Goal: Task Accomplishment & Management: Use online tool/utility

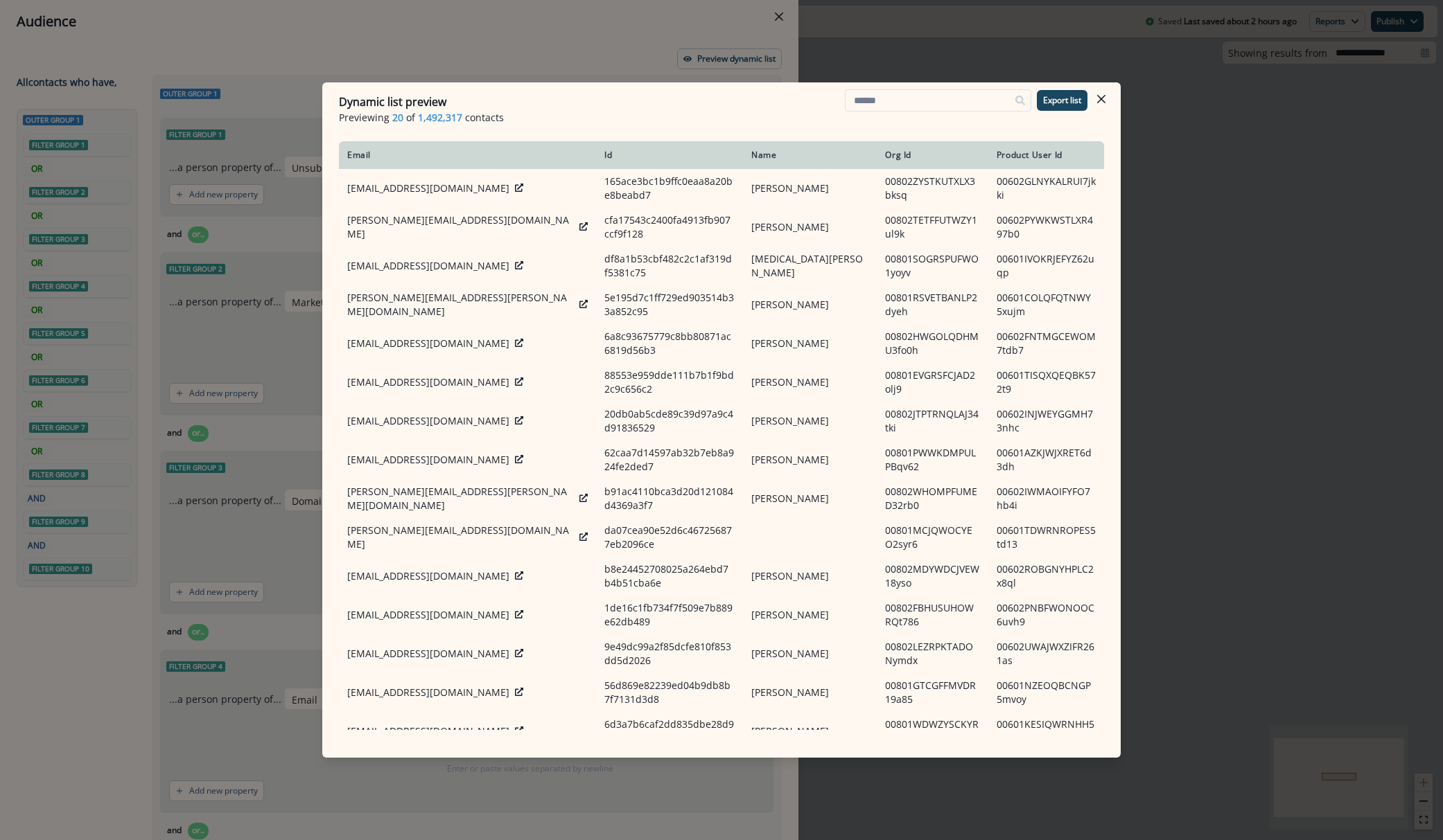
click at [795, 122] on p "Previewing 20 of 1,492,317 contacts" at bounding box center [721, 118] width 765 height 15
click at [1109, 102] on button "Close" at bounding box center [1101, 99] width 22 height 22
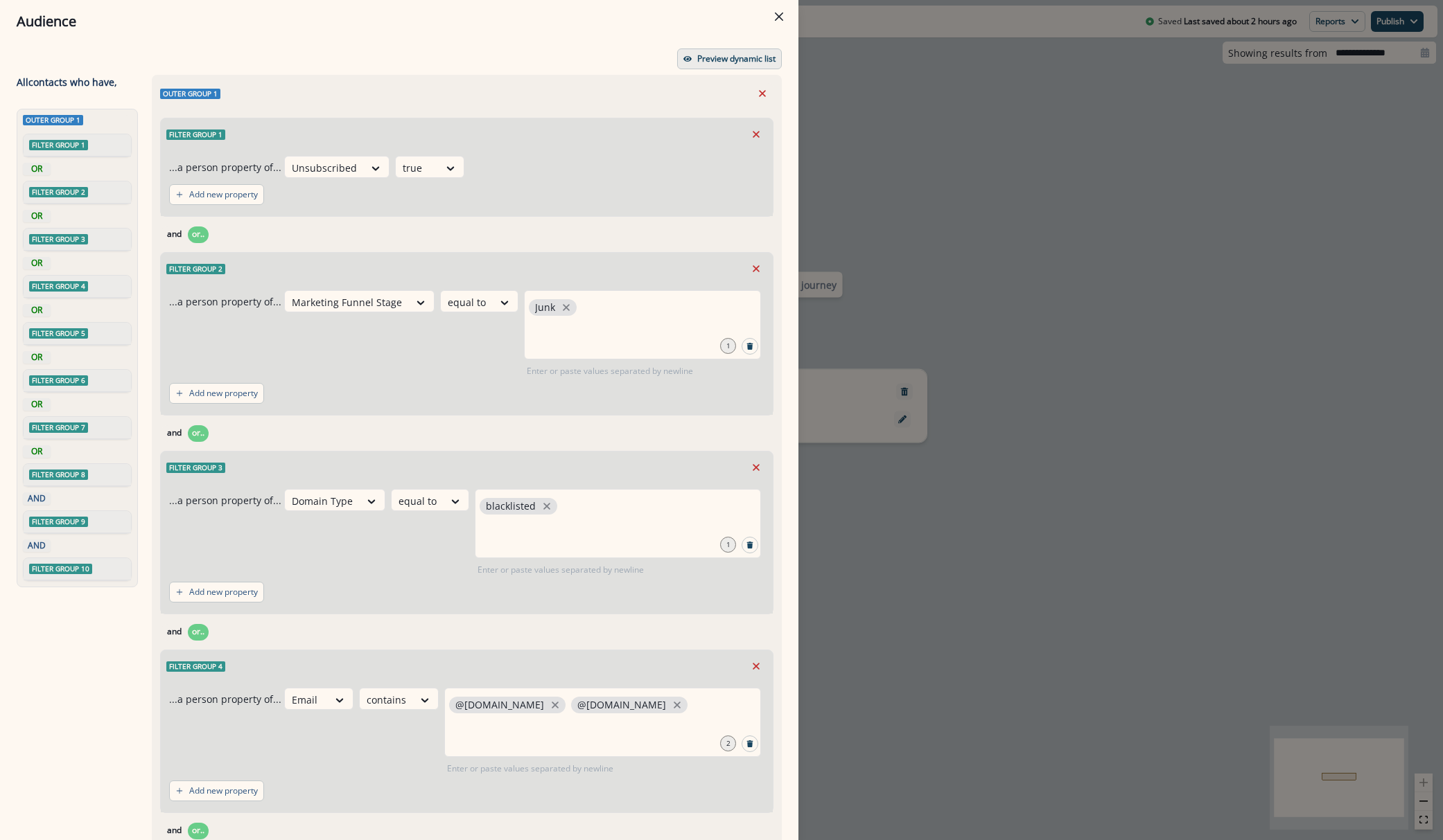
click at [704, 52] on button "Preview dynamic list" at bounding box center [729, 59] width 105 height 21
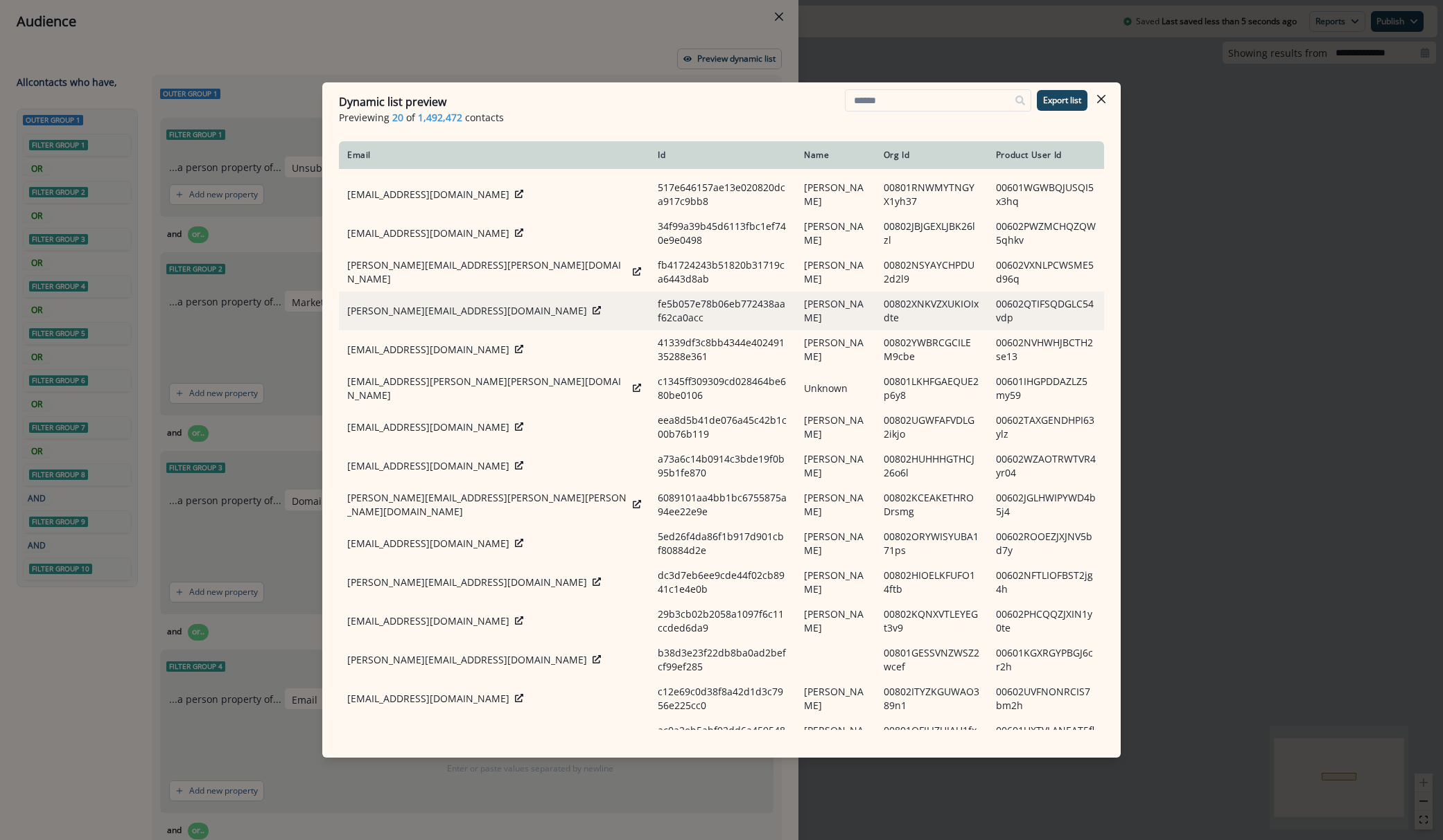
scroll to position [200, 0]
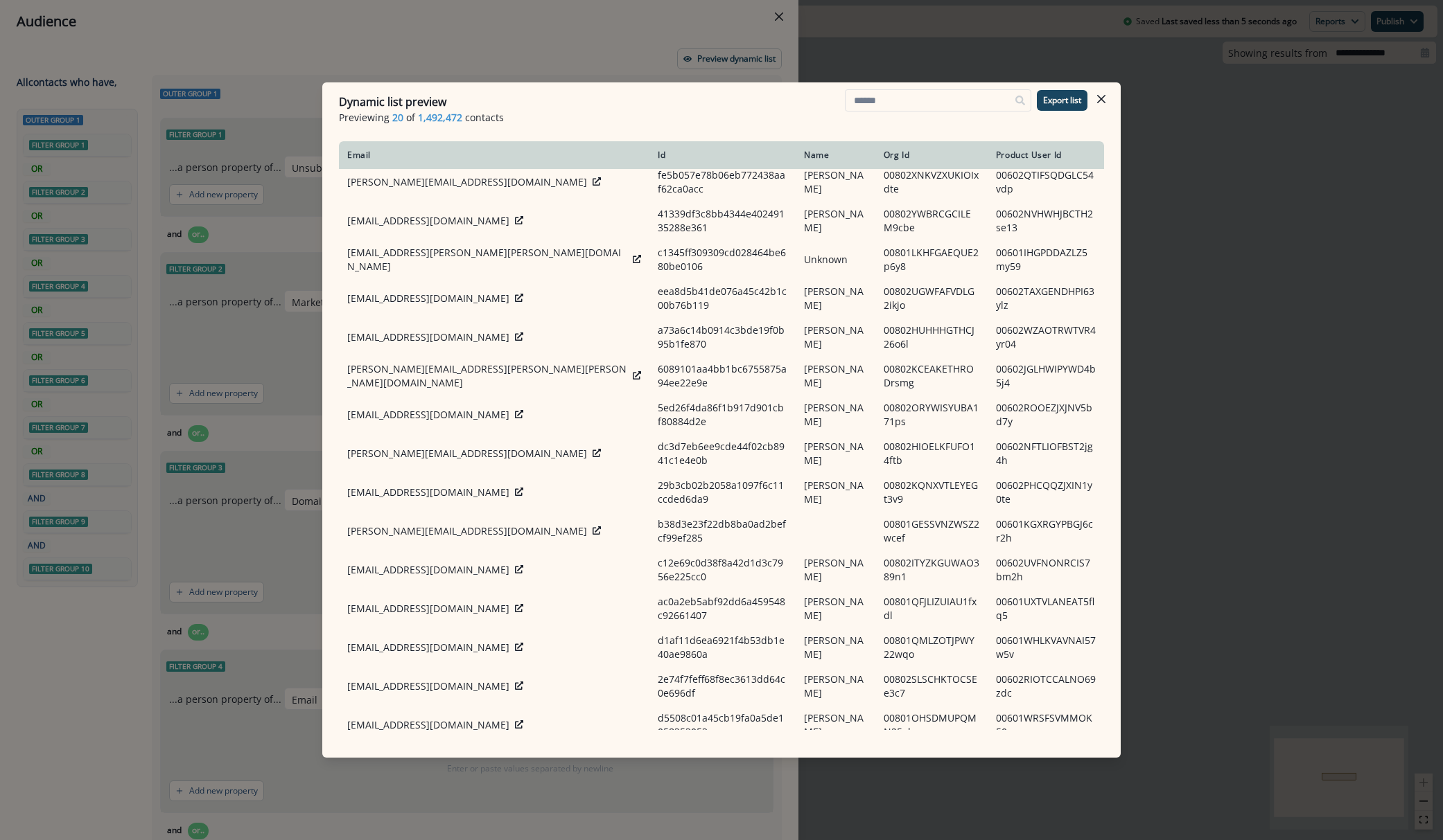
click at [90, 732] on div "Dynamic list preview Previewing 20 of 1,492,472 contacts Export list Email Id N…" at bounding box center [721, 420] width 1443 height 840
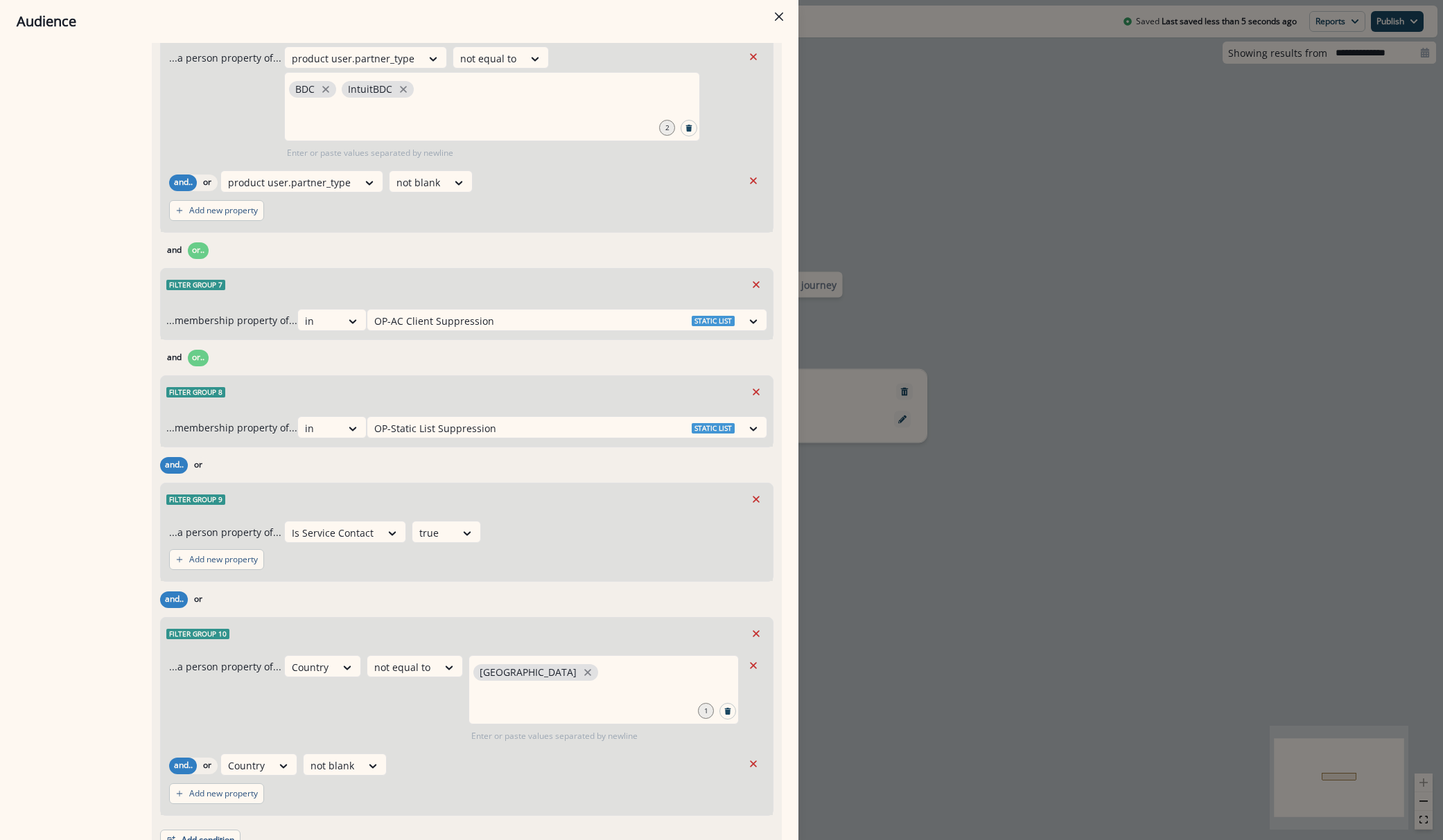
scroll to position [1176, 0]
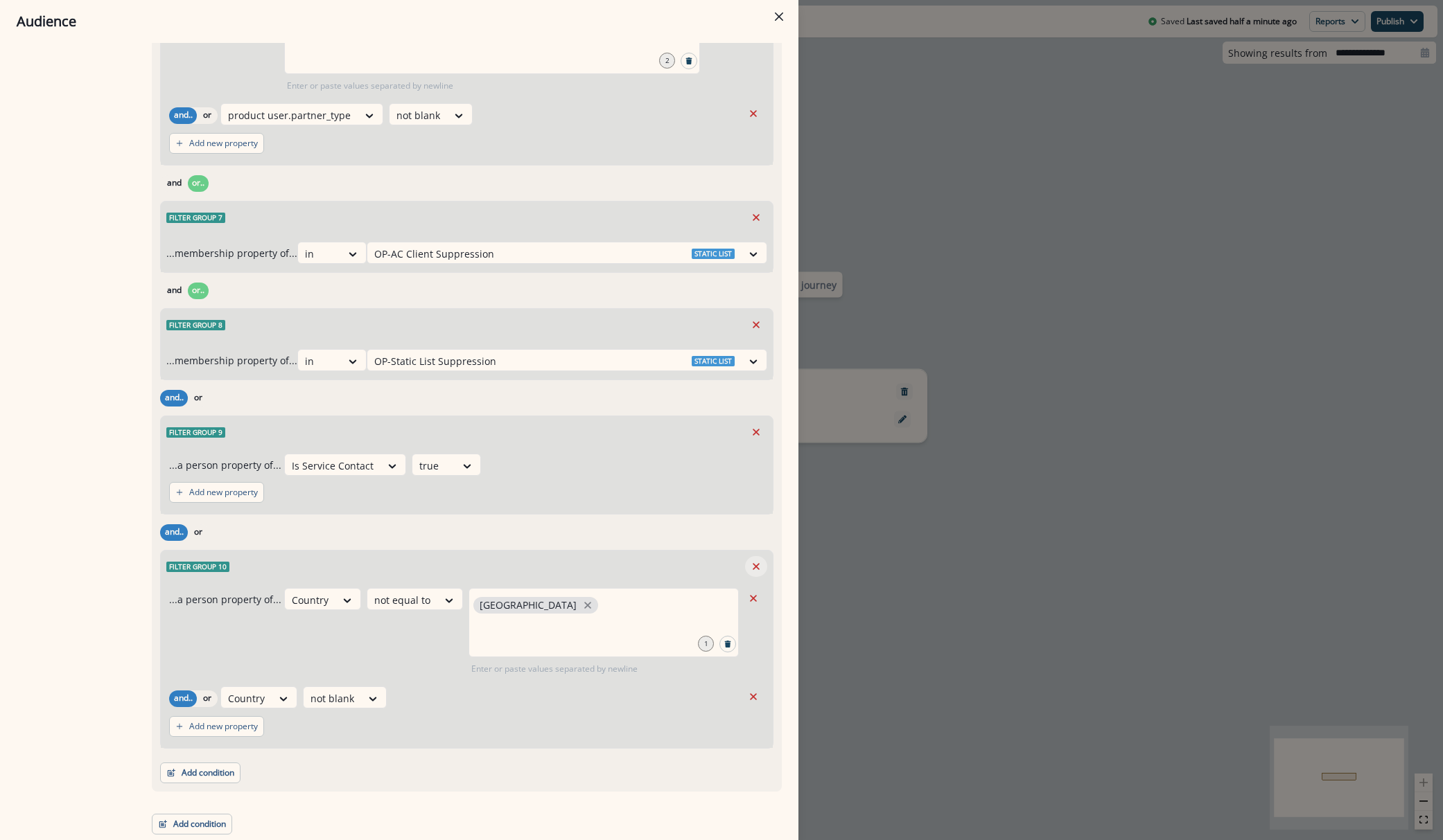
click at [751, 569] on icon "Remove" at bounding box center [756, 566] width 13 height 13
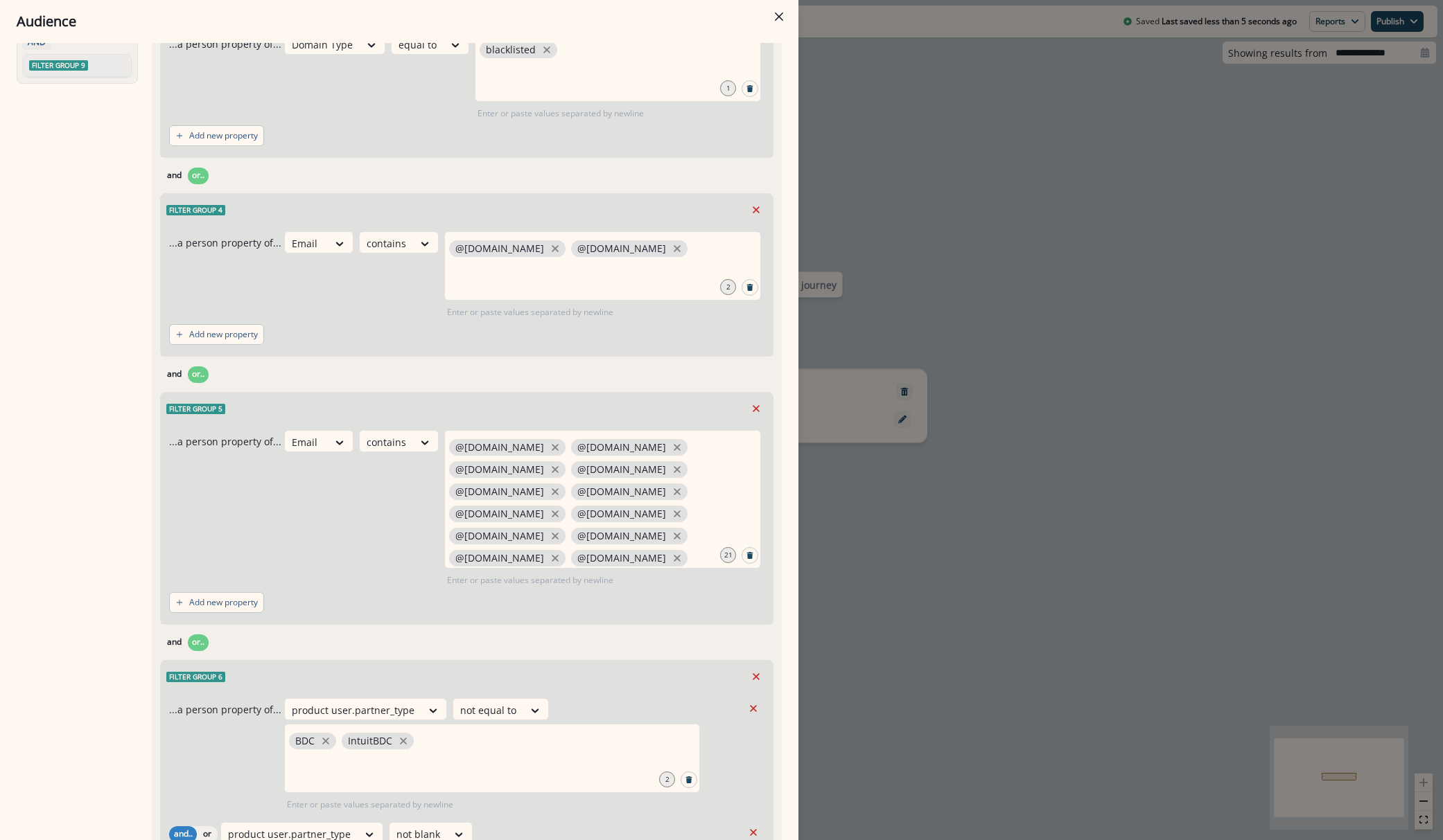
scroll to position [0, 0]
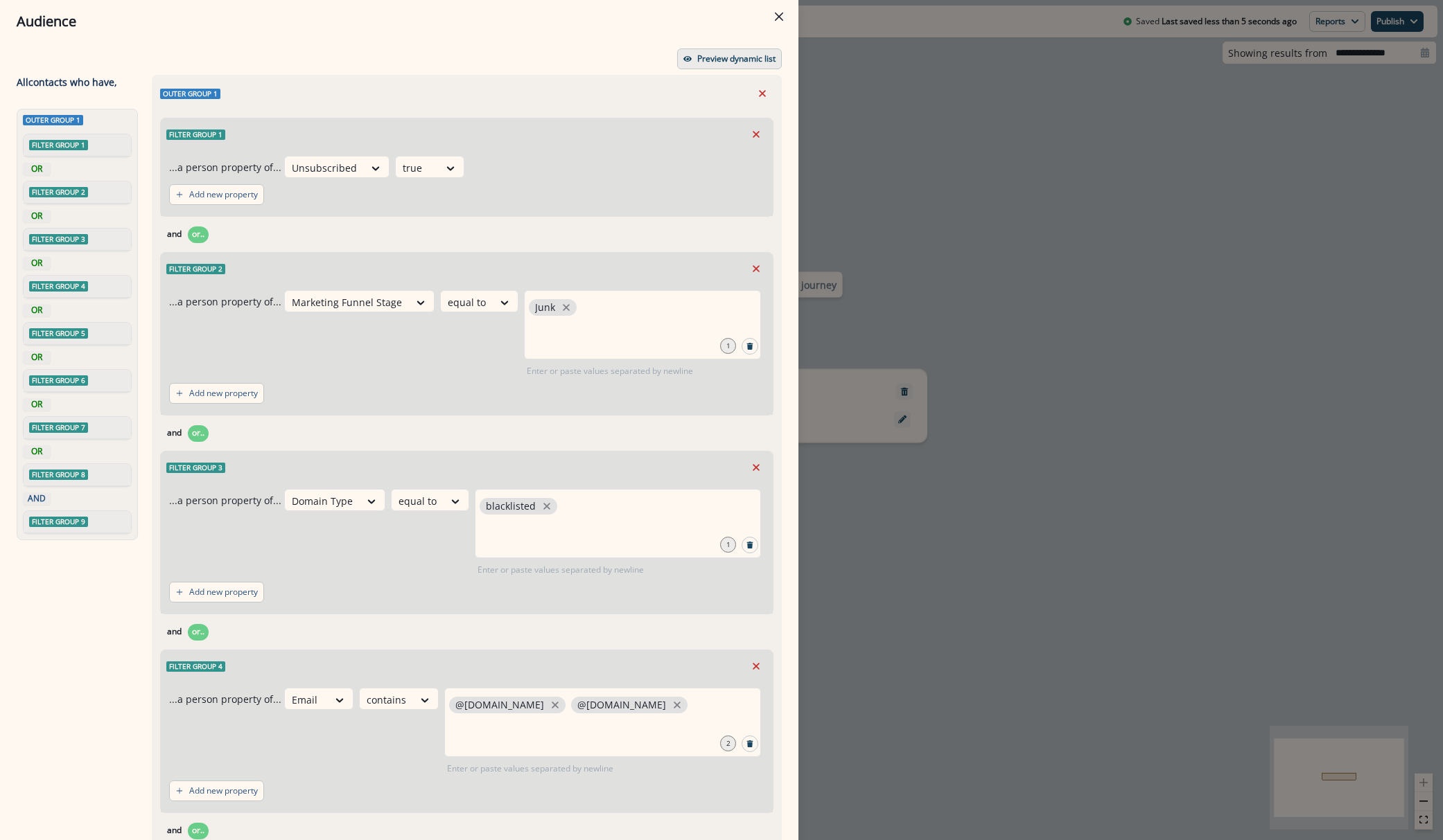
click at [730, 57] on p "Preview dynamic list" at bounding box center [737, 58] width 78 height 10
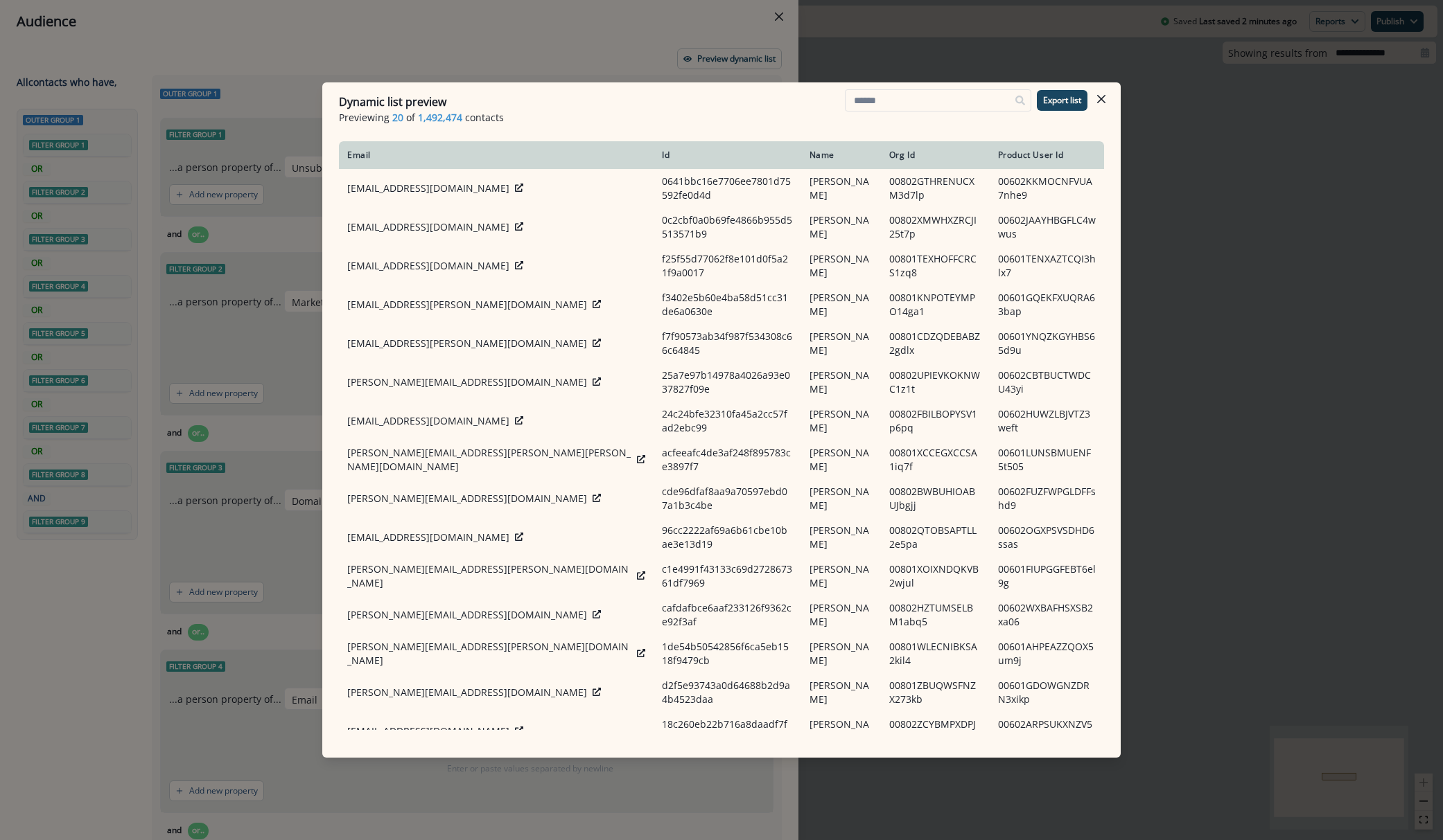
click at [794, 116] on p "Previewing 20 of 1,492,474 contacts" at bounding box center [721, 118] width 765 height 15
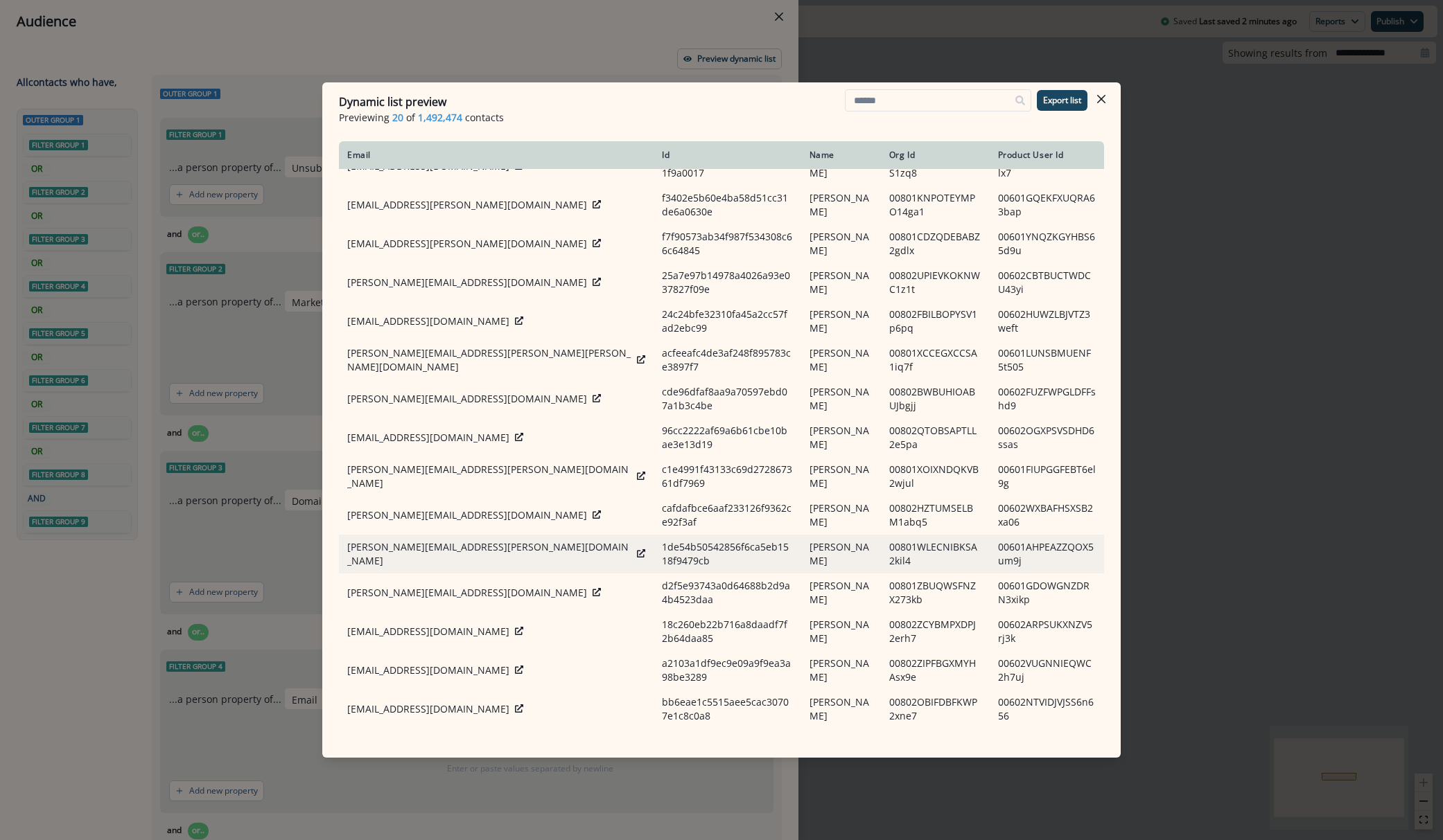
scroll to position [133, 0]
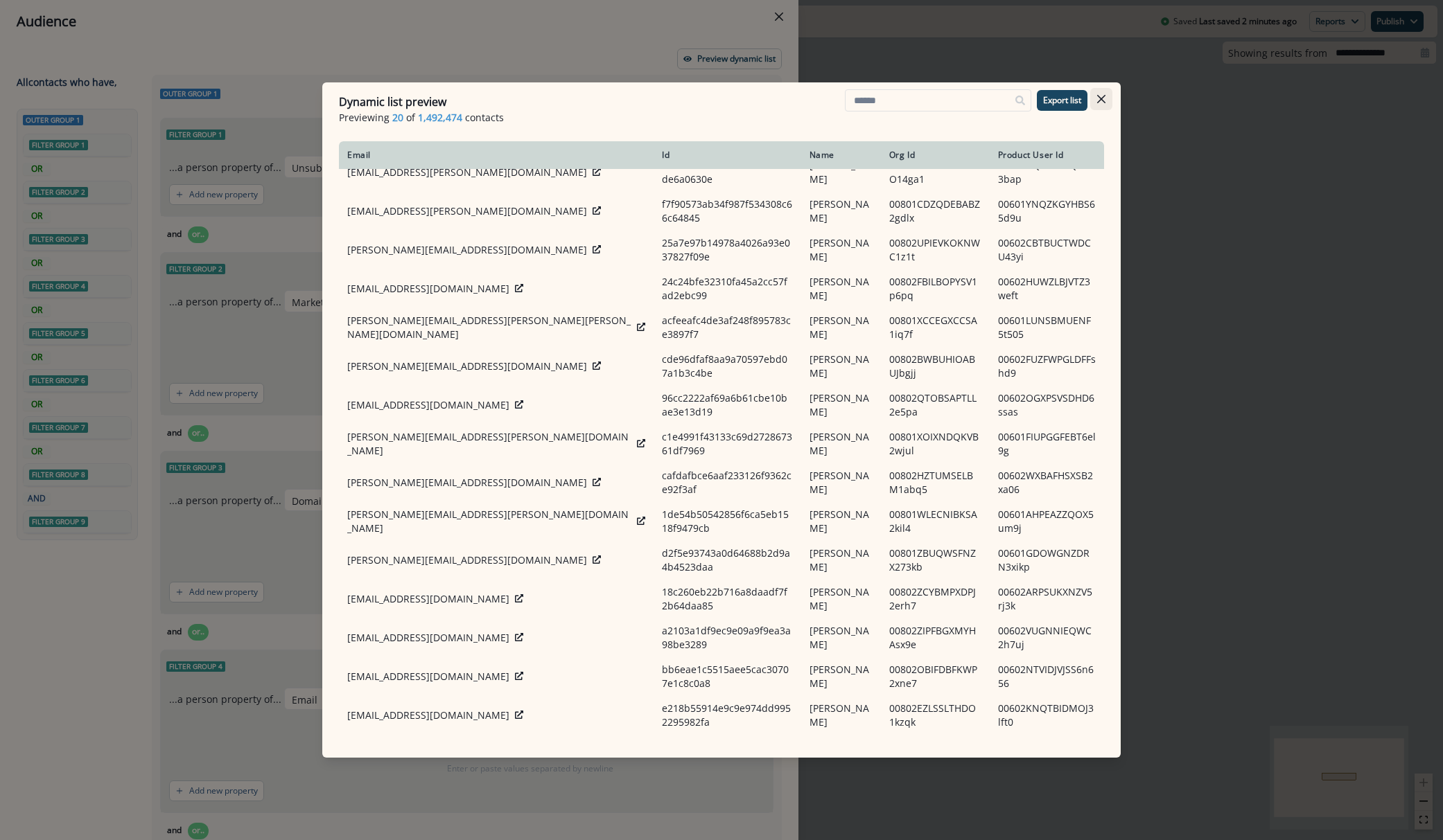
click at [1099, 102] on icon "Close" at bounding box center [1100, 99] width 8 height 8
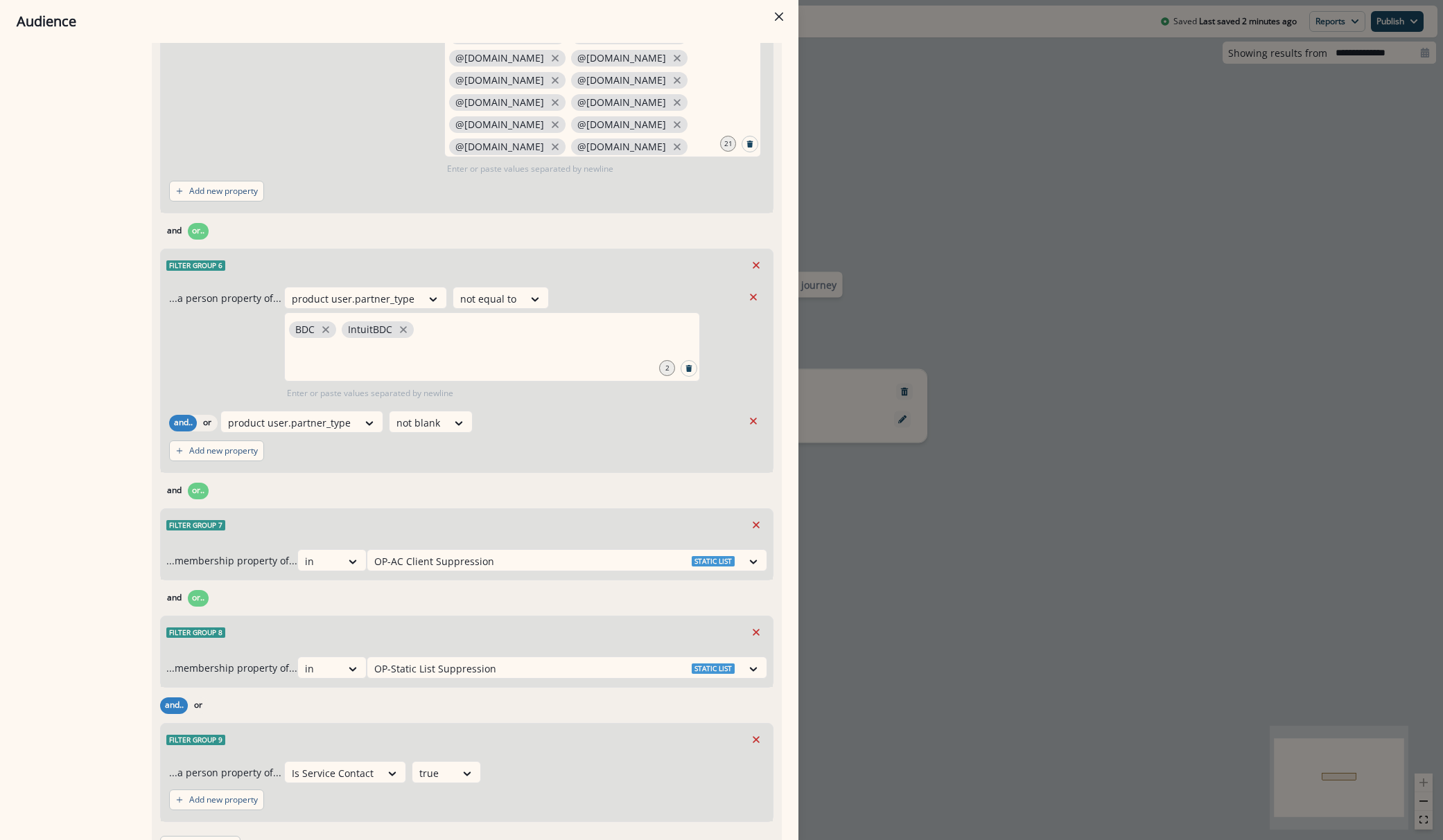
scroll to position [942, 0]
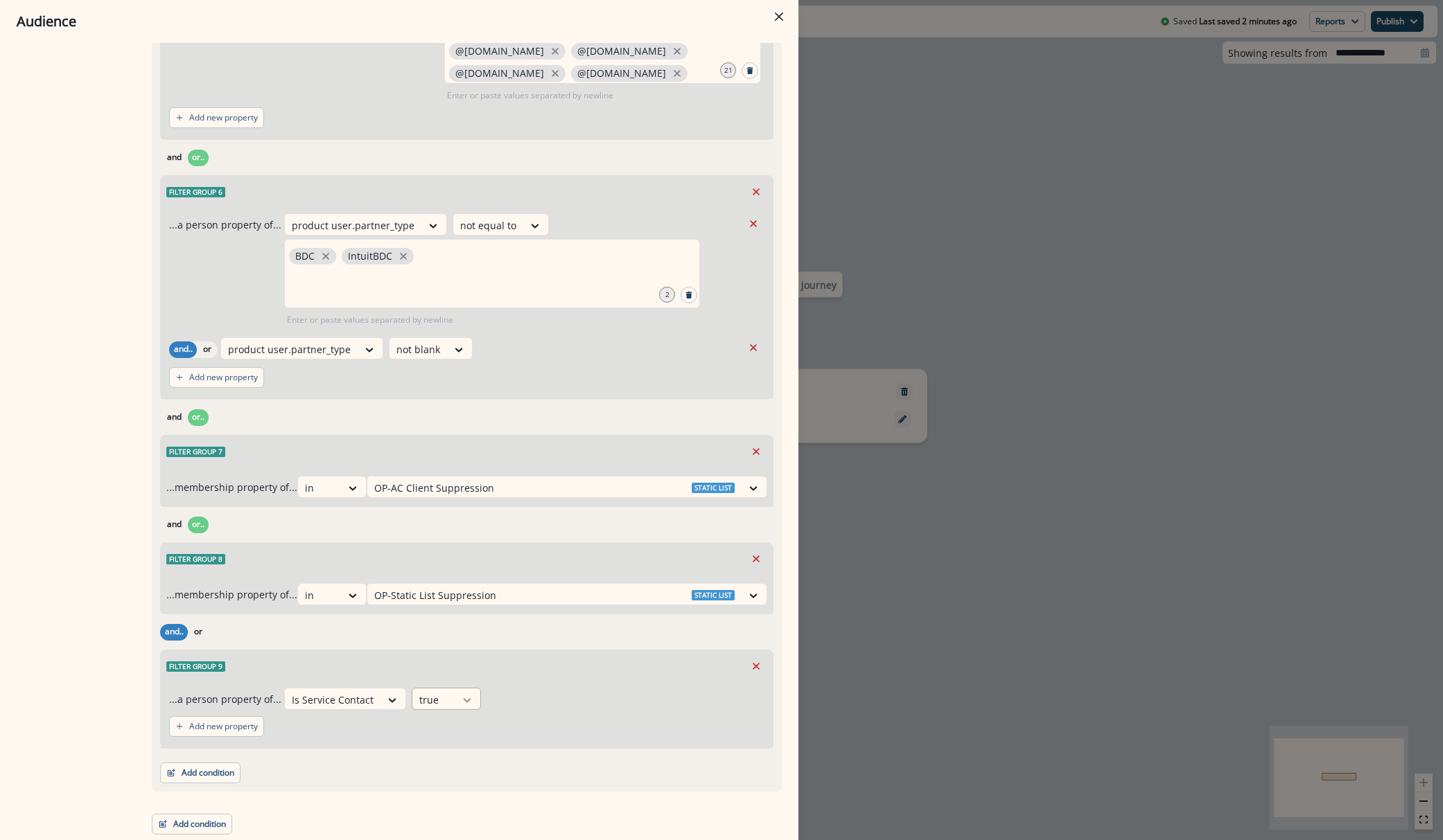
click at [461, 701] on icon at bounding box center [467, 700] width 13 height 14
click at [438, 764] on div "false" at bounding box center [440, 757] width 69 height 26
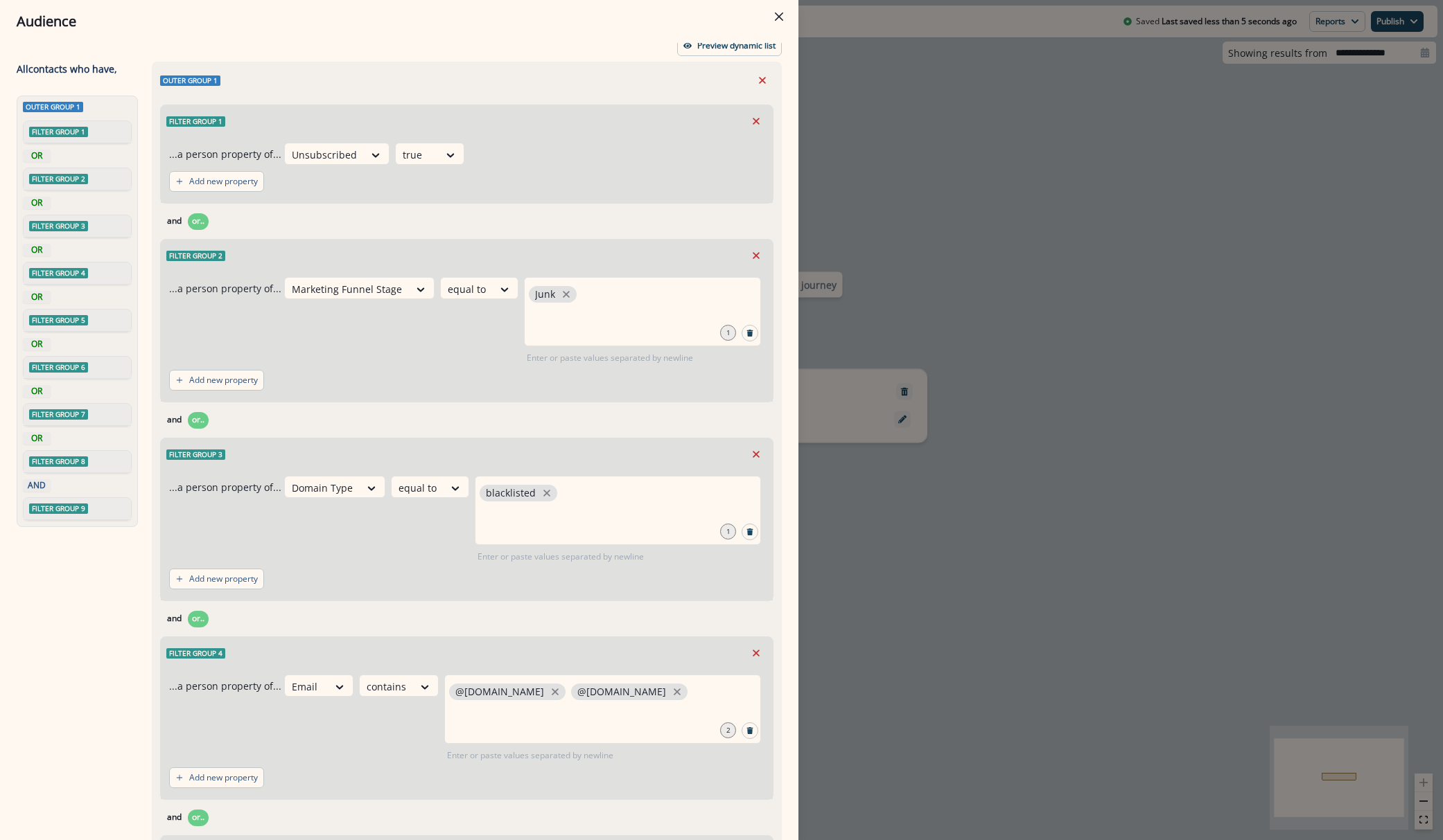
scroll to position [0, 0]
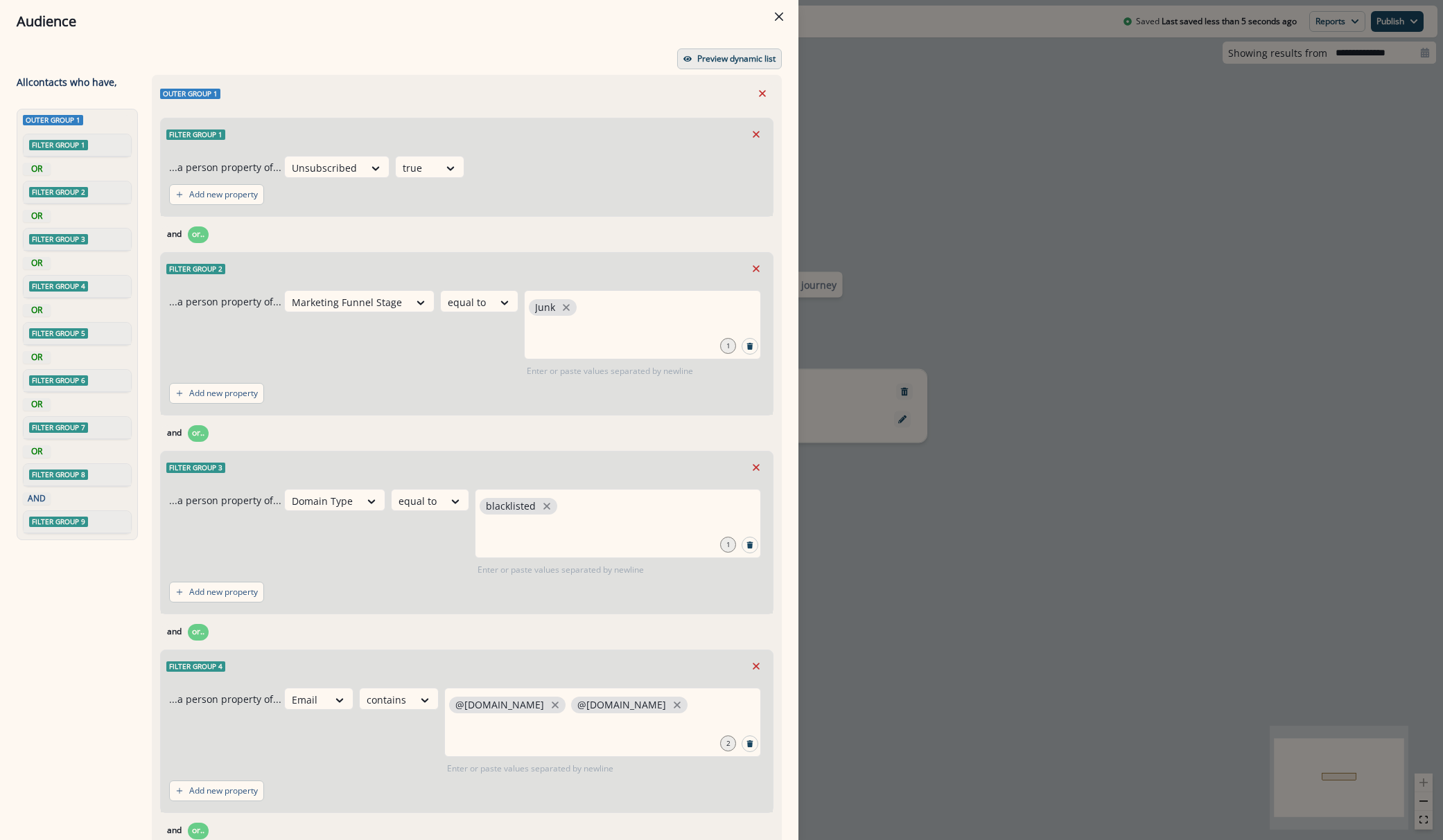
click at [725, 63] on p "Preview dynamic list" at bounding box center [737, 58] width 78 height 10
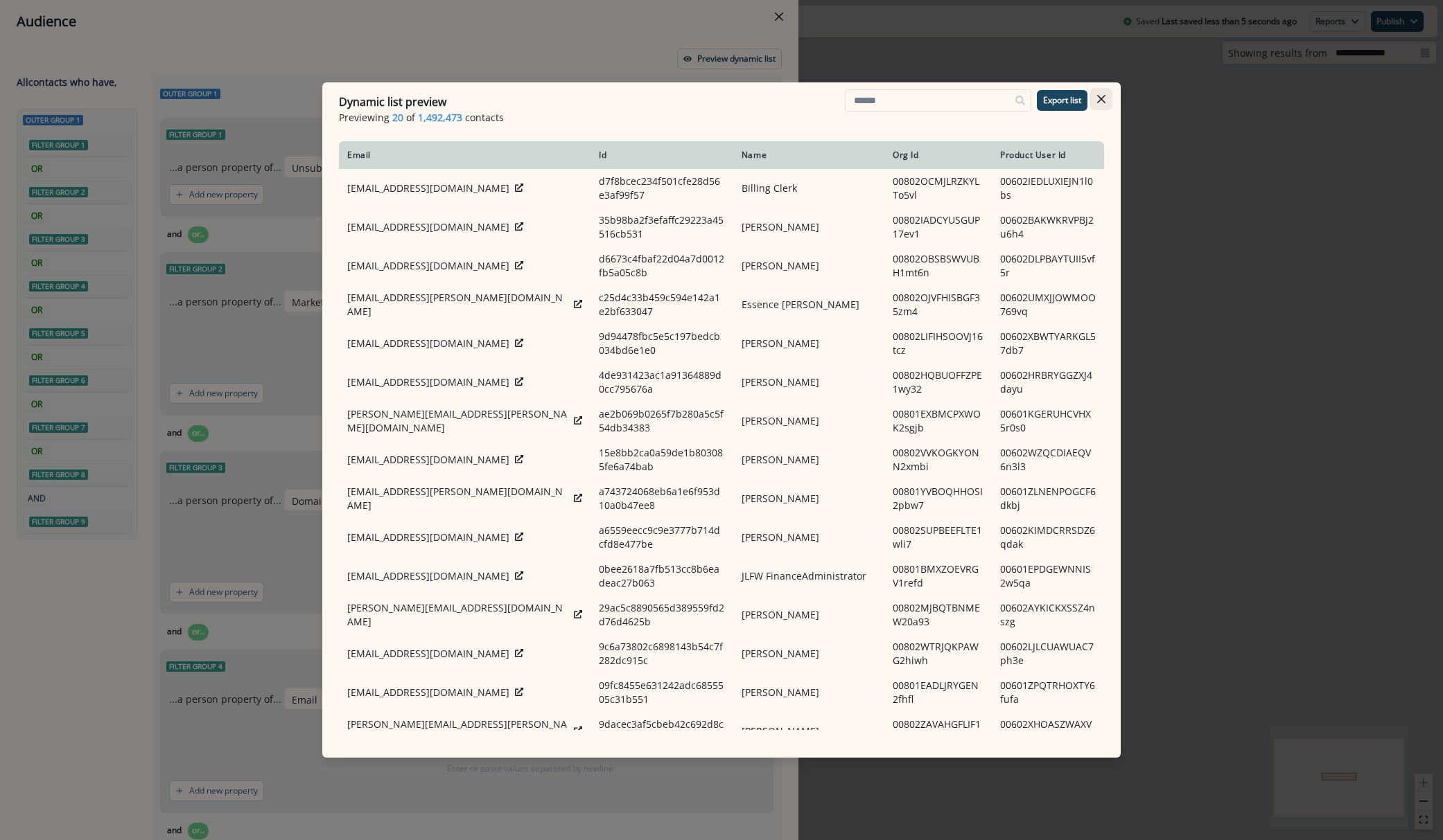
click at [1101, 105] on button "Close" at bounding box center [1101, 99] width 22 height 22
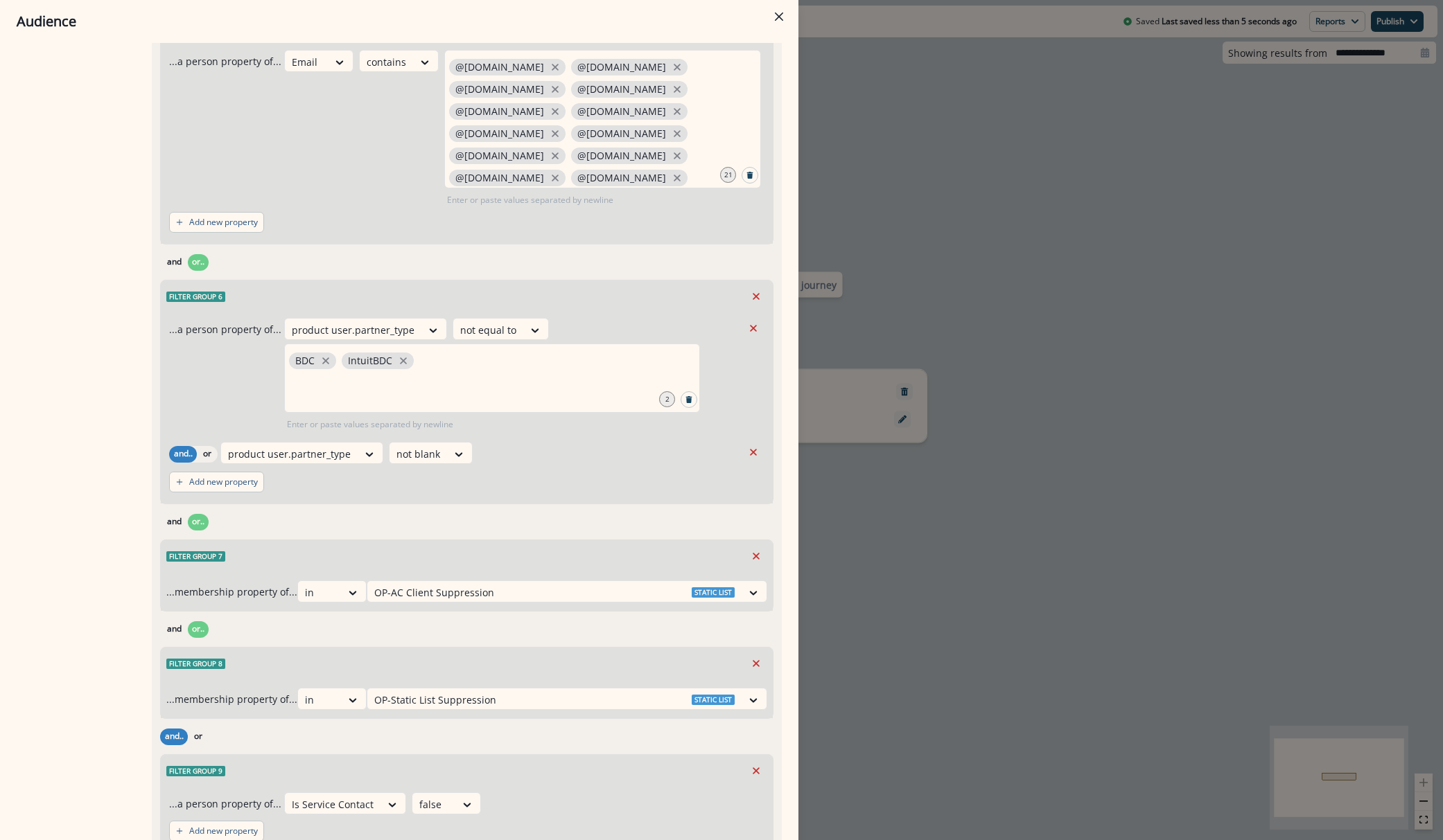
scroll to position [942, 0]
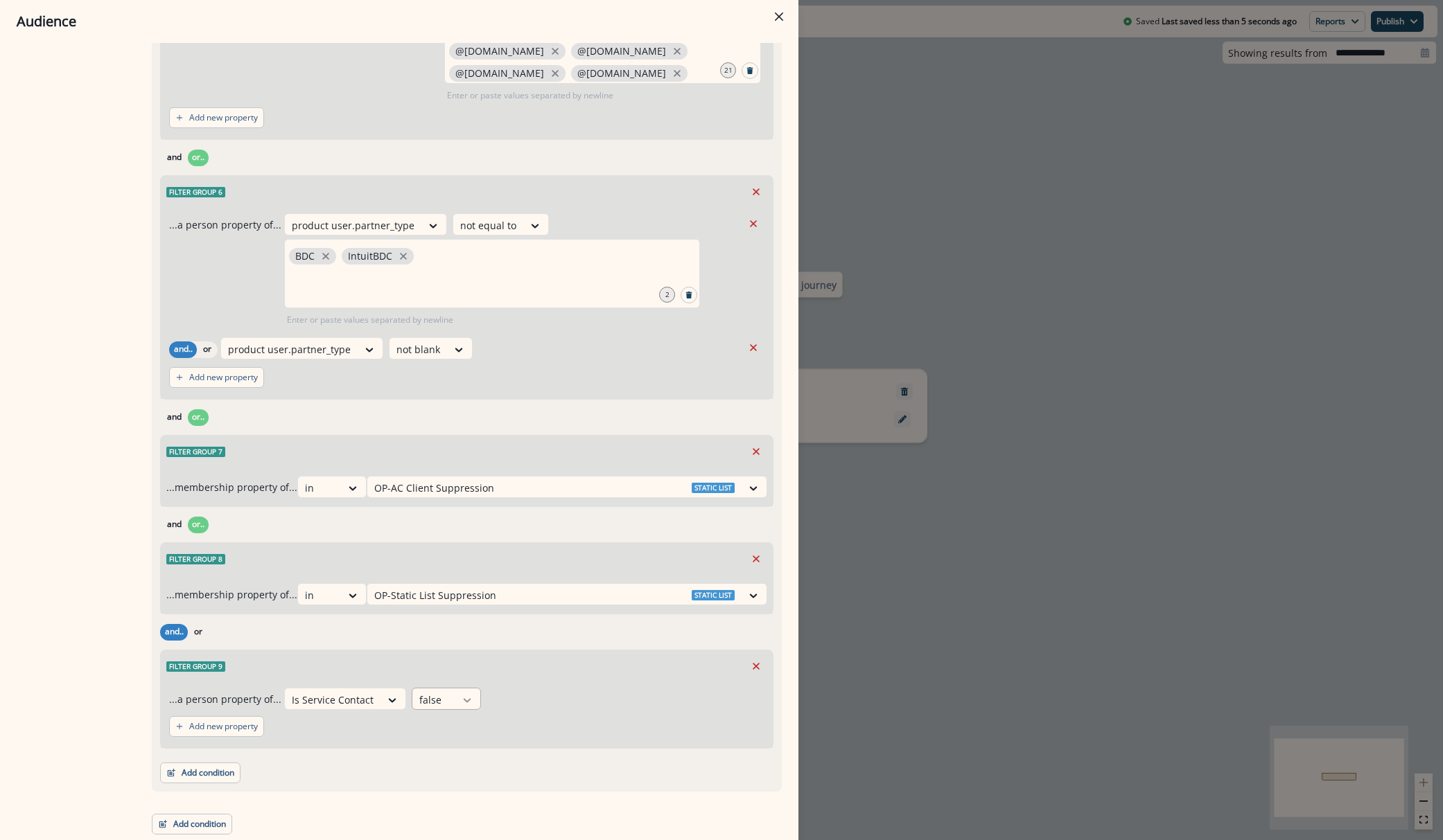
click at [461, 701] on icon at bounding box center [467, 700] width 13 height 14
click at [445, 705] on div "false" at bounding box center [434, 699] width 43 height 23
click at [451, 729] on div "true" at bounding box center [440, 731] width 69 height 26
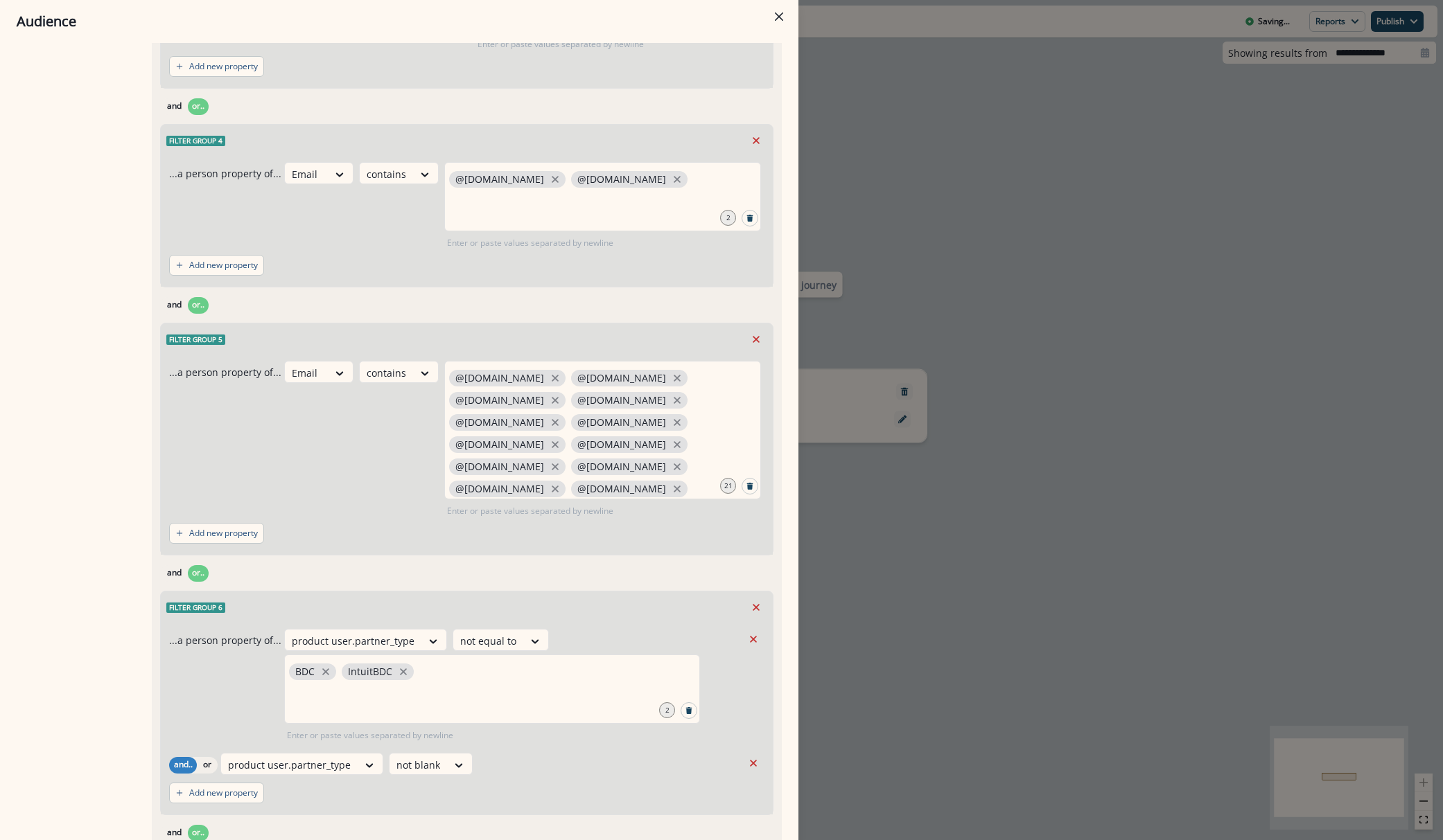
scroll to position [0, 0]
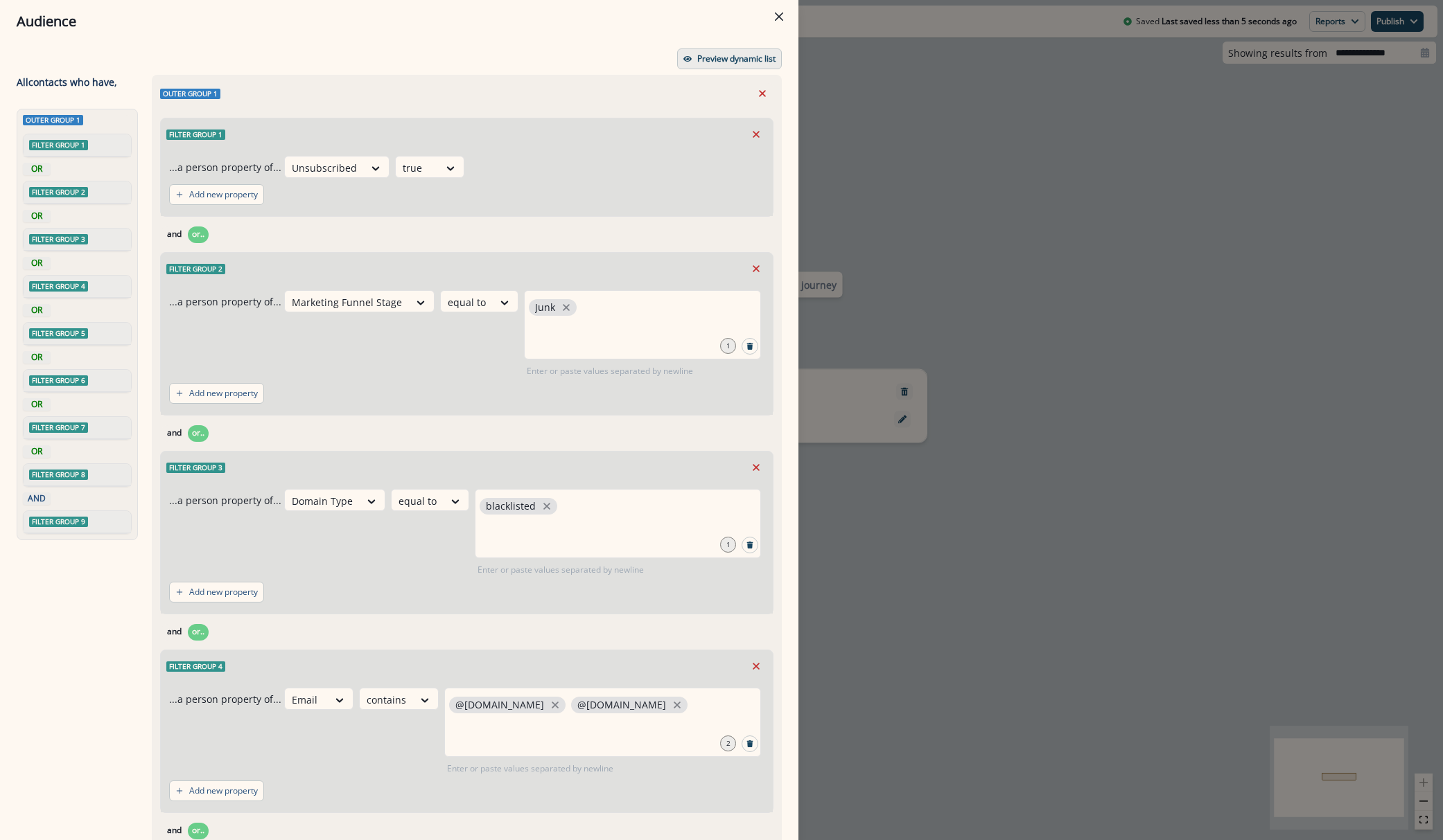
click at [692, 65] on button "Preview dynamic list" at bounding box center [729, 59] width 105 height 21
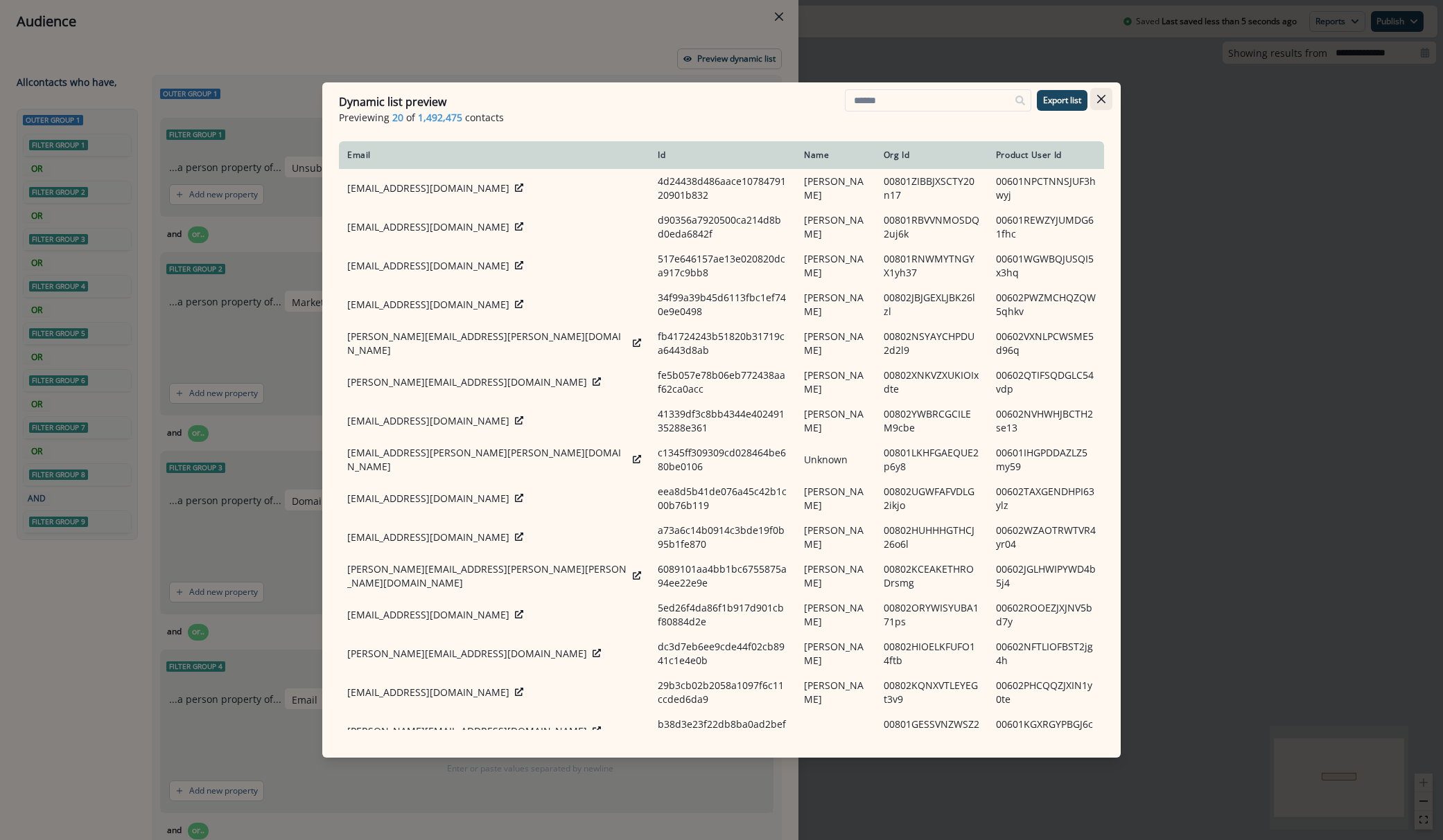
click at [1097, 104] on button "Close" at bounding box center [1101, 99] width 22 height 22
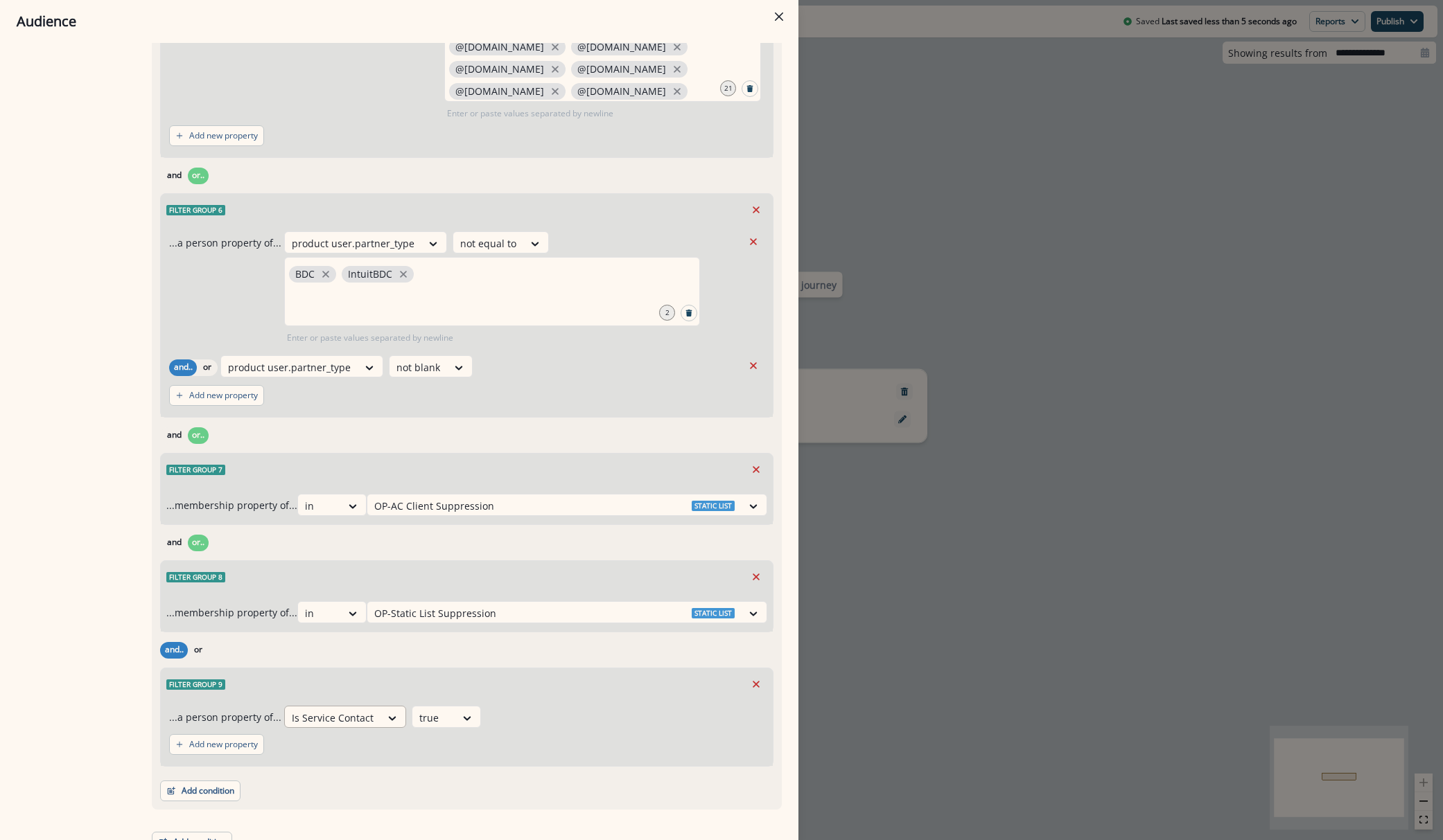
scroll to position [942, 0]
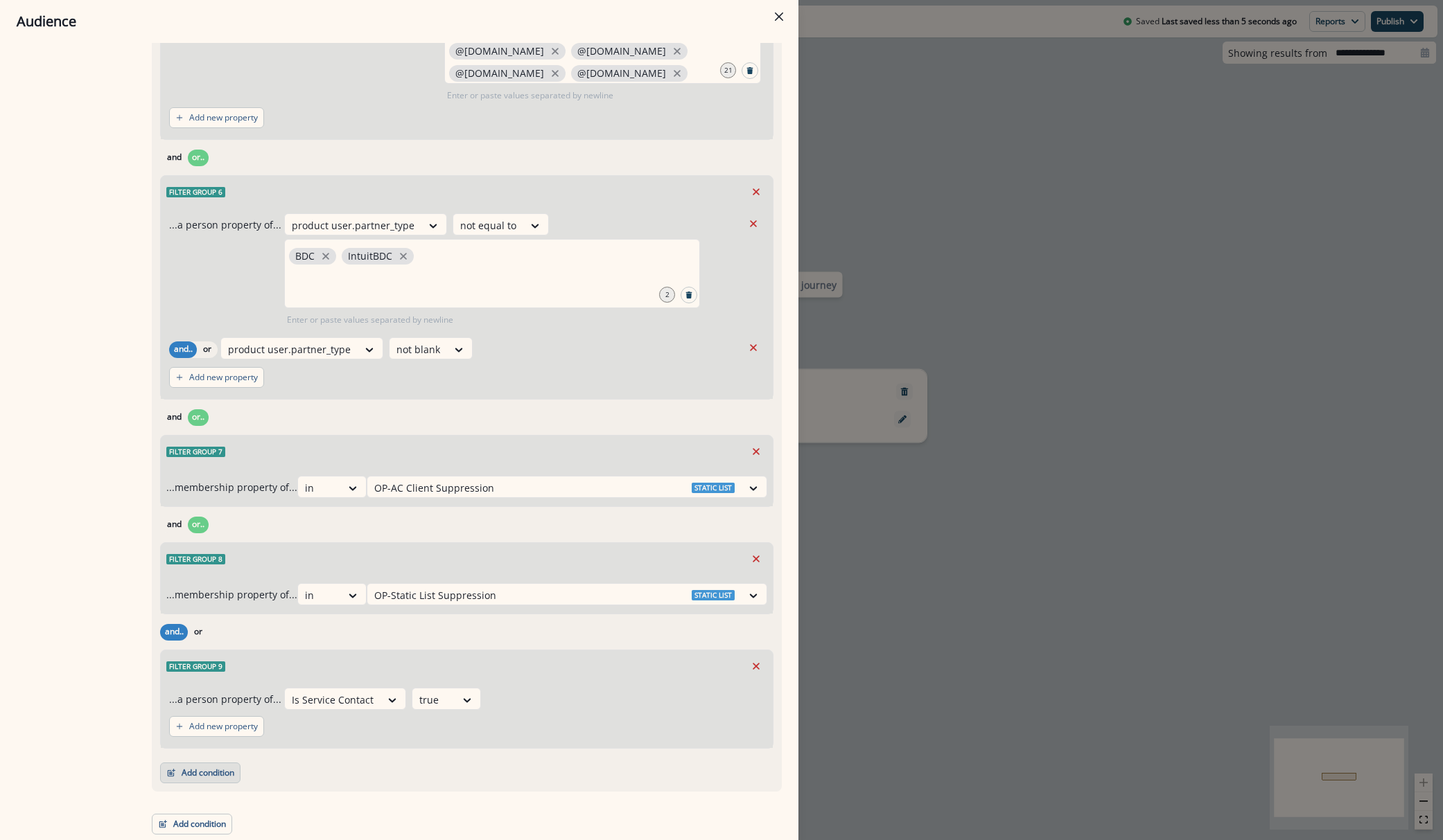
click at [208, 768] on button "Add condition" at bounding box center [200, 773] width 80 height 21
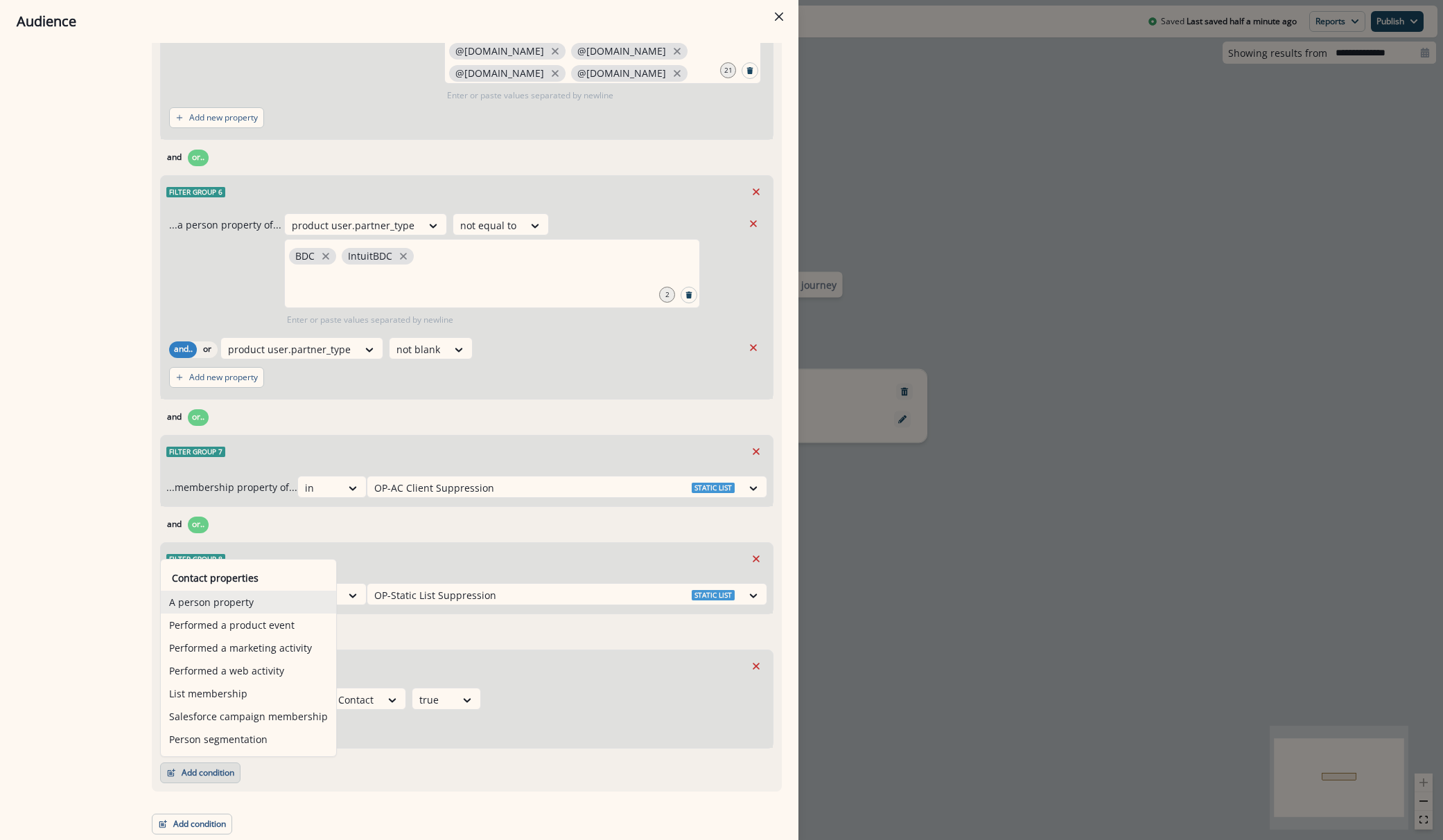
click at [217, 593] on button "A person property" at bounding box center [248, 602] width 175 height 23
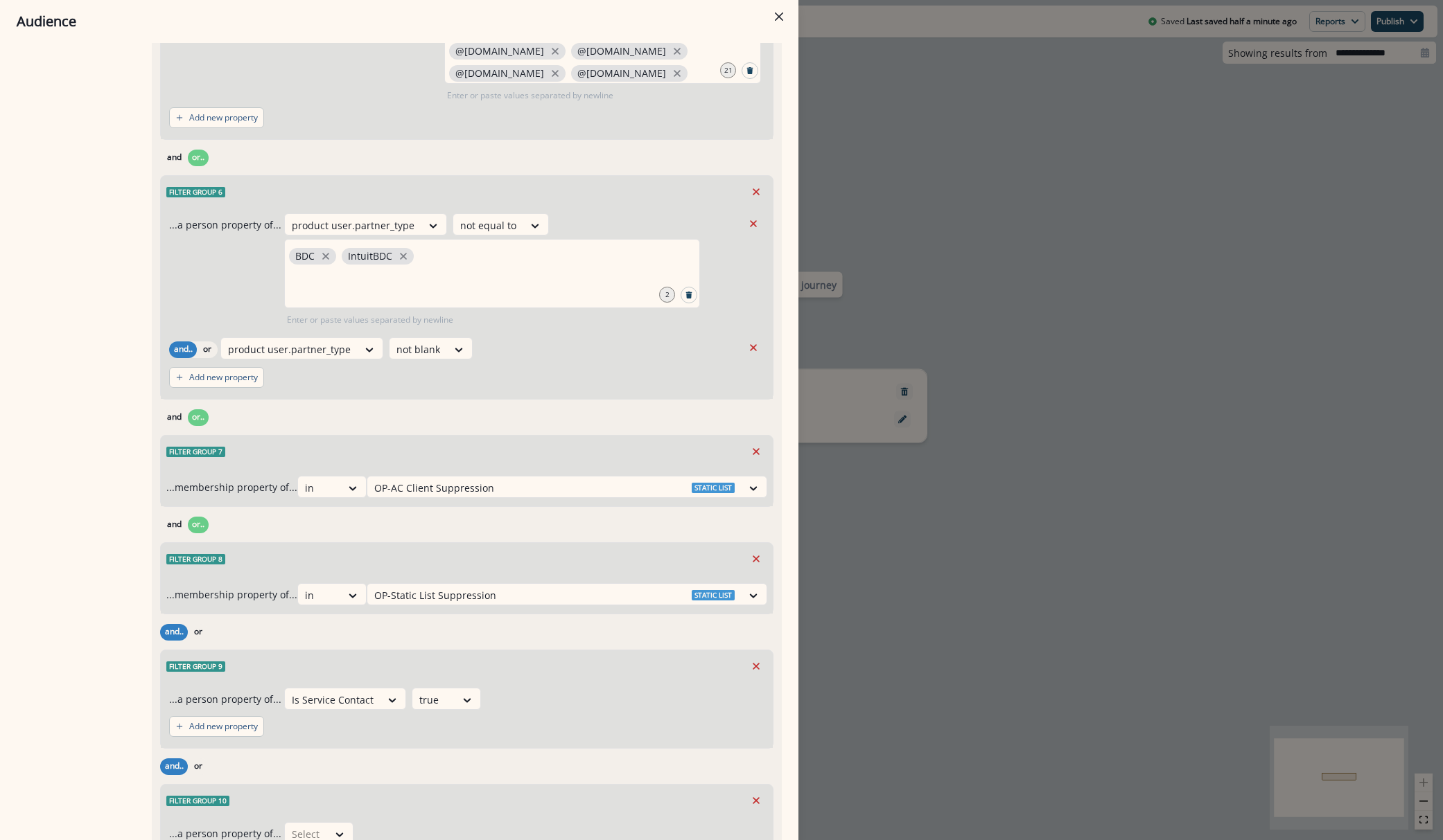
scroll to position [1044, 0]
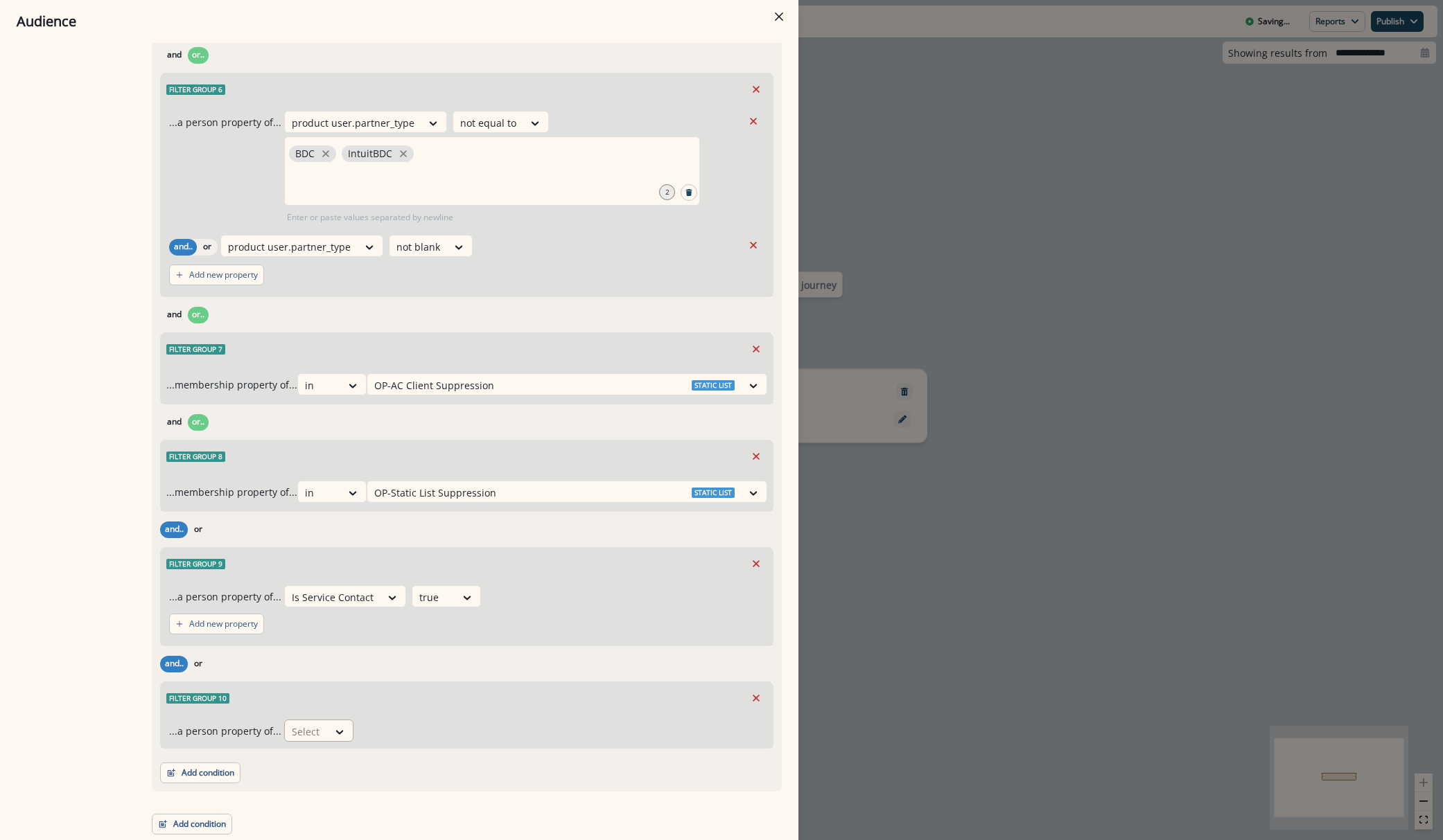
click at [320, 726] on div "Select" at bounding box center [306, 732] width 43 height 23
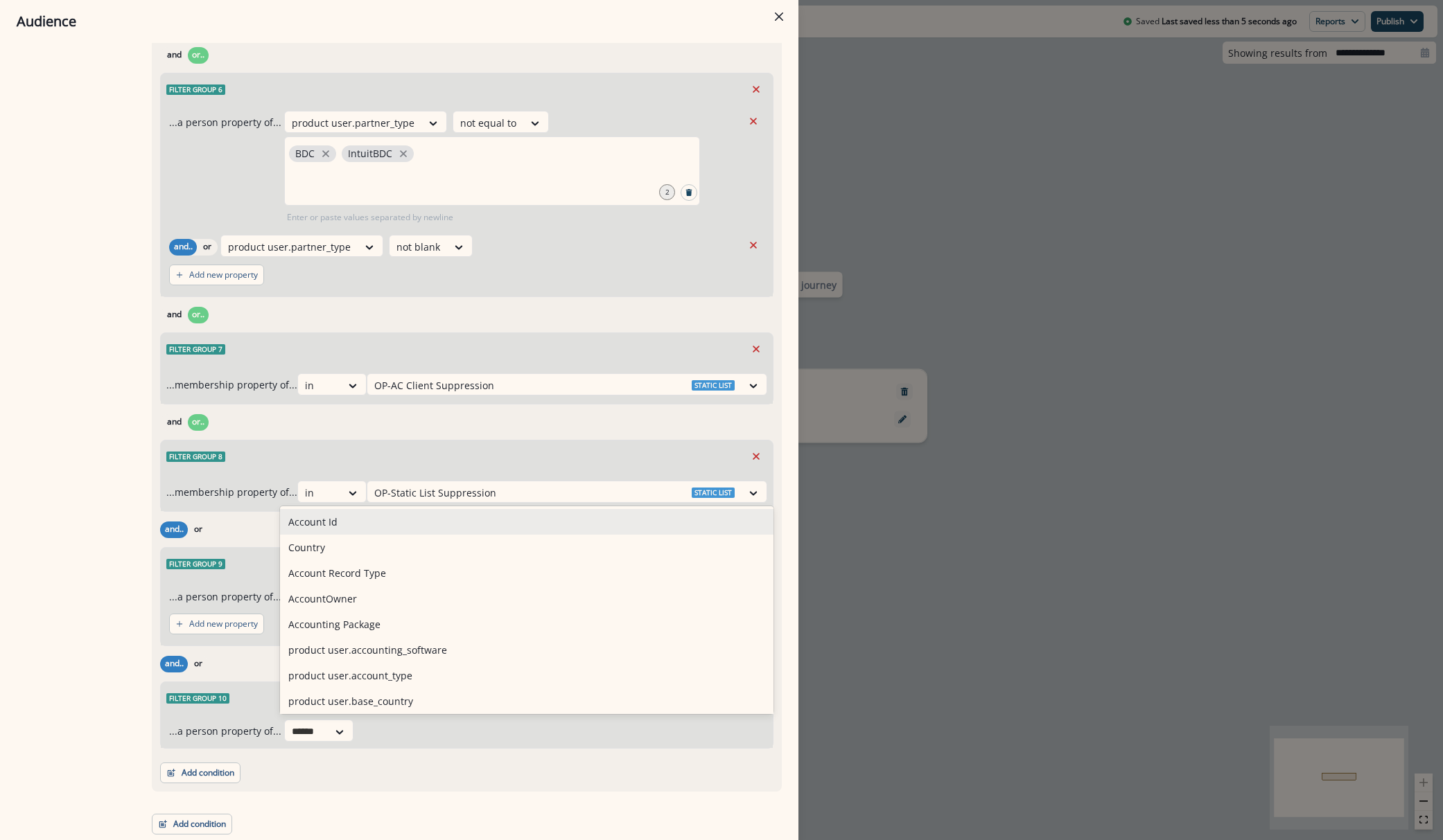
type input "*******"
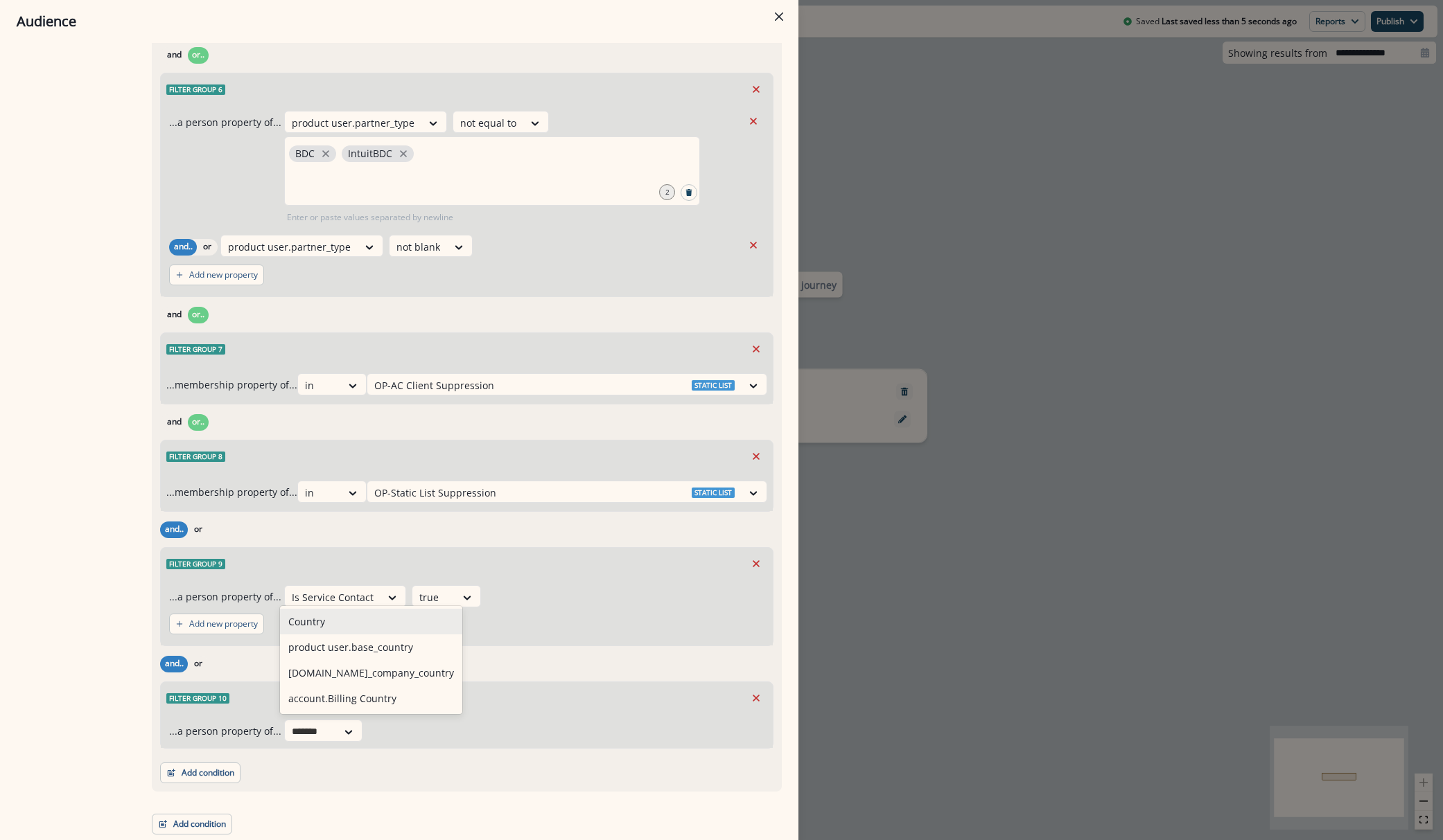
click at [347, 618] on div "Country" at bounding box center [371, 621] width 182 height 26
click at [394, 727] on div at bounding box center [389, 732] width 29 height 18
click at [401, 567] on div "not equal to" at bounding box center [416, 573] width 109 height 26
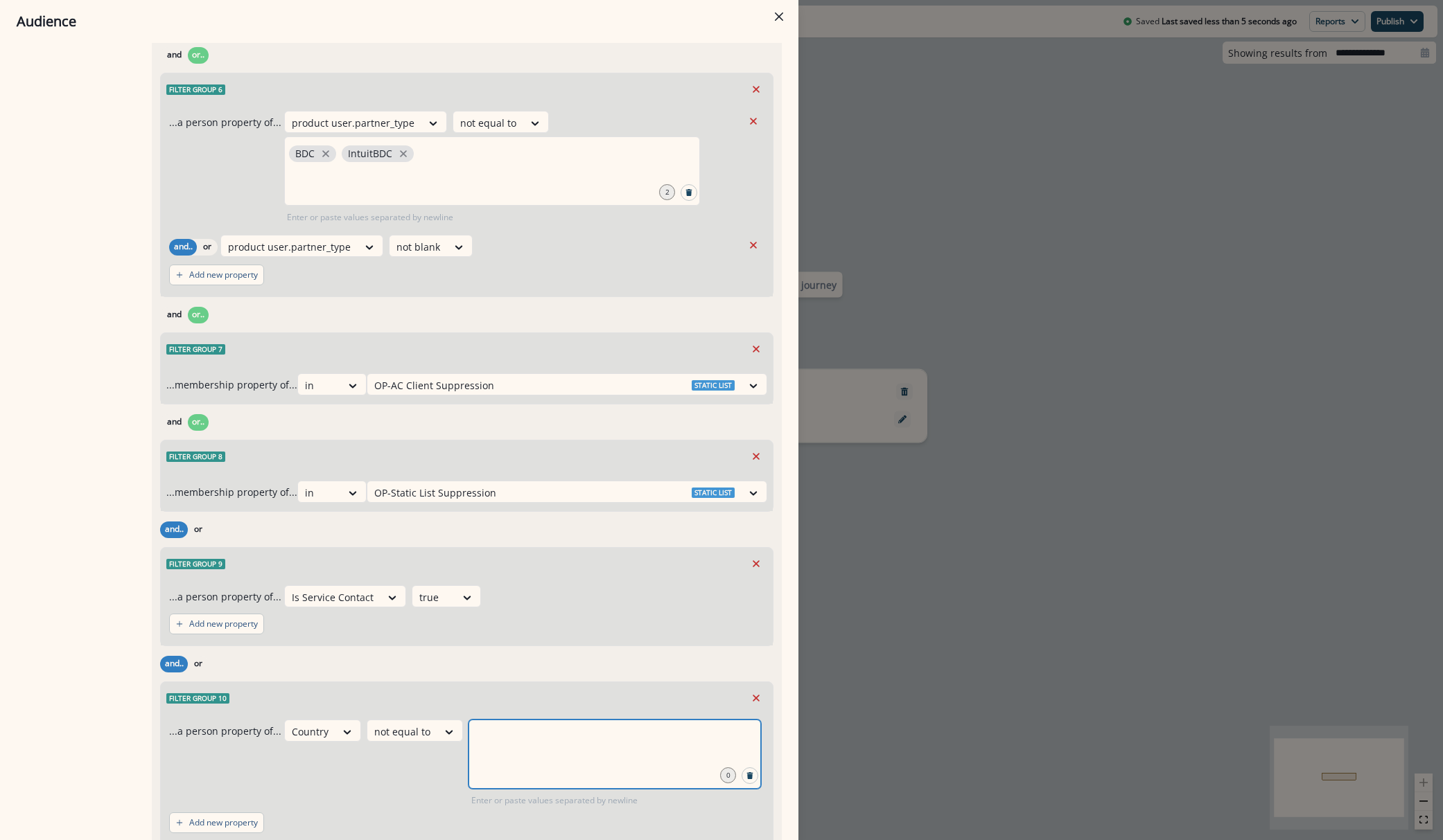
click at [499, 750] on input "text" at bounding box center [614, 737] width 288 height 28
click at [530, 754] on div at bounding box center [614, 755] width 292 height 69
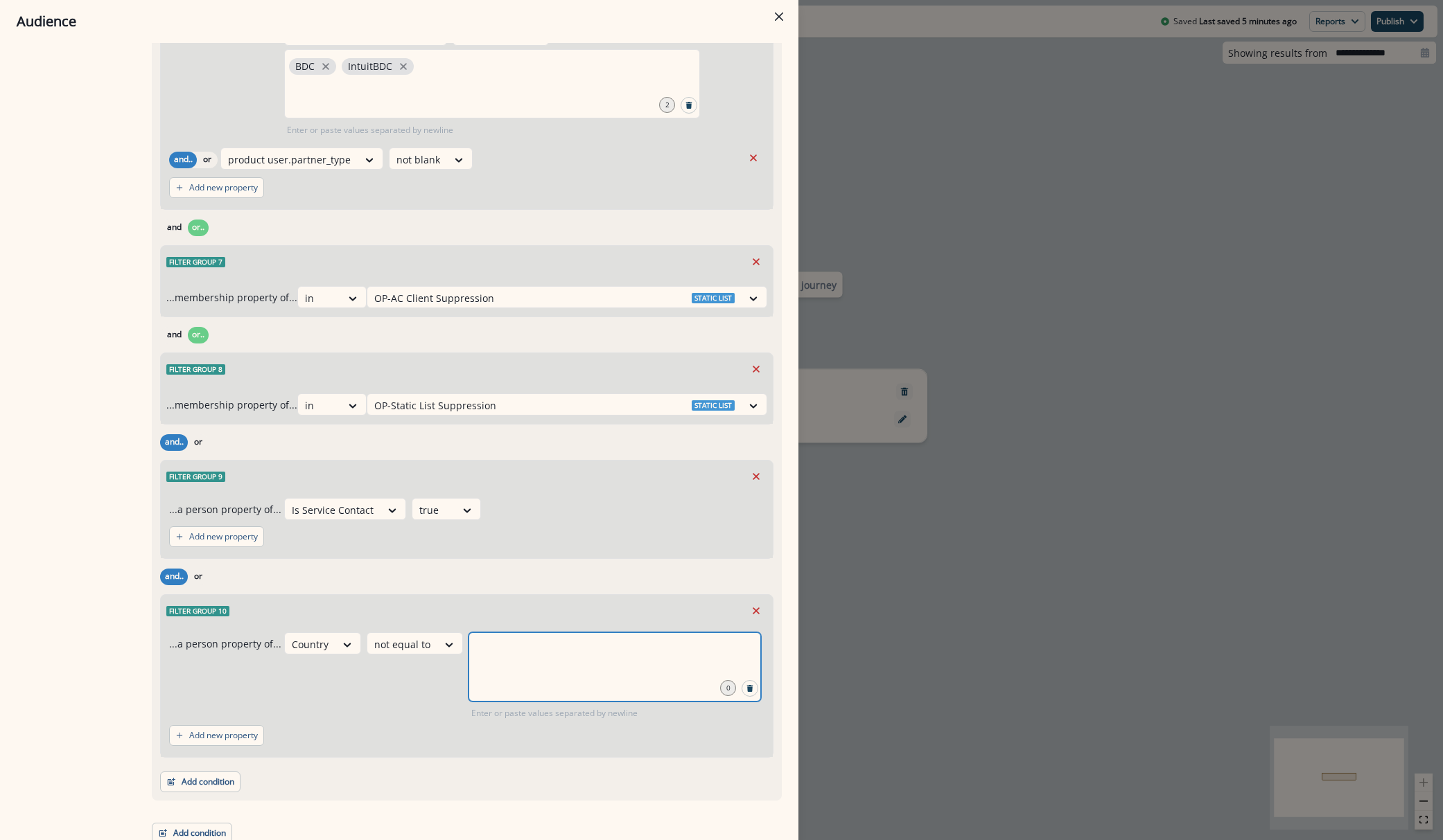
scroll to position [1140, 0]
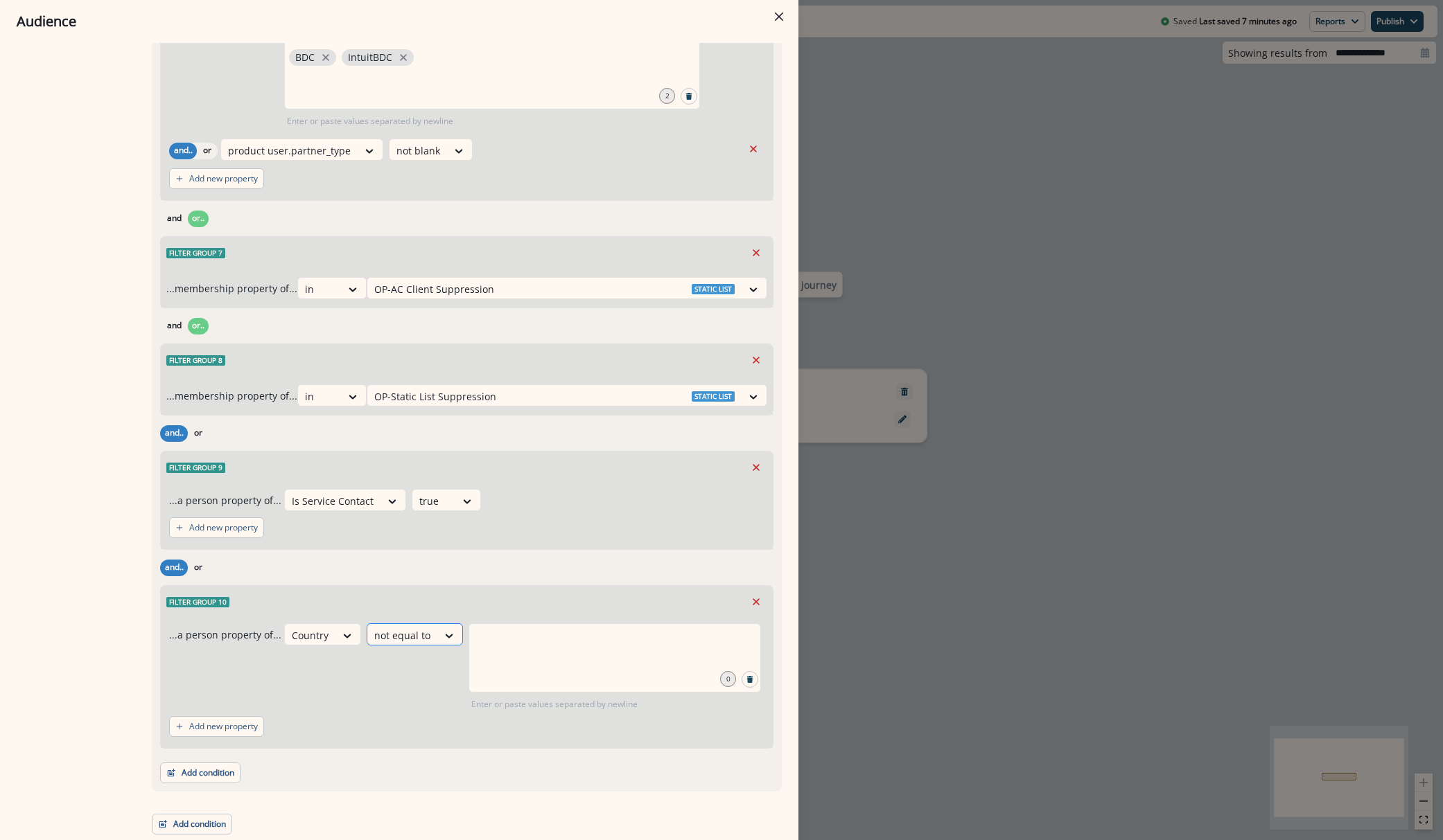
click at [415, 627] on div at bounding box center [402, 636] width 56 height 18
click at [407, 627] on div "not equal to" at bounding box center [402, 635] width 70 height 23
click at [401, 618] on div "...a person property of... Country not equal to 0 Enter or paste values separat…" at bounding box center [466, 682] width 612 height 130
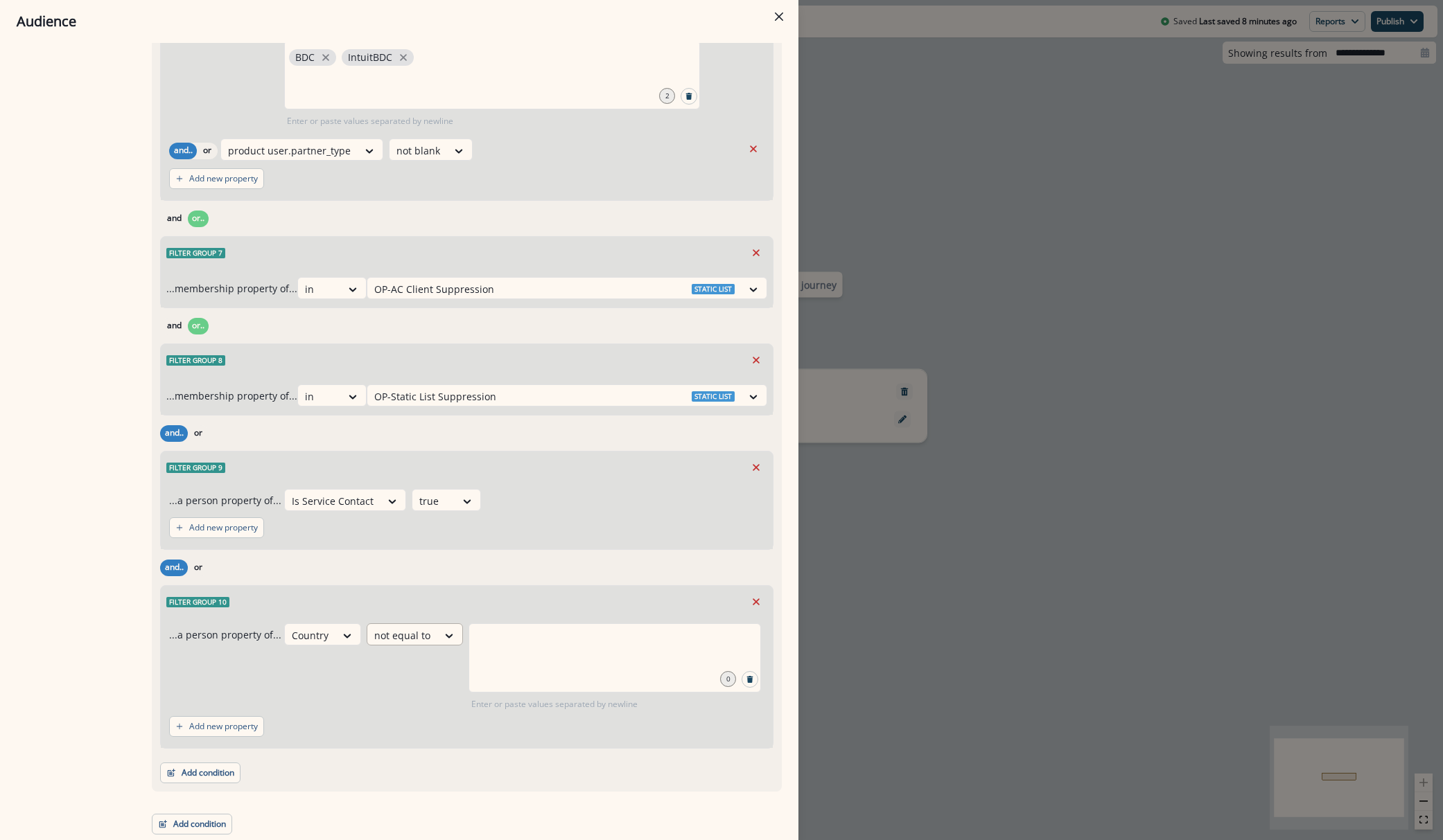
click at [419, 636] on div at bounding box center [402, 636] width 56 height 18
click at [421, 743] on div "does not contain" at bounding box center [416, 744] width 109 height 26
click at [421, 743] on div "...a person property of... Country 10 results available. Use Up and Down to cho…" at bounding box center [466, 682] width 612 height 130
click at [495, 655] on div at bounding box center [625, 658] width 271 height 69
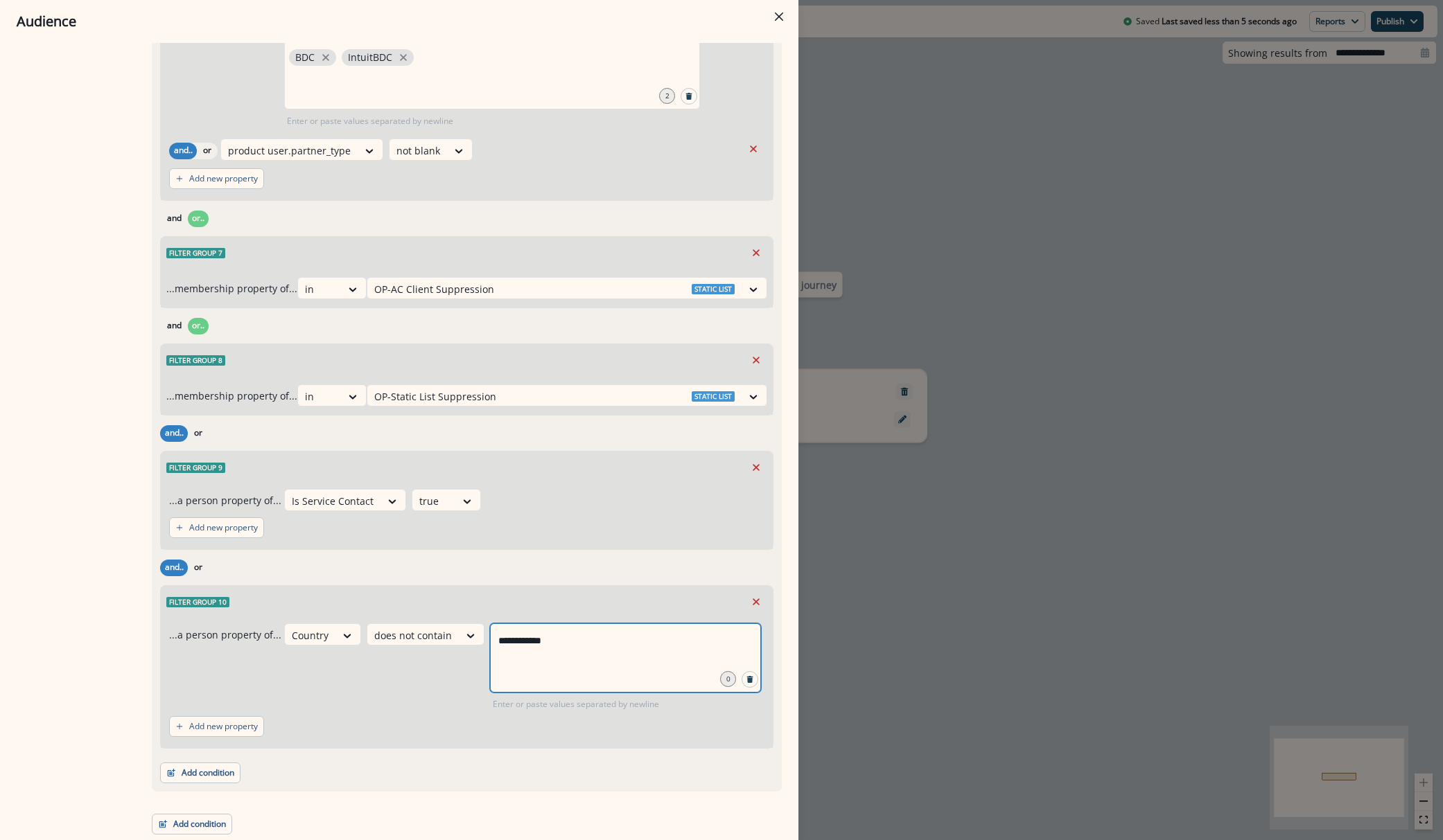
type input "**********"
click at [233, 726] on p "Add new property" at bounding box center [223, 726] width 69 height 10
click at [264, 729] on div "Select" at bounding box center [242, 733] width 43 height 23
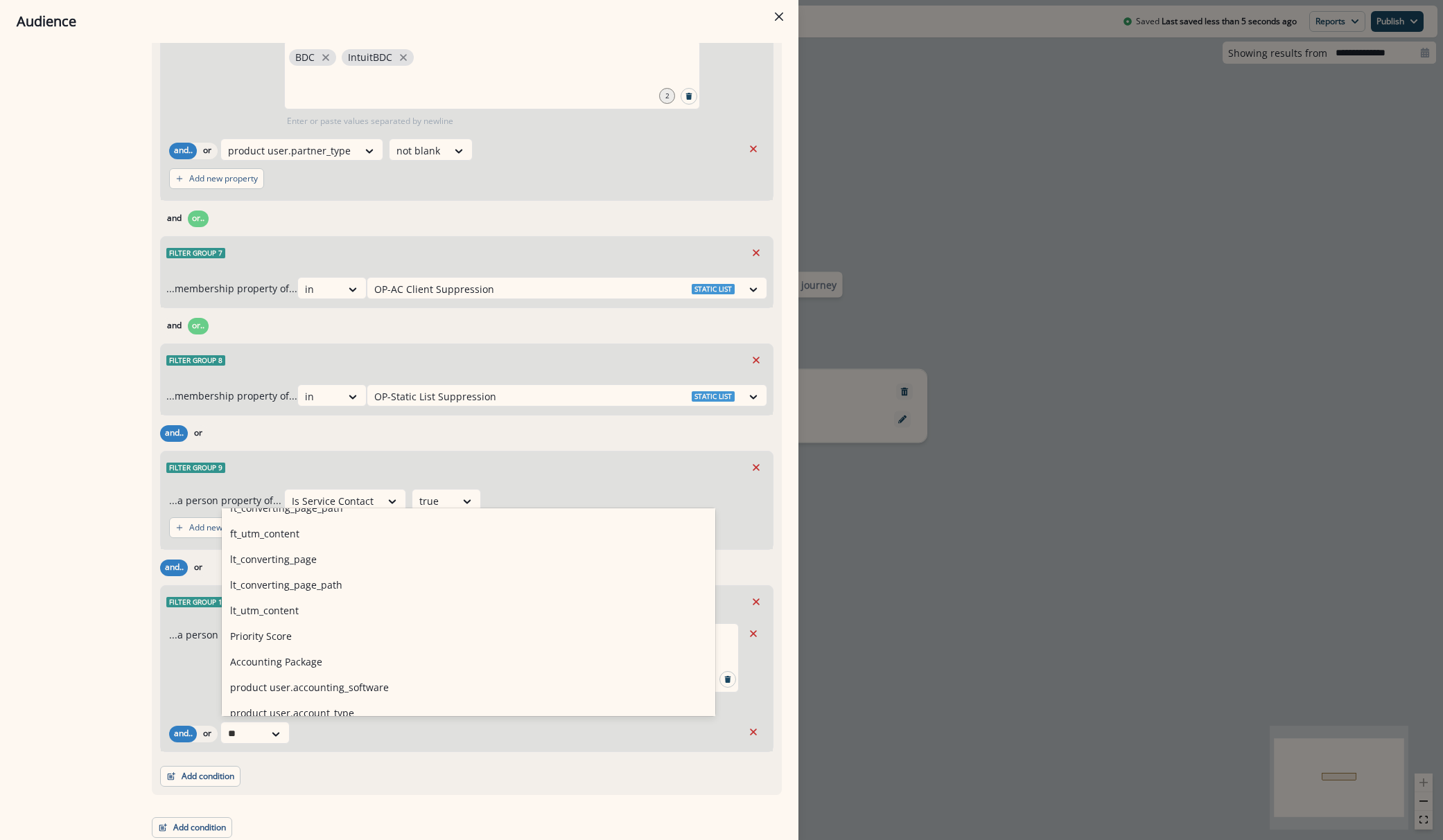
scroll to position [41, 0]
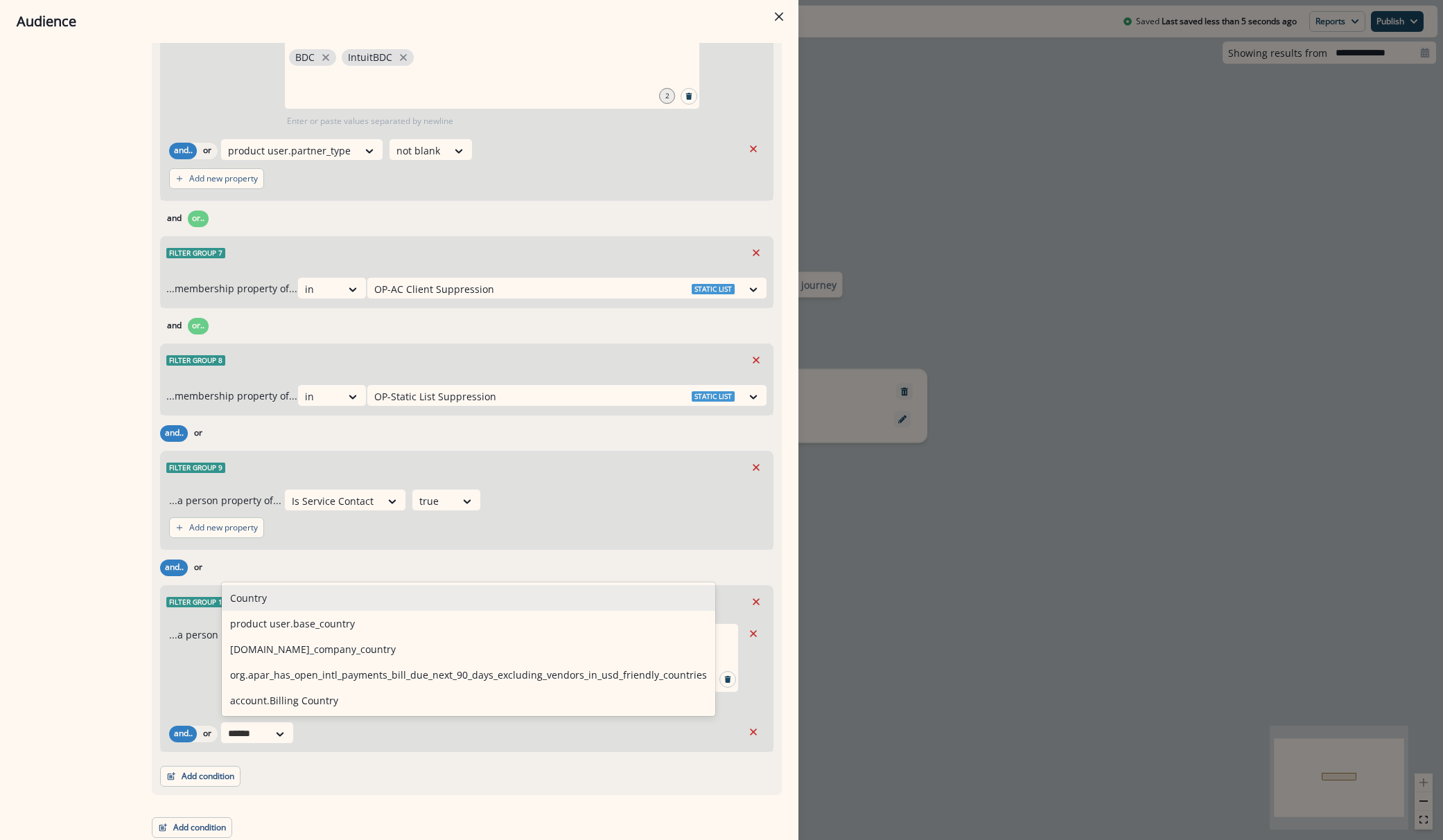
type input "*******"
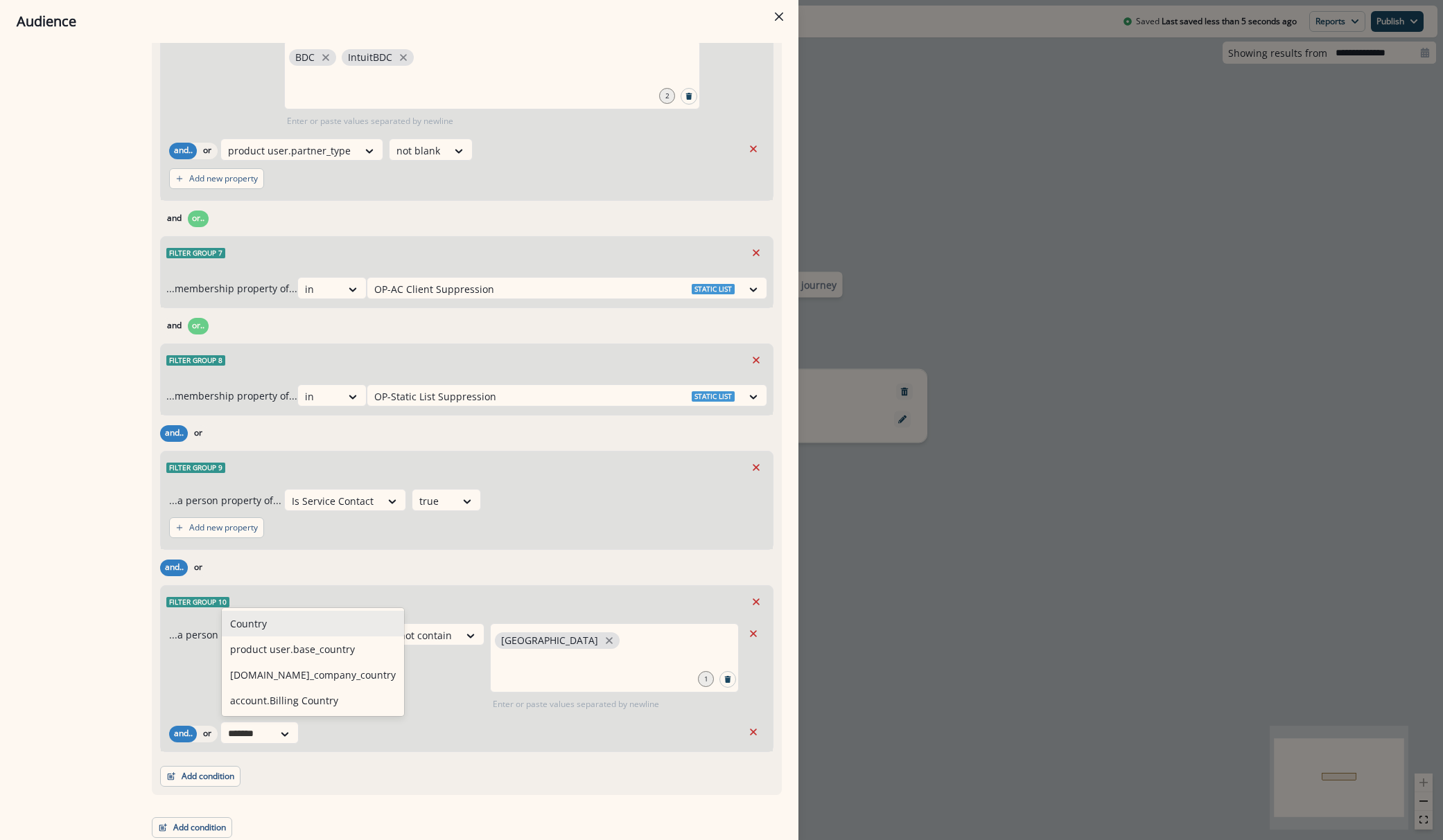
click at [296, 630] on div "Country" at bounding box center [312, 624] width 182 height 26
click at [334, 735] on div at bounding box center [326, 734] width 29 height 18
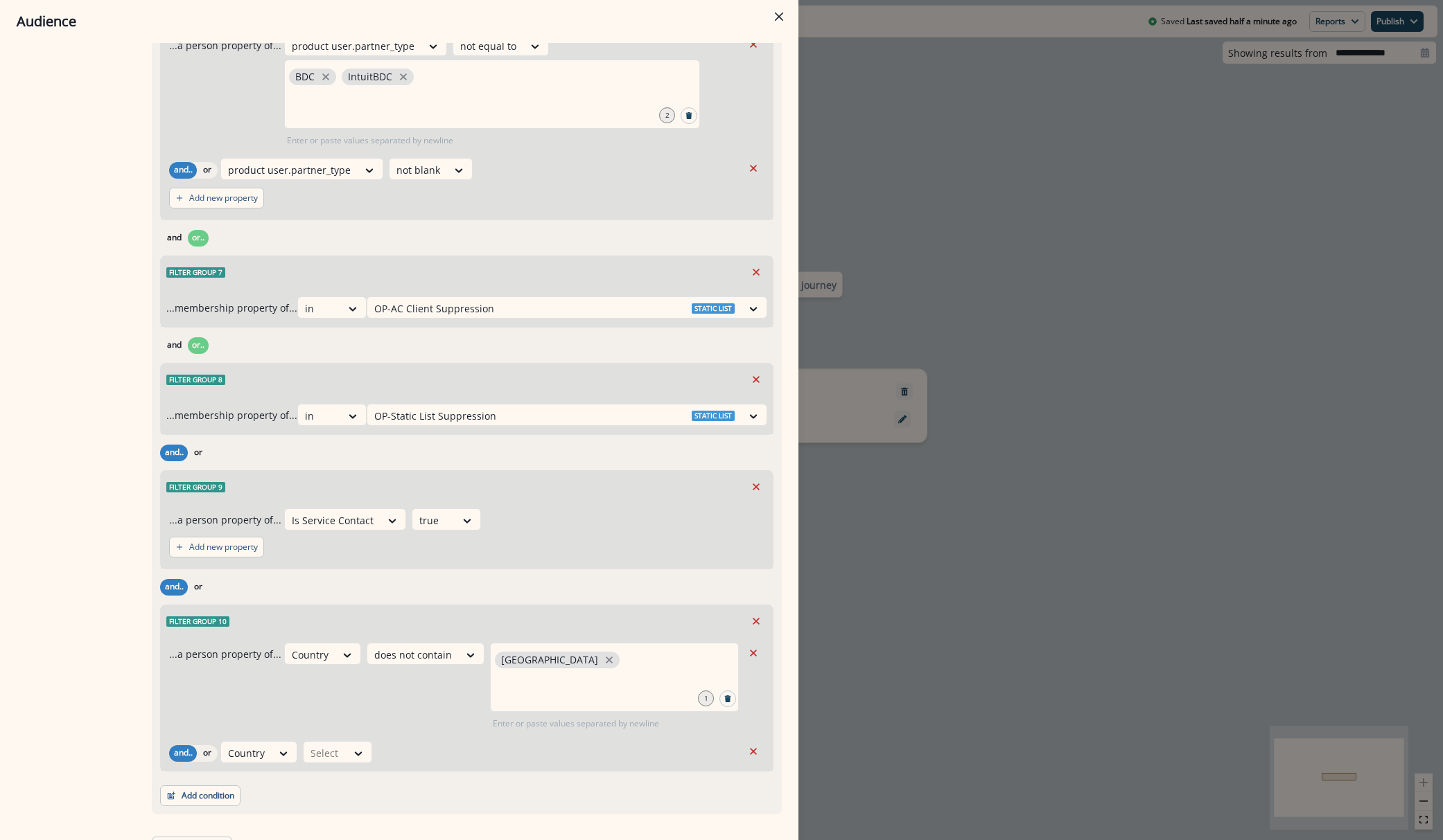
scroll to position [1143, 0]
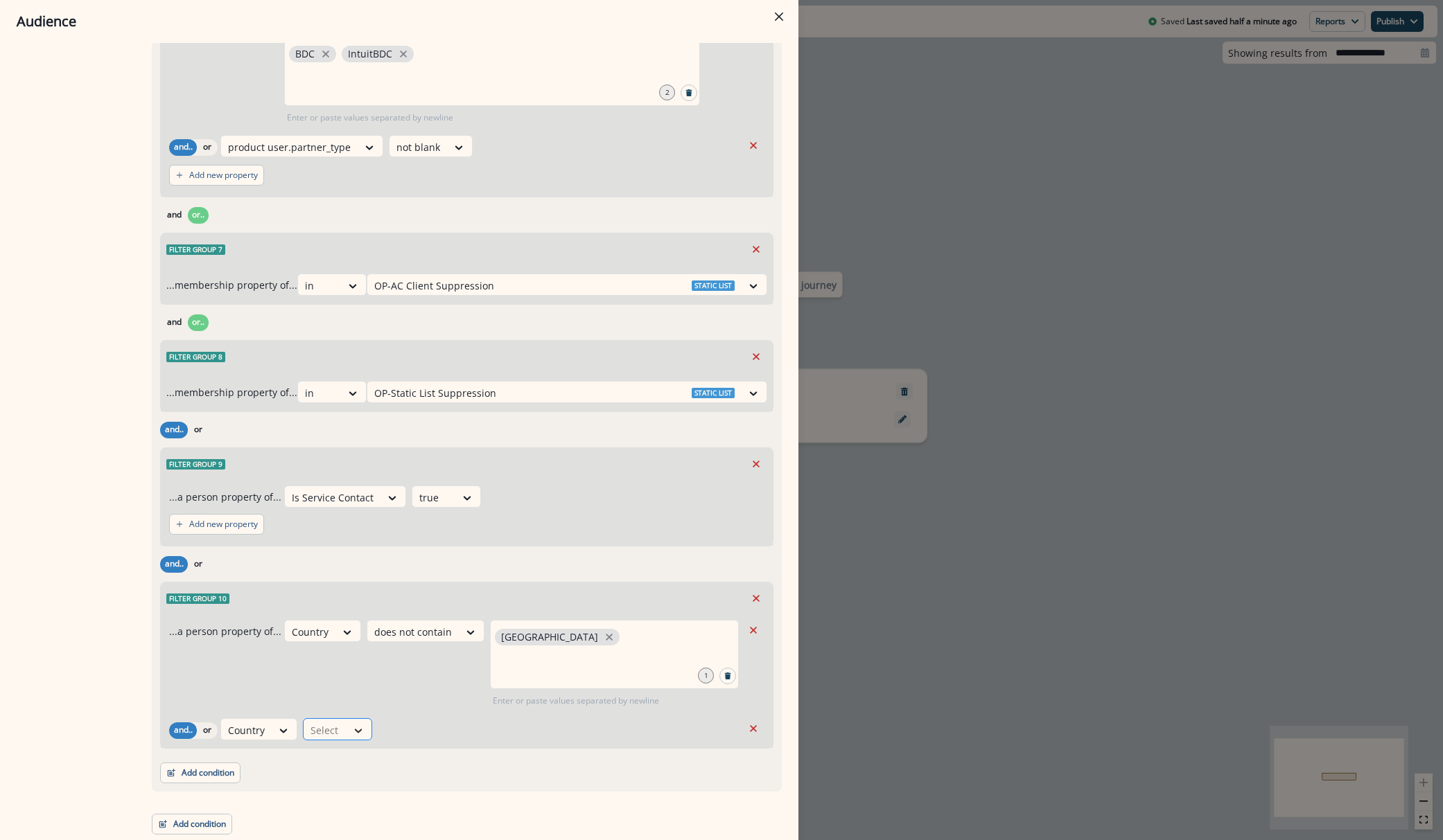
click at [356, 725] on icon at bounding box center [358, 730] width 13 height 14
click at [348, 596] on div "not blank" at bounding box center [358, 594] width 109 height 26
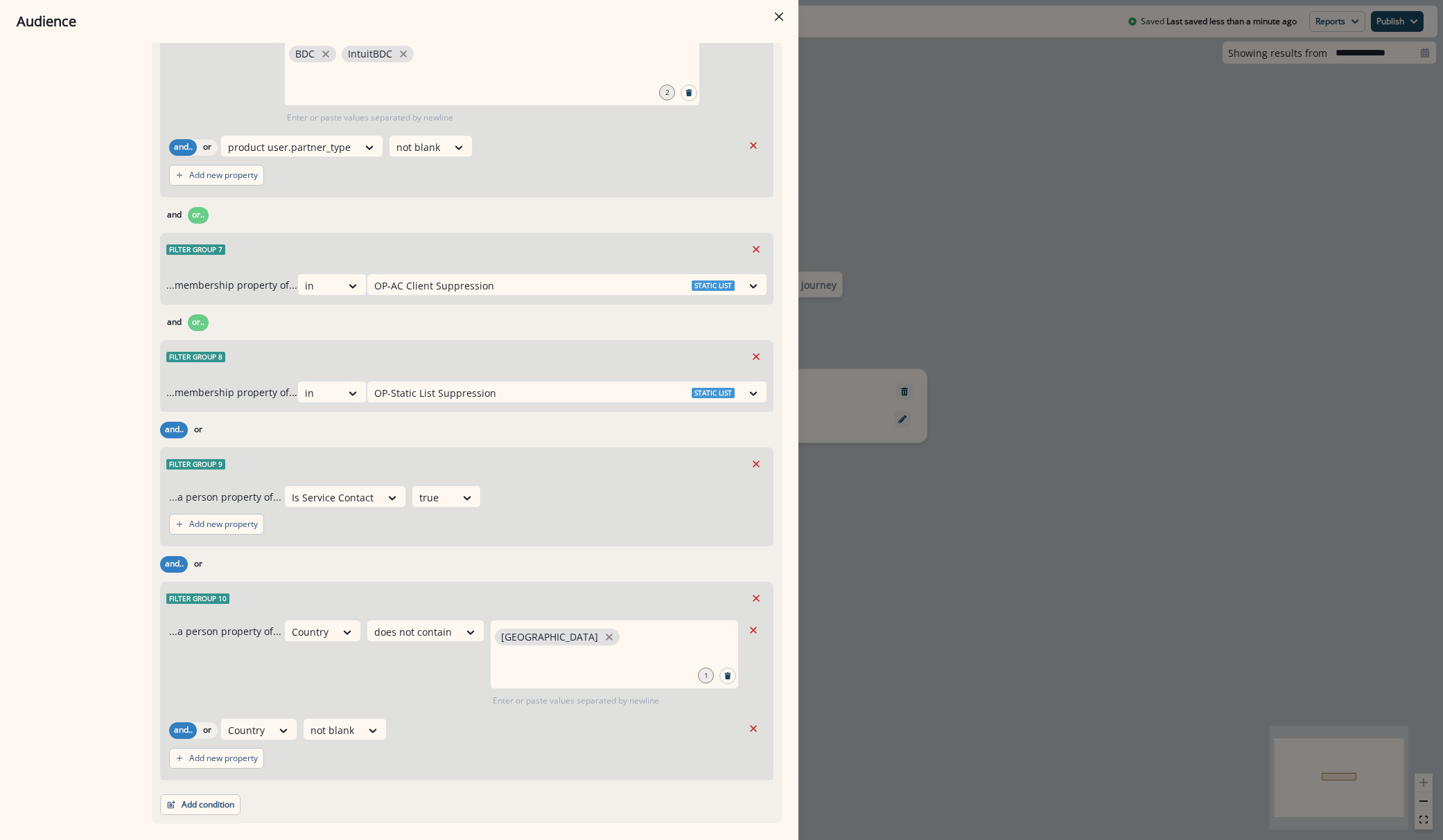
click at [316, 802] on div "Add condition Contact properties A person property Performed a product event Pe…" at bounding box center [466, 797] width 614 height 35
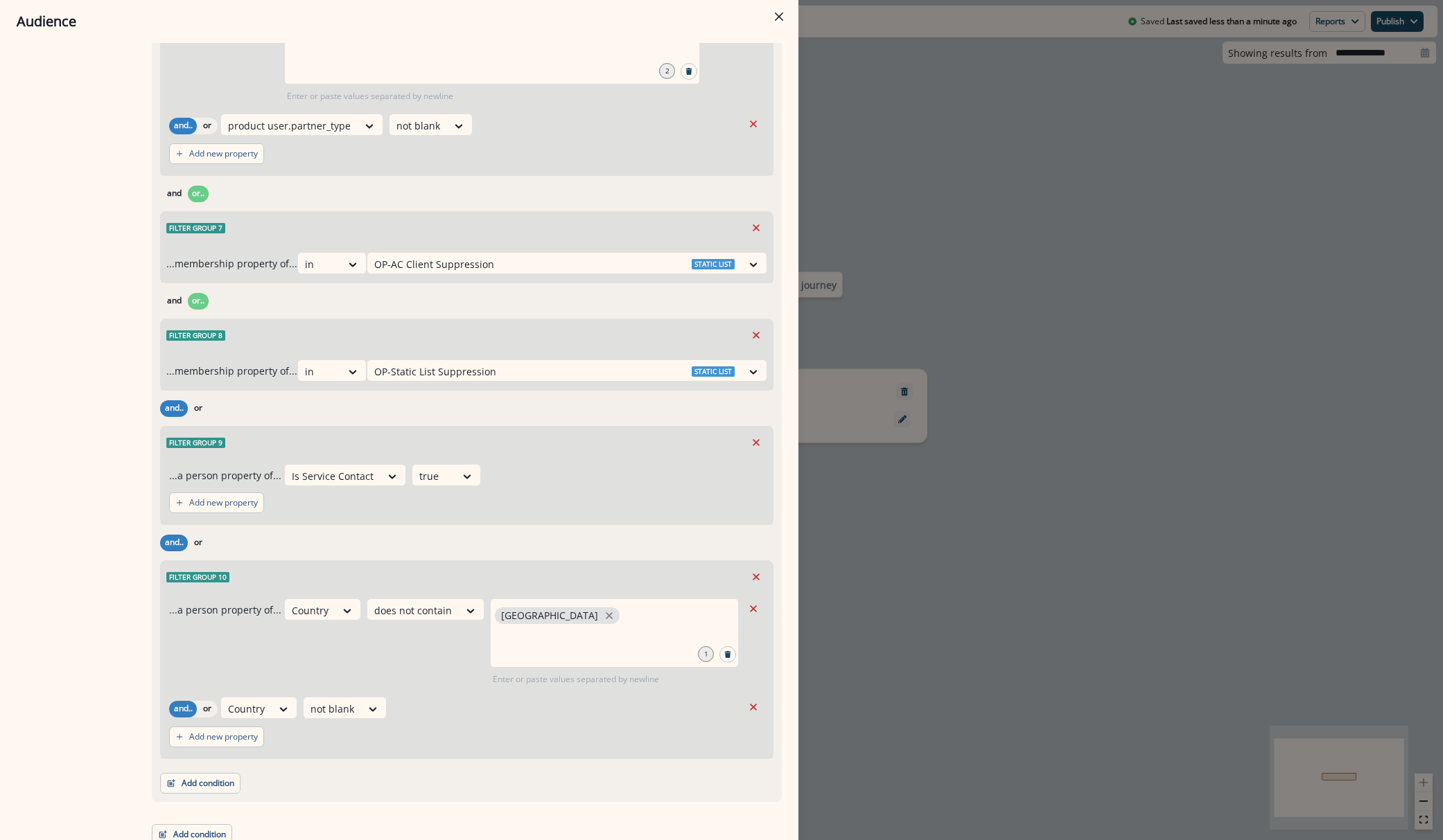
scroll to position [1176, 0]
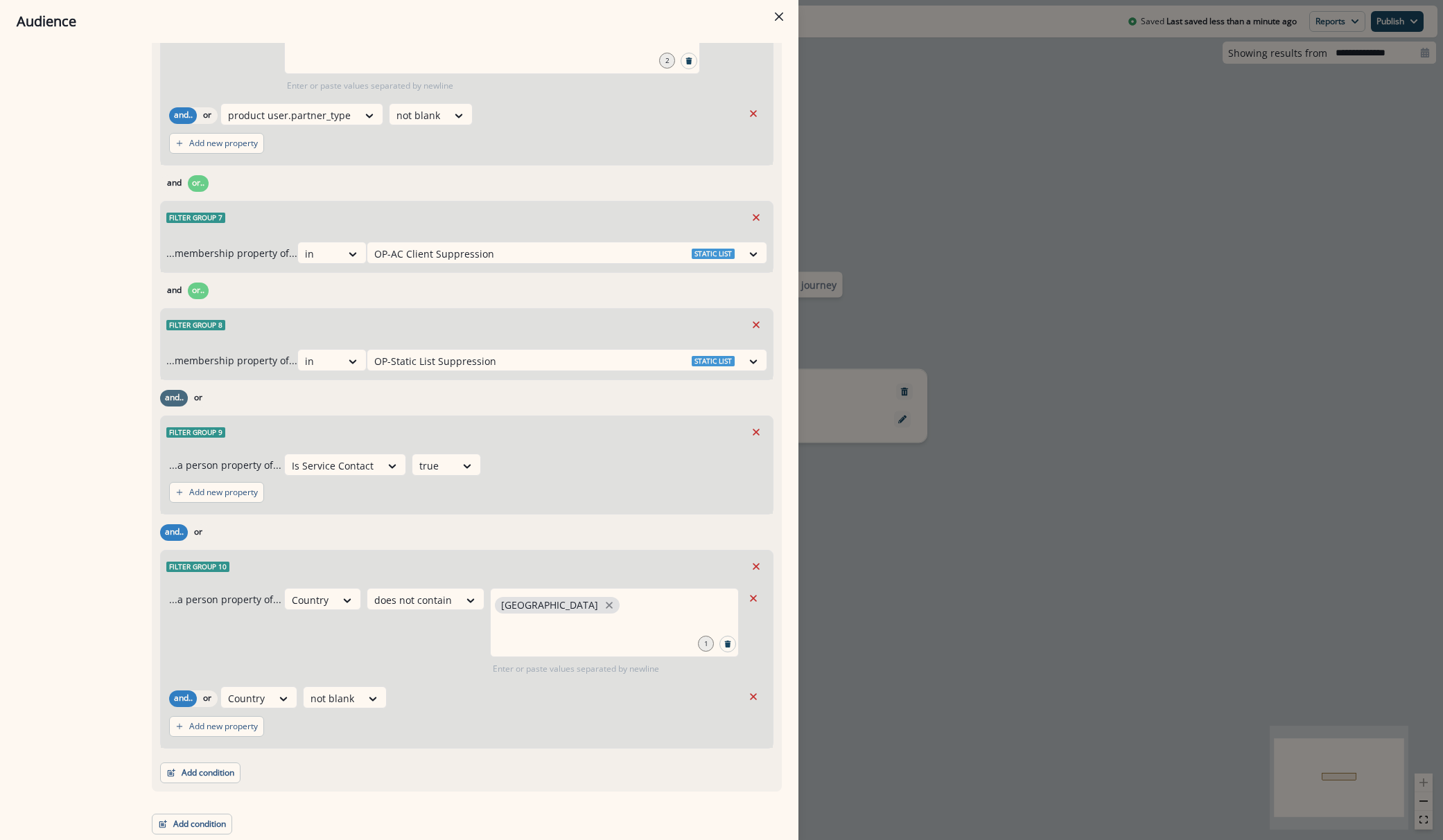
click at [181, 398] on button "and.." at bounding box center [174, 398] width 28 height 17
click at [199, 392] on button "or" at bounding box center [198, 398] width 21 height 17
click at [183, 533] on button "and.." at bounding box center [174, 532] width 28 height 17
click at [200, 537] on button "or" at bounding box center [198, 532] width 21 height 17
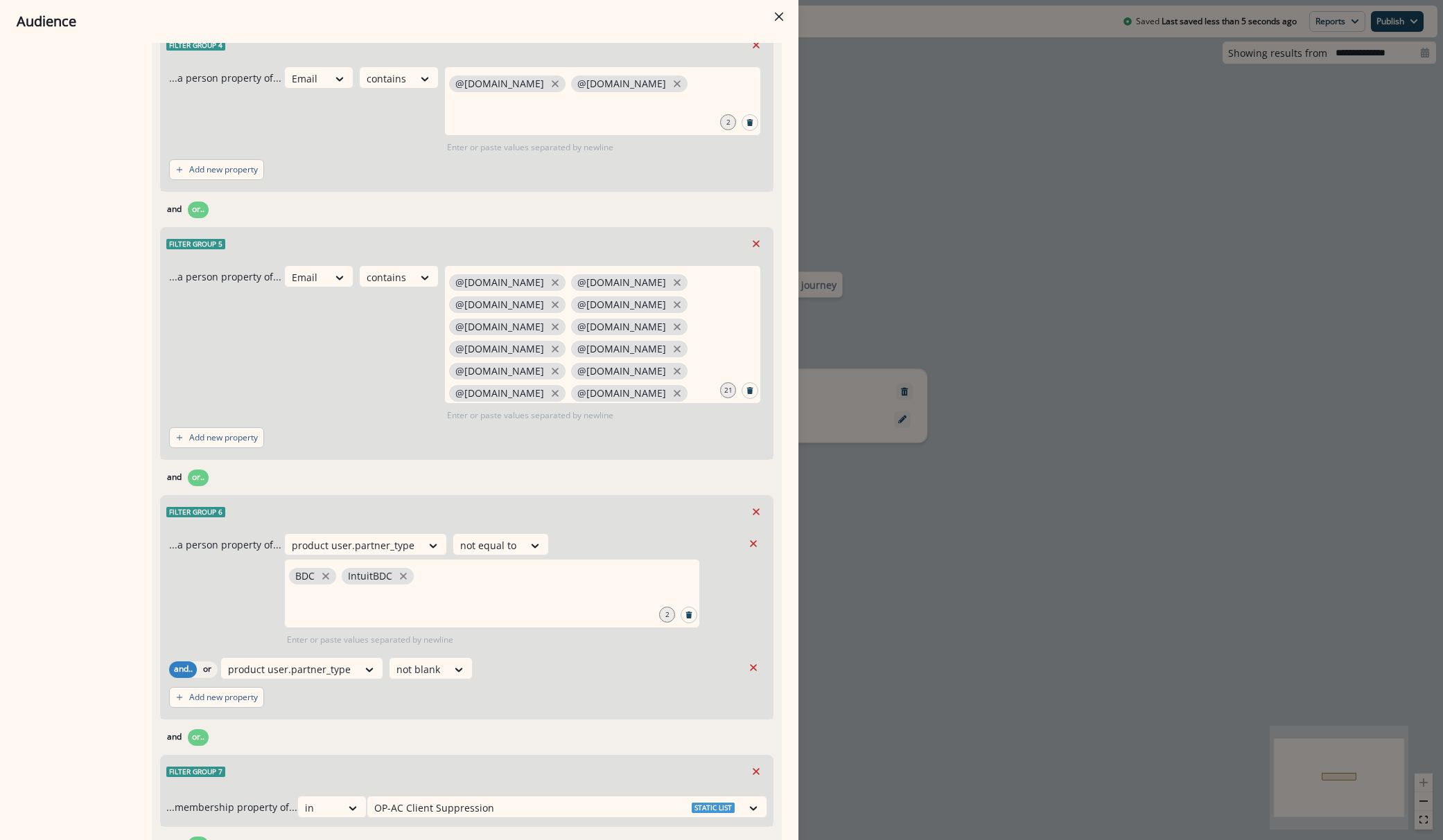
scroll to position [0, 0]
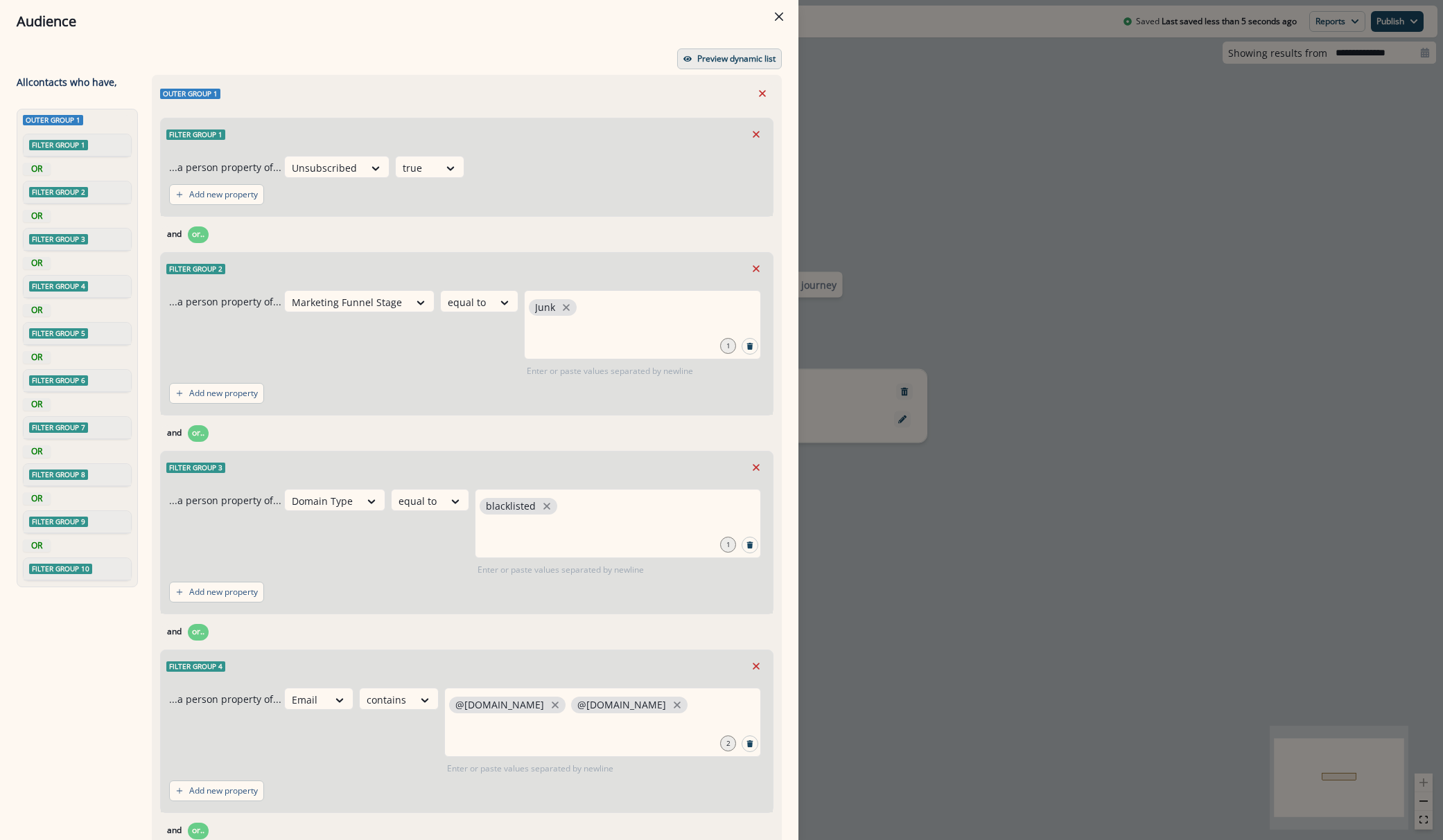
click at [696, 50] on button "Preview dynamic list" at bounding box center [729, 59] width 105 height 21
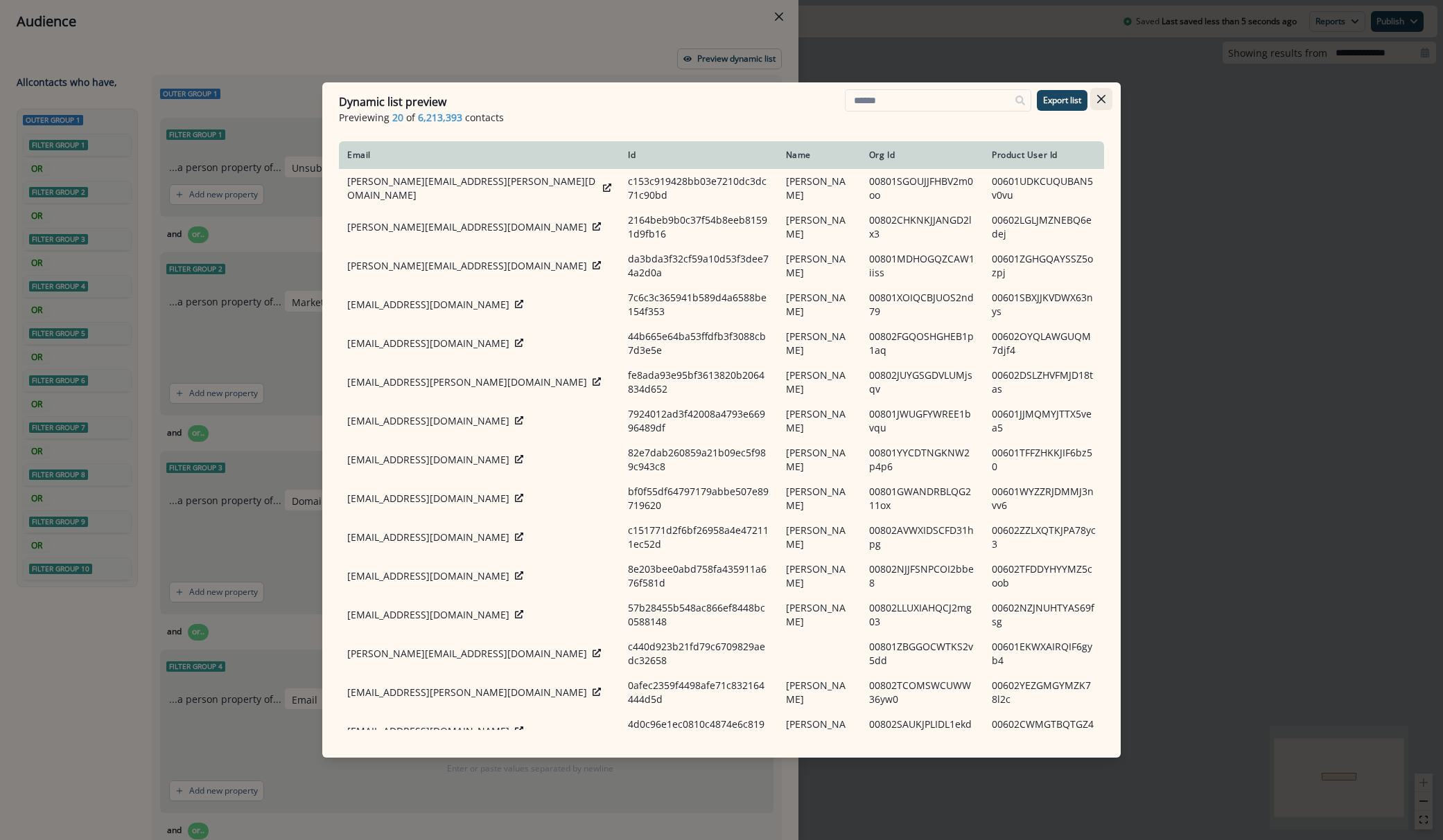
click at [1101, 99] on icon "Close" at bounding box center [1100, 99] width 8 height 8
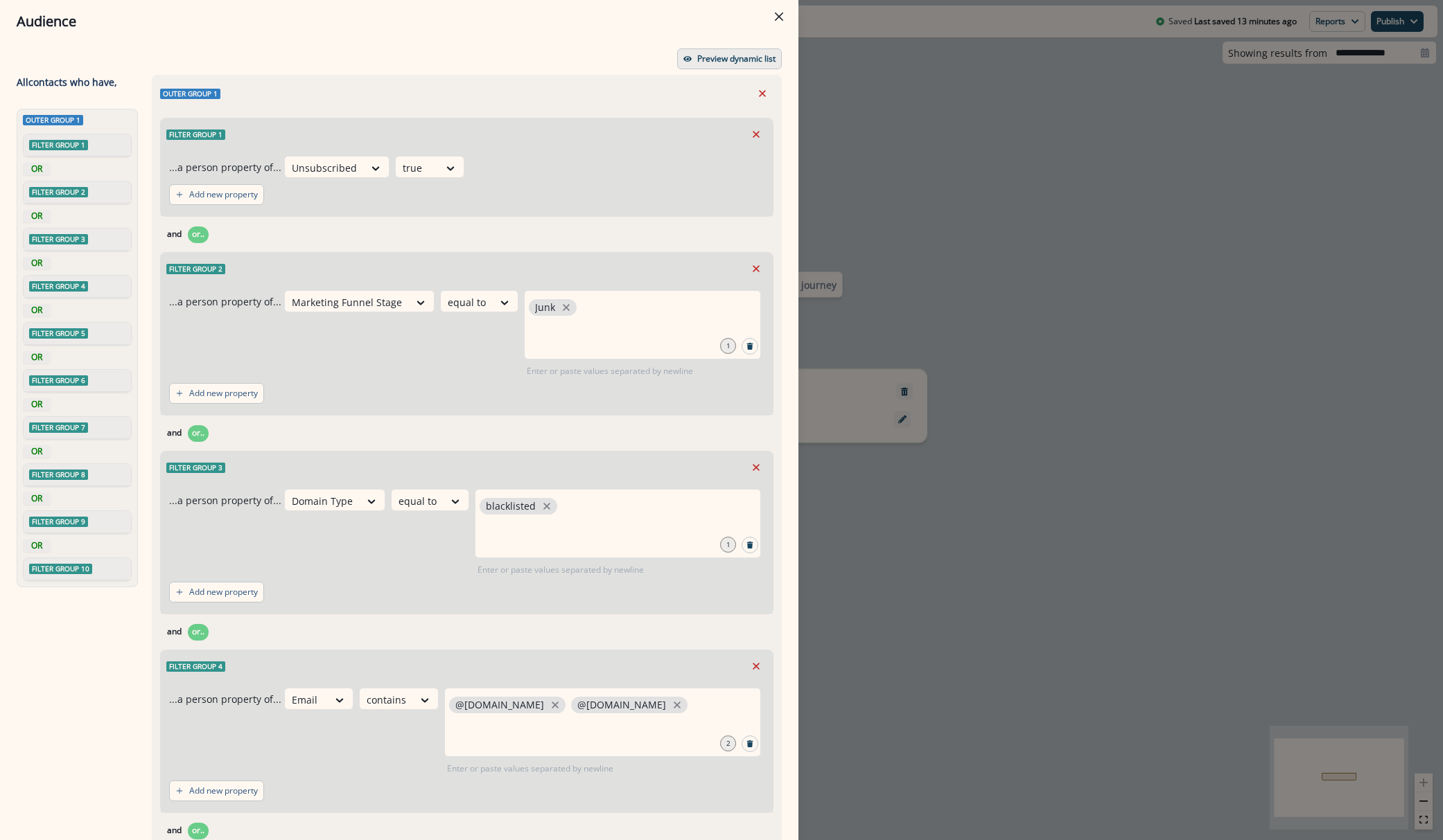
click at [711, 54] on p "Preview dynamic list" at bounding box center [737, 58] width 78 height 10
click at [706, 61] on p "Preview dynamic list" at bounding box center [737, 58] width 78 height 10
click at [1015, 267] on div "Audience Preview dynamic list All contact s who have, Outer group 1 Filter grou…" at bounding box center [721, 420] width 1443 height 840
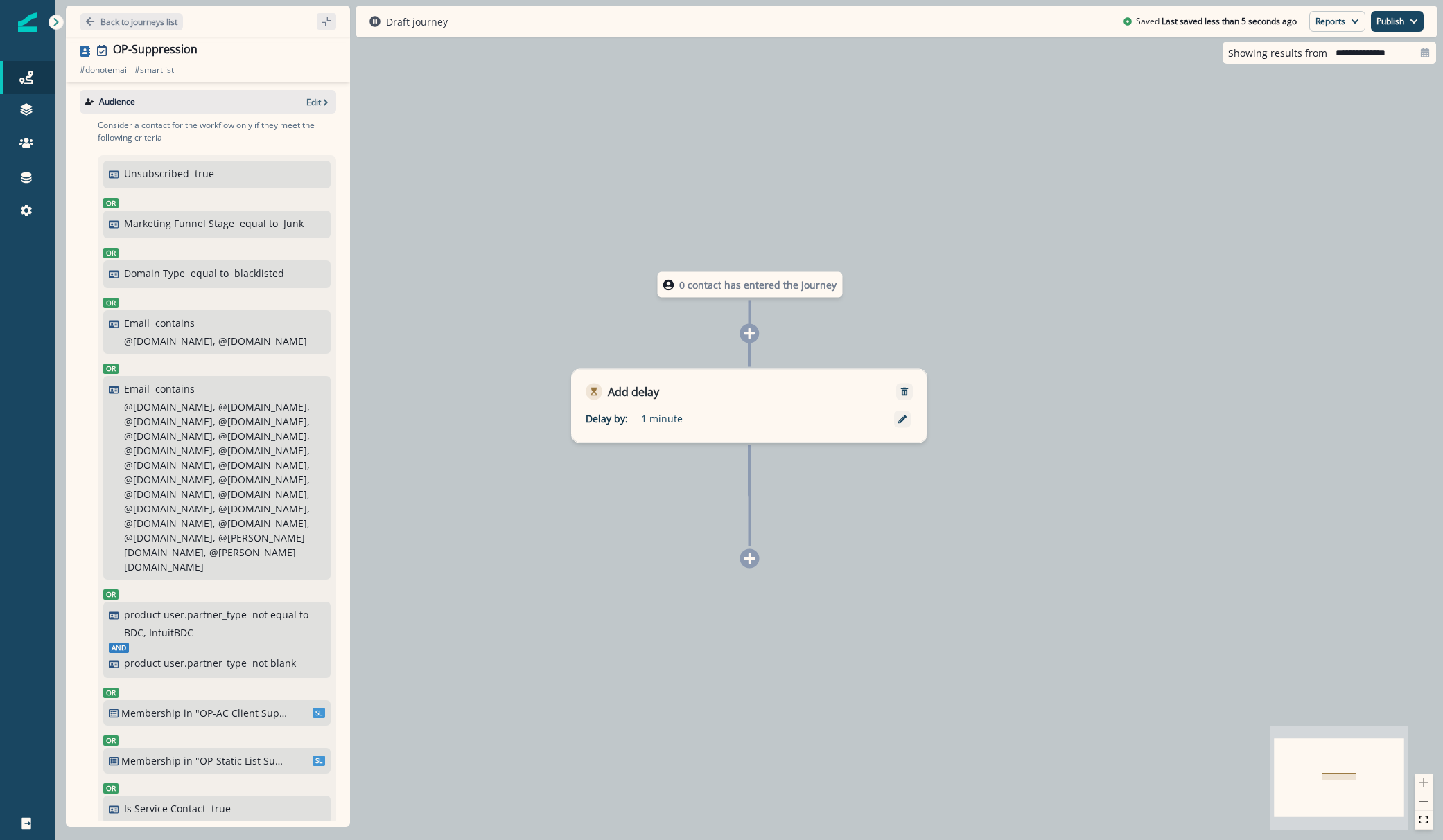
click at [295, 100] on div "Audience Edit" at bounding box center [208, 102] width 256 height 24
click at [306, 96] on p "Edit" at bounding box center [314, 102] width 15 height 12
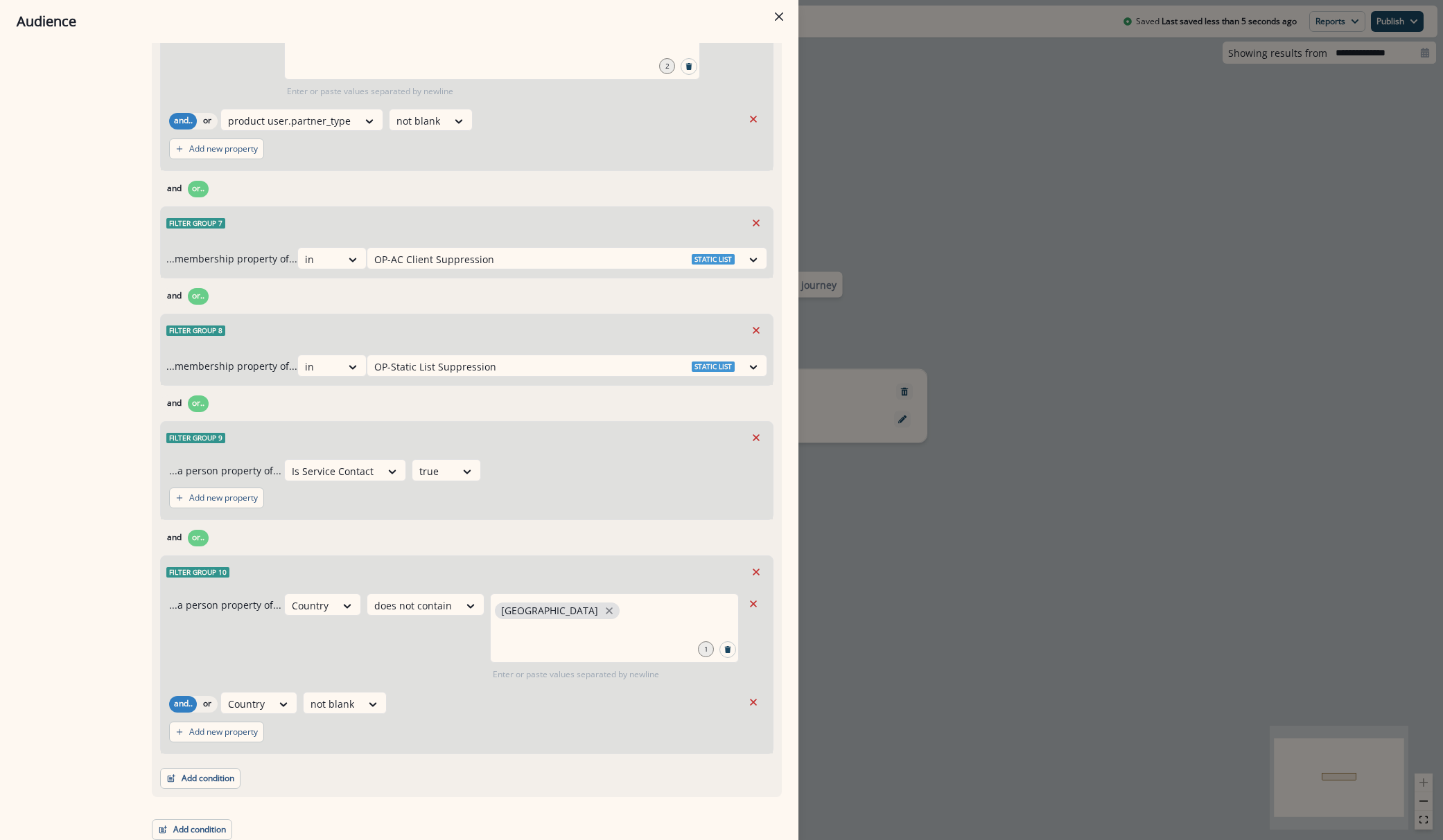
scroll to position [1176, 0]
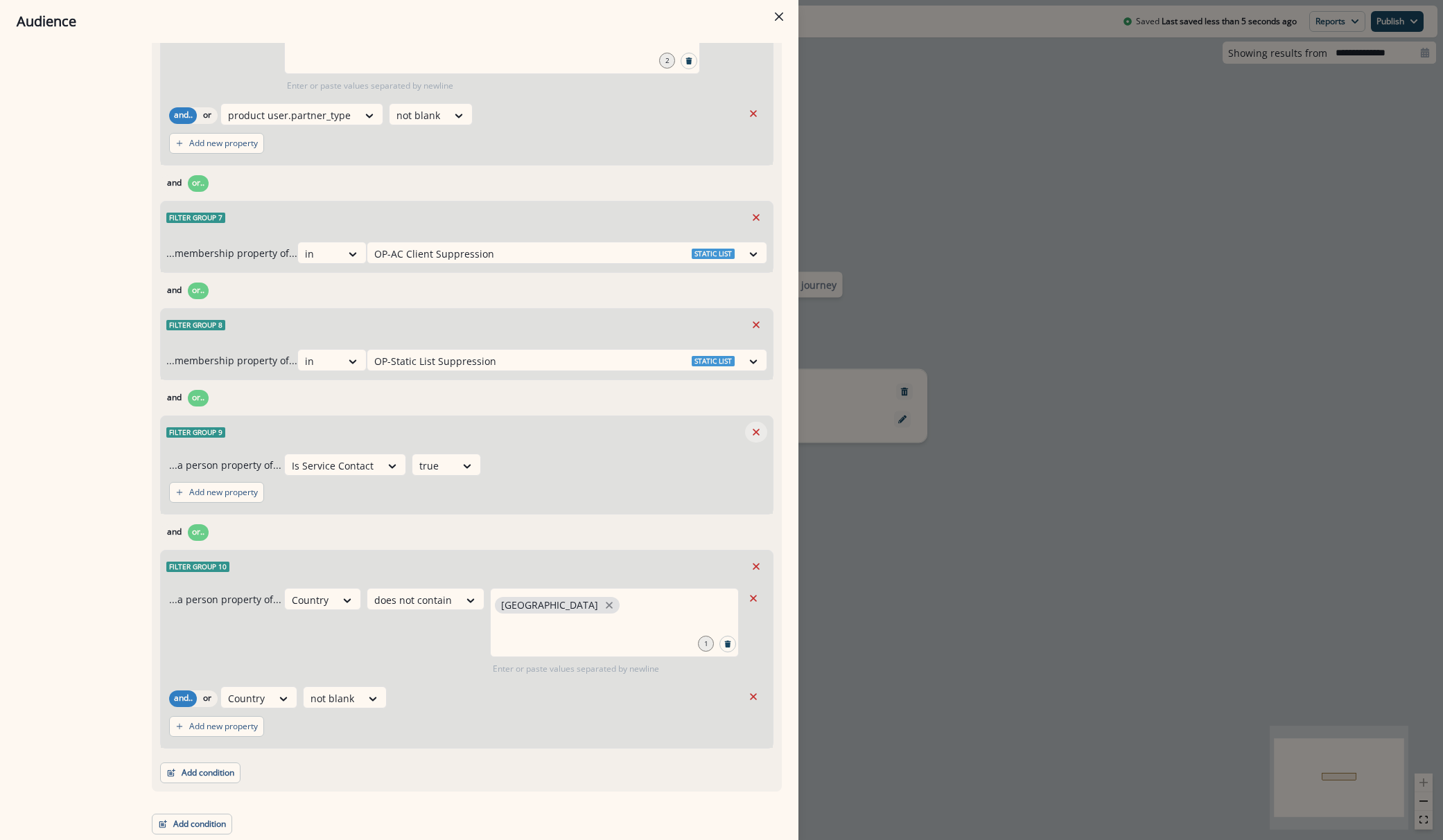
click at [750, 427] on icon "Remove" at bounding box center [756, 432] width 13 height 13
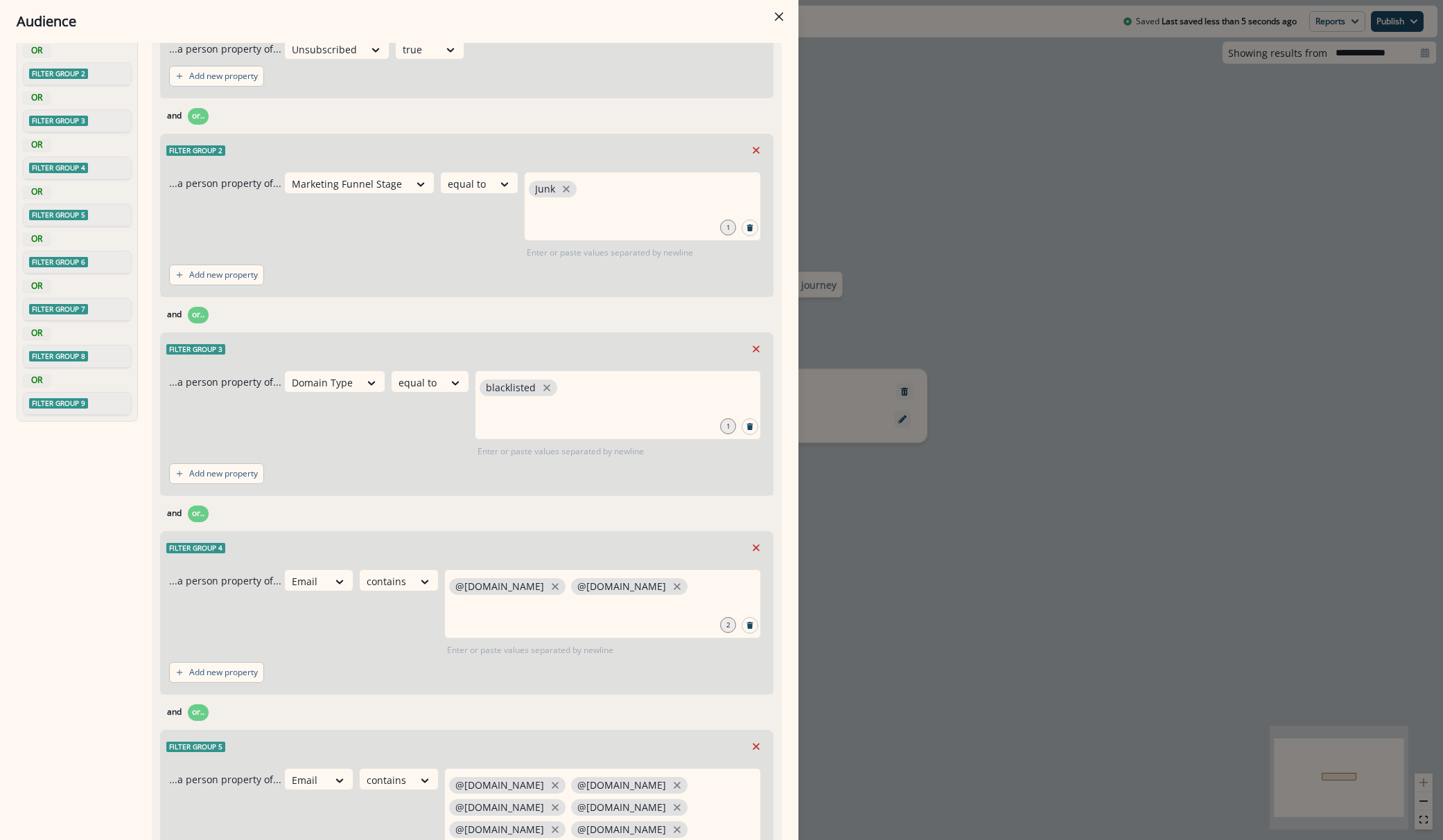
scroll to position [0, 0]
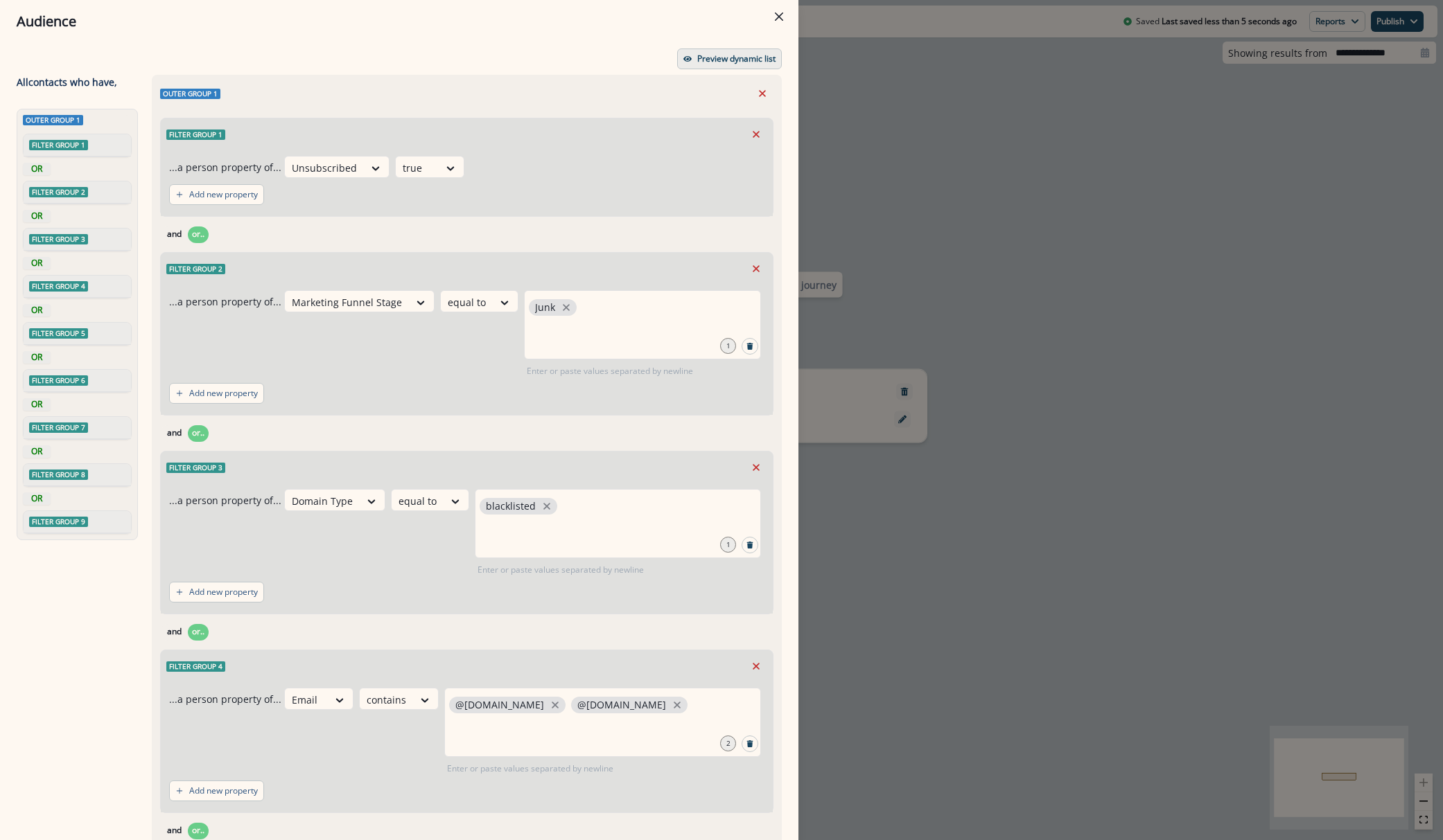
click at [698, 62] on p "Preview dynamic list" at bounding box center [737, 58] width 78 height 10
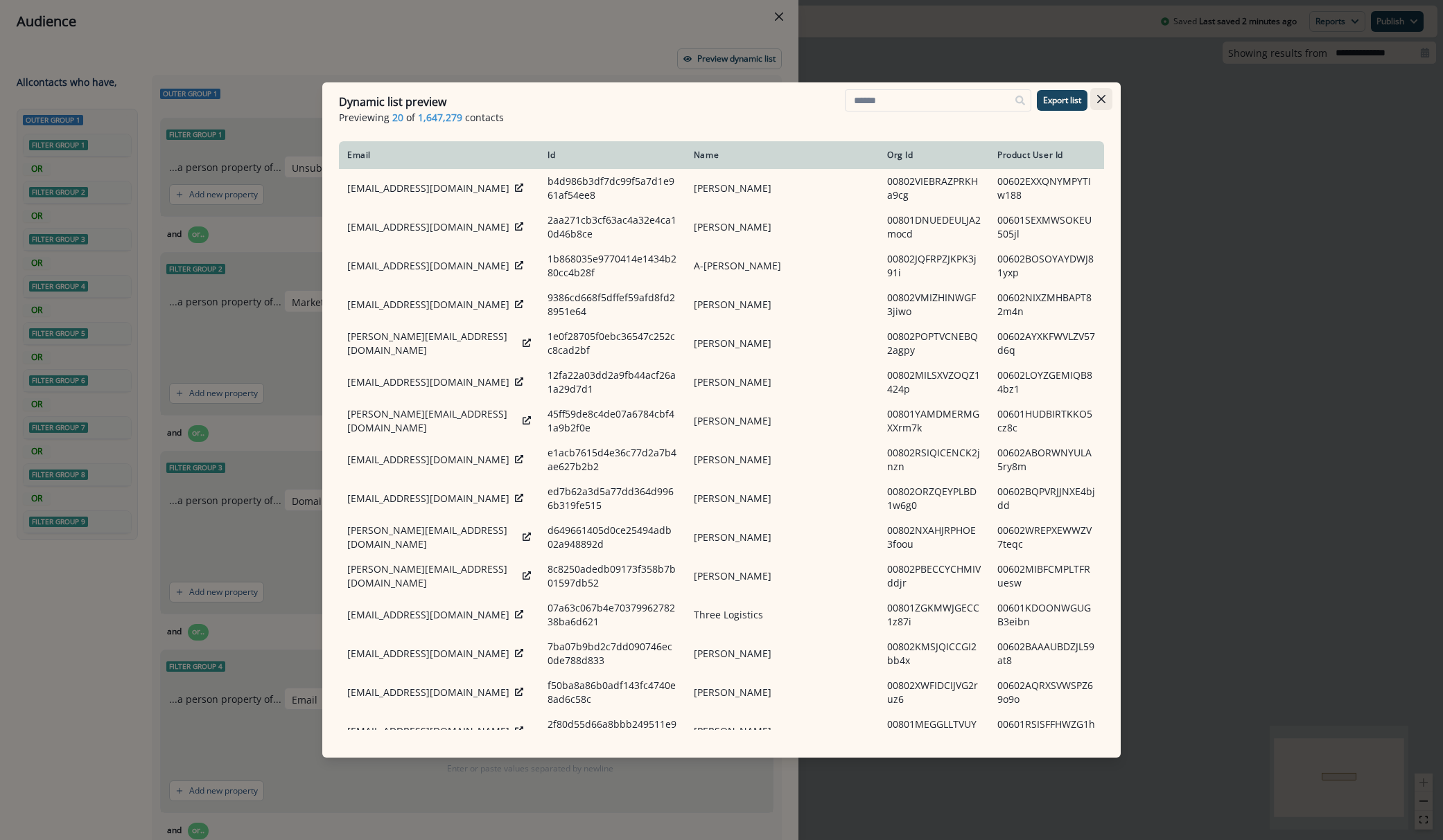
click at [1106, 99] on button "Close" at bounding box center [1101, 99] width 22 height 22
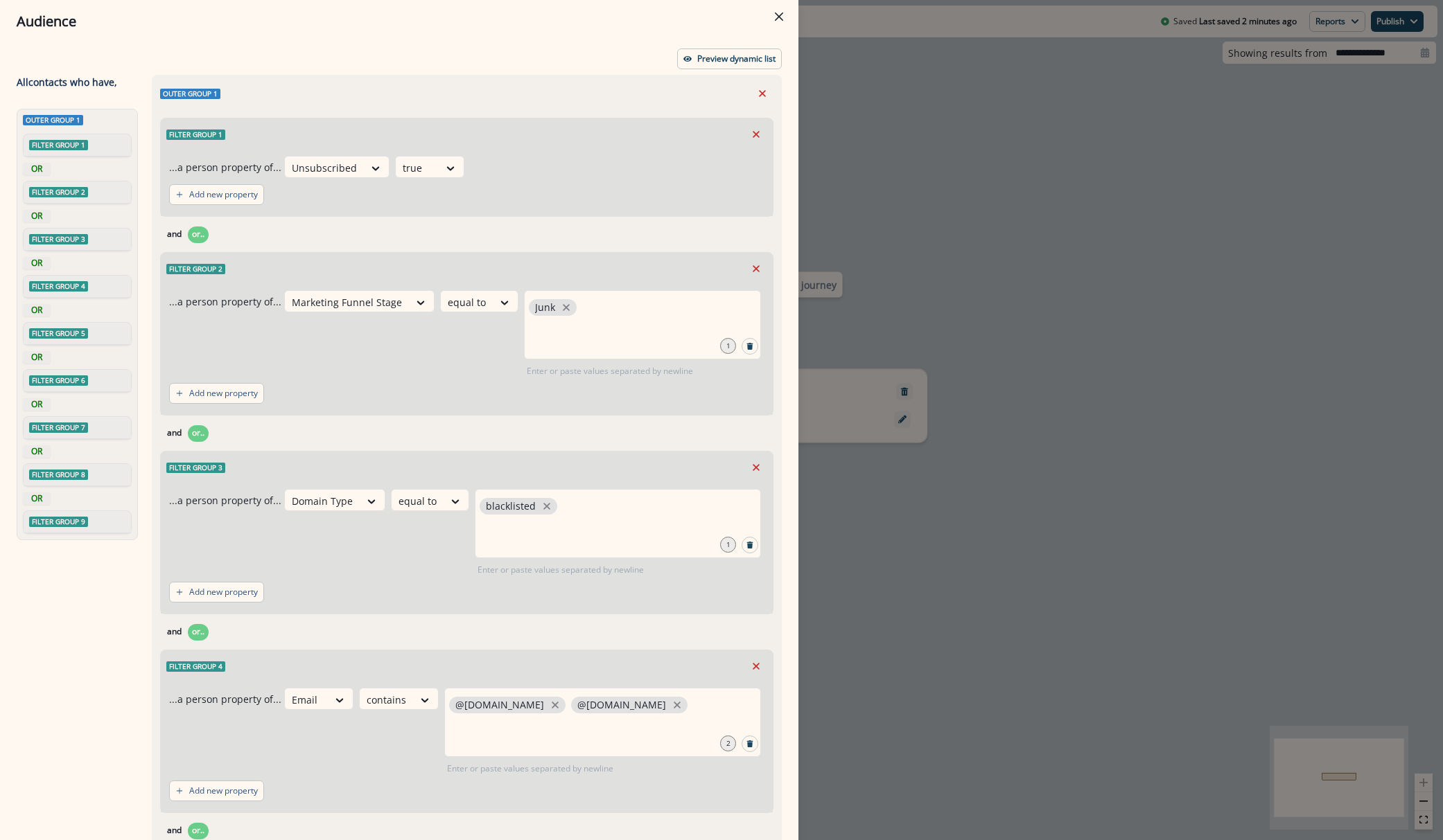
click at [1106, 99] on div "Audience Preview dynamic list All contact s who have, Outer group 1 Filter grou…" at bounding box center [721, 420] width 1443 height 840
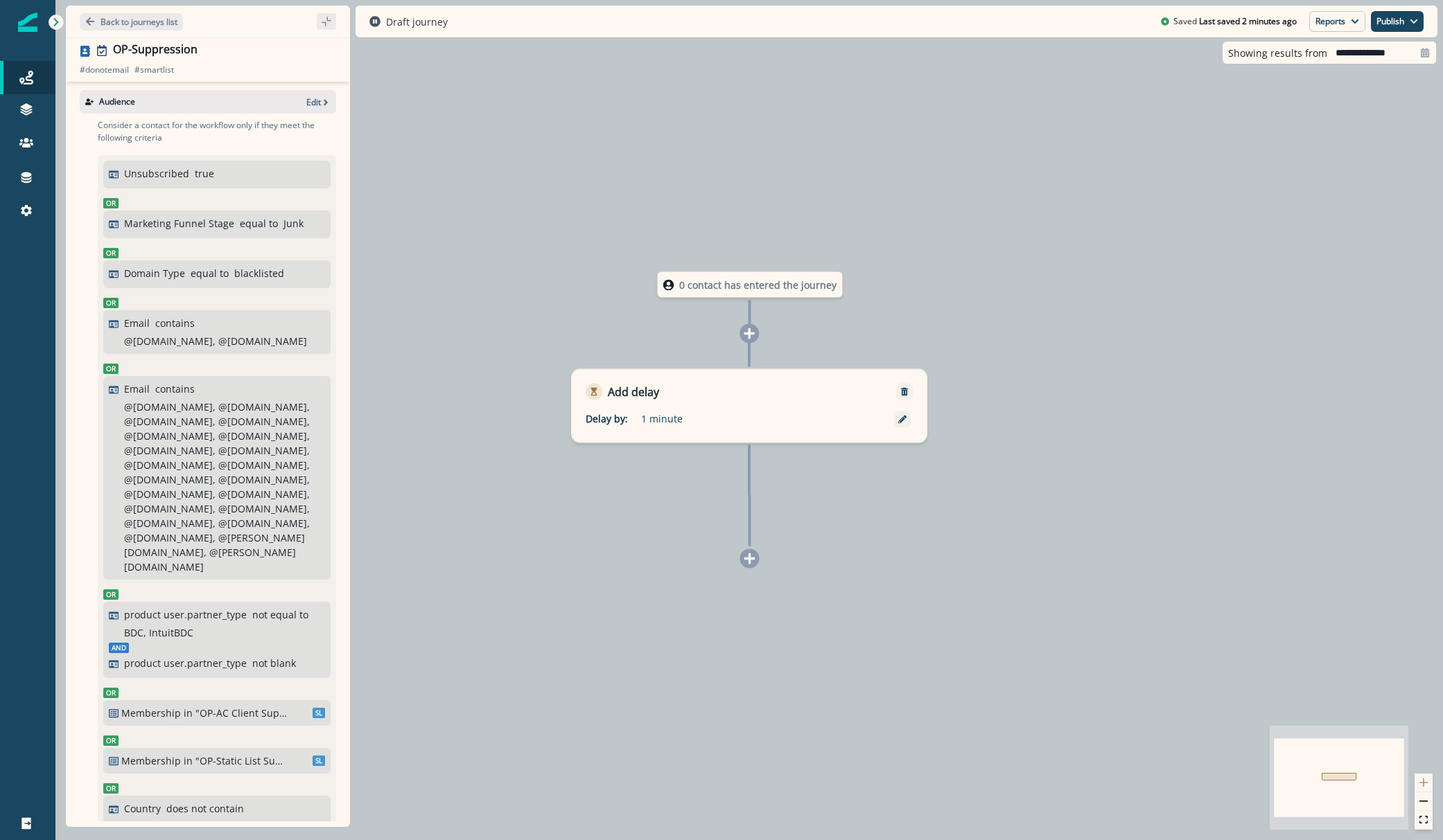
click at [1106, 99] on div "0 contact has entered the journey Add delay Delay by: 1 minute Delay details in…" at bounding box center [749, 420] width 1388 height 840
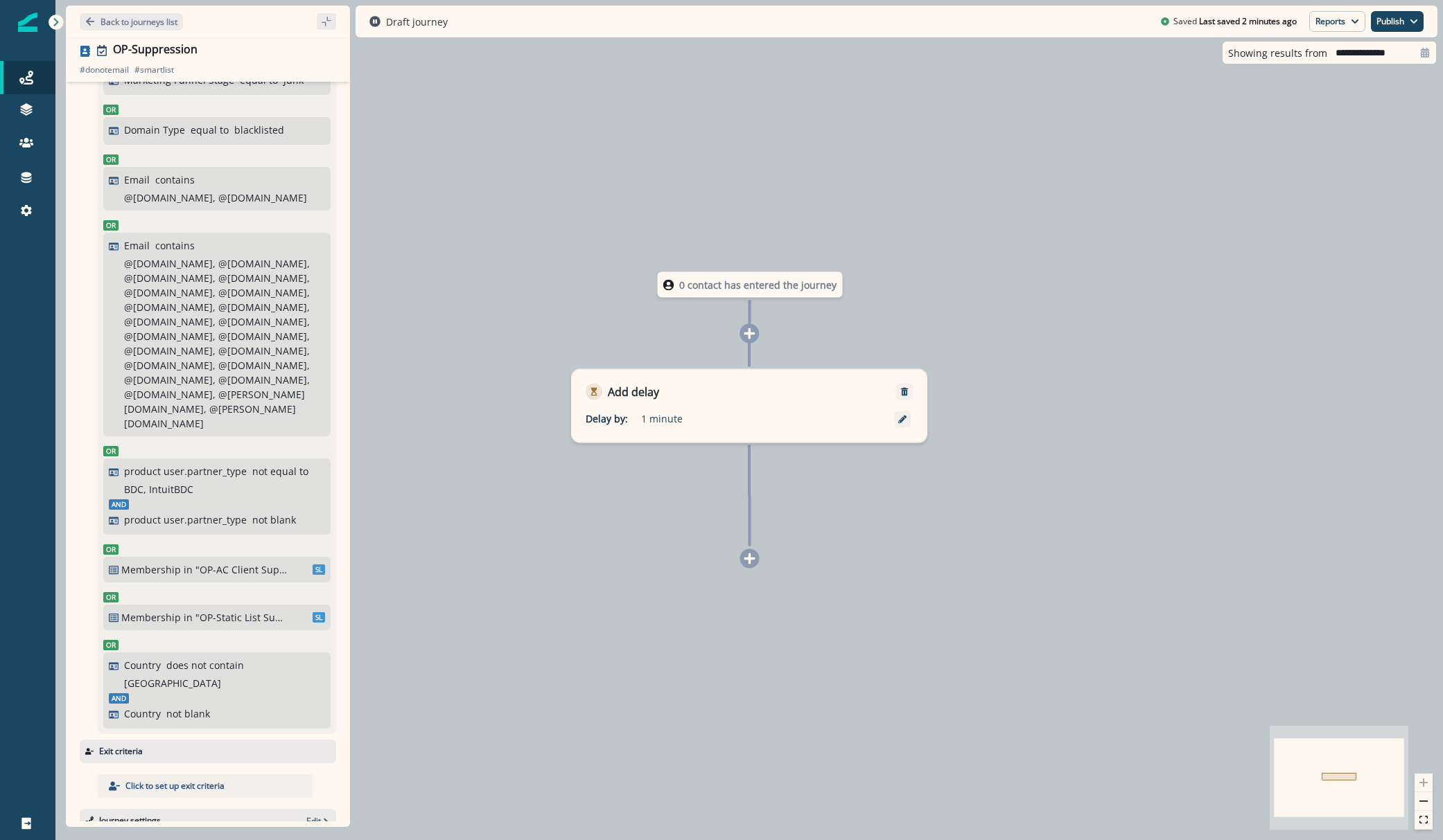
scroll to position [301, 0]
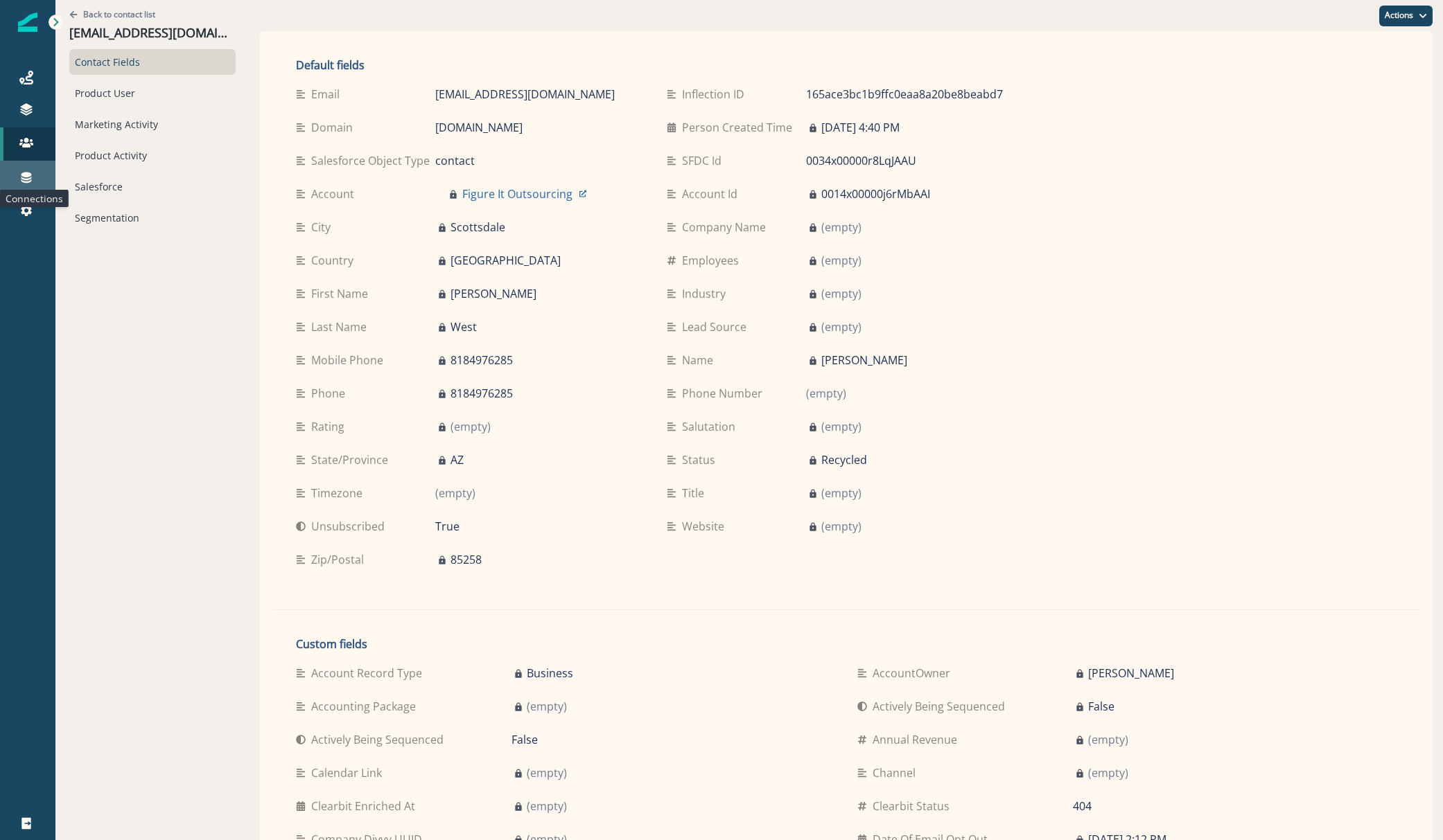
click at [25, 170] on icon at bounding box center [26, 177] width 14 height 14
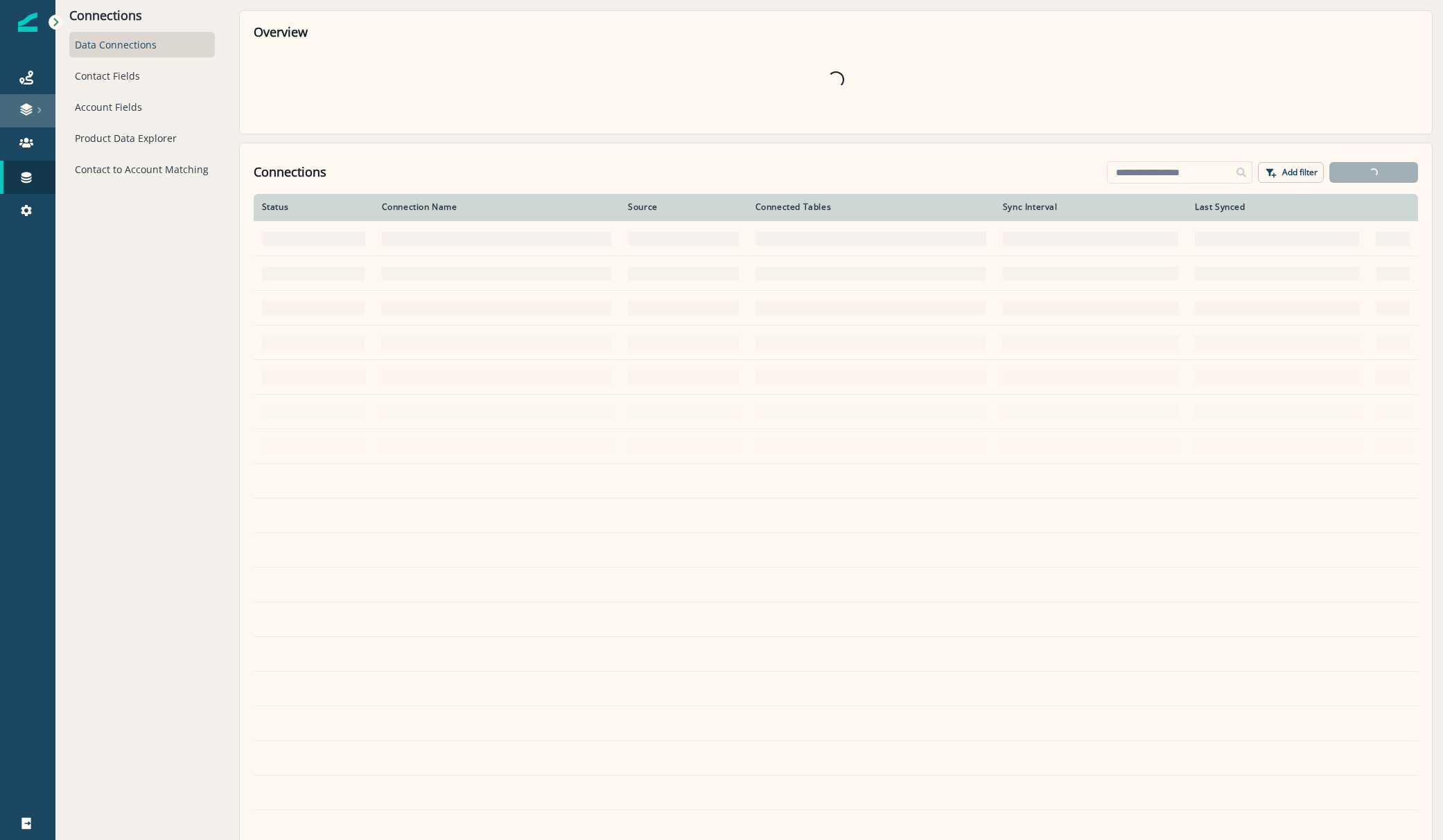
click at [24, 121] on link at bounding box center [27, 110] width 55 height 33
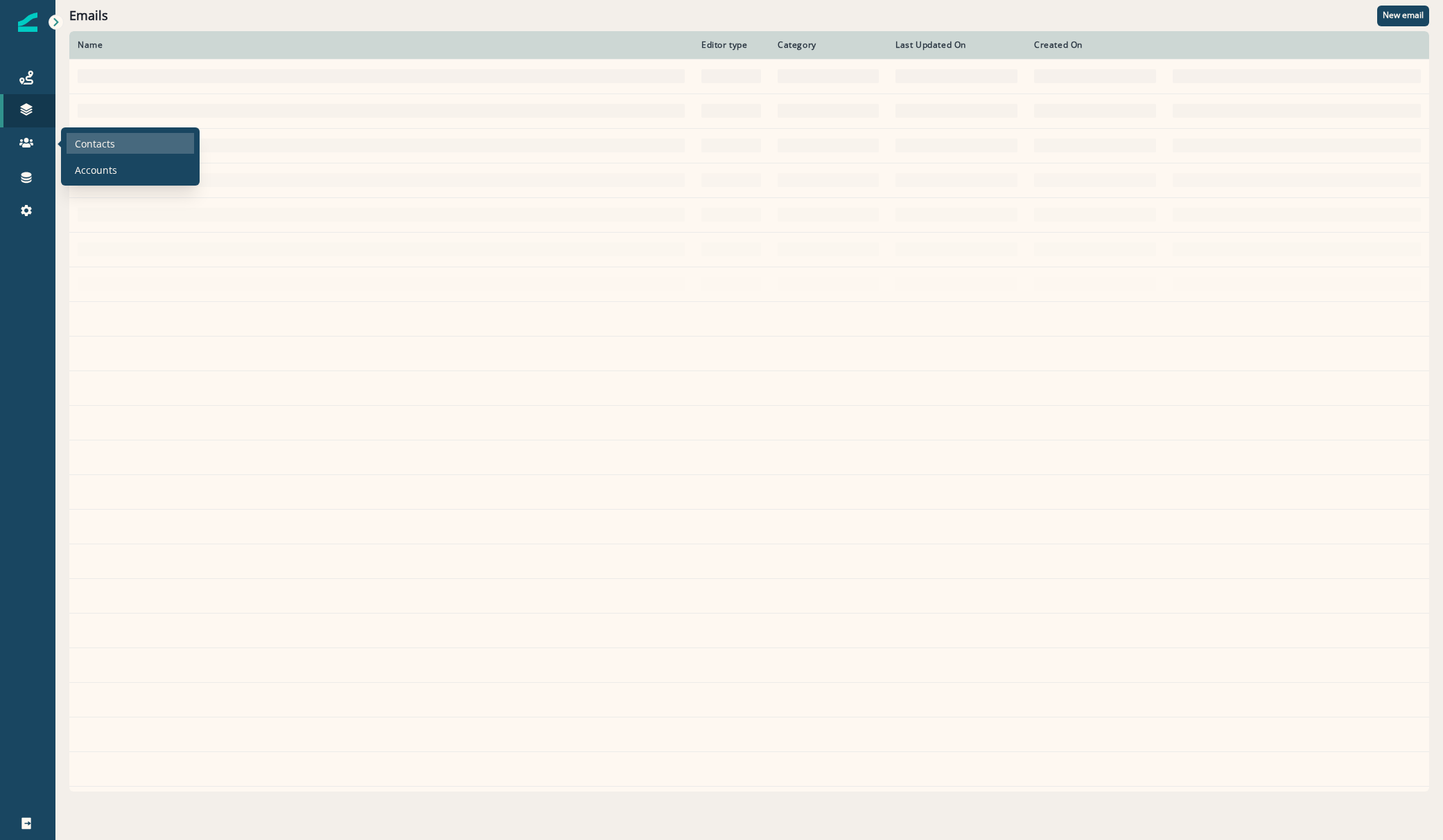
click at [88, 147] on p "Contacts" at bounding box center [95, 144] width 41 height 15
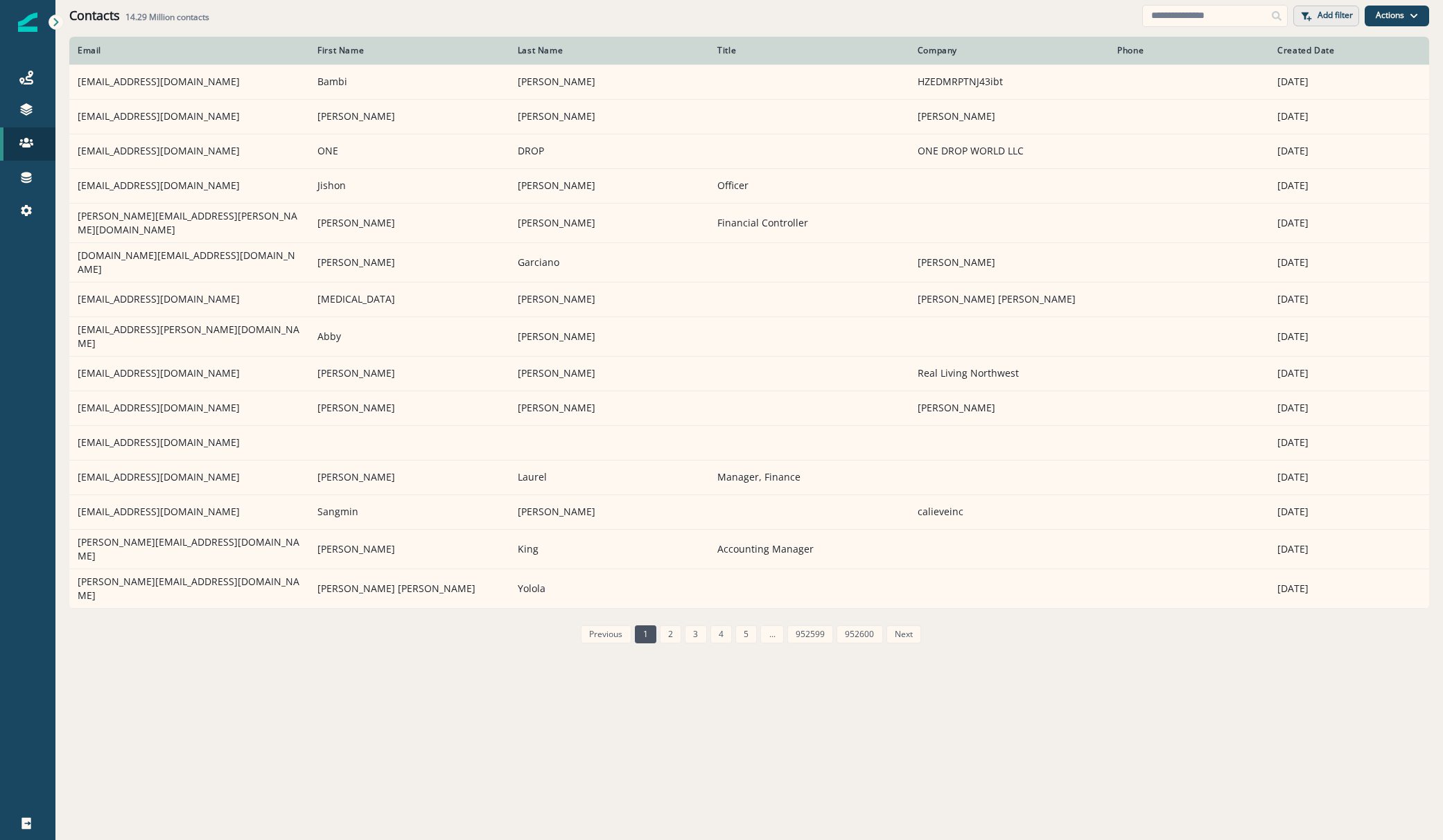
click at [1334, 17] on p "Add filter" at bounding box center [1335, 15] width 35 height 10
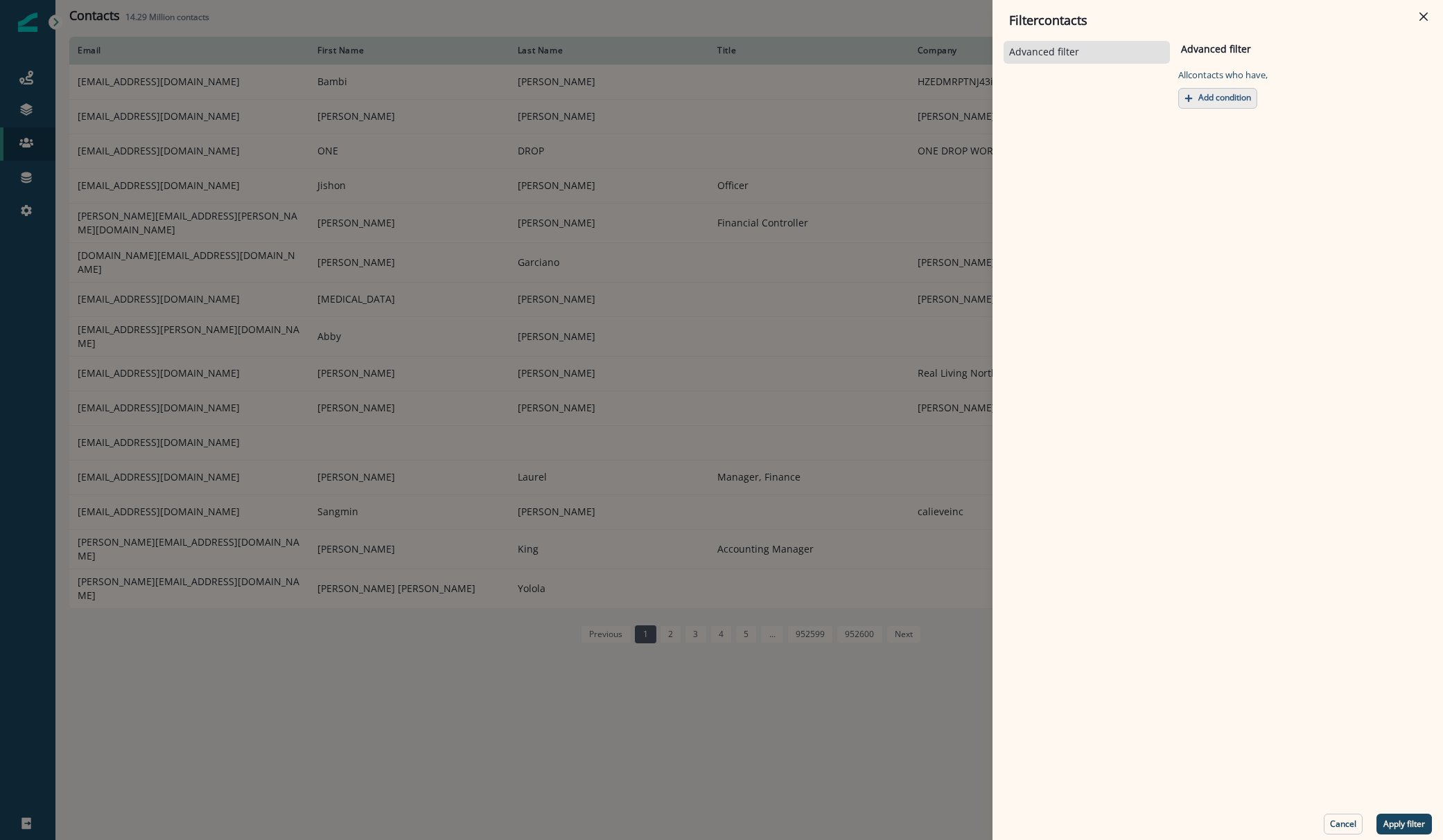
click at [1213, 99] on p "Add condition" at bounding box center [1225, 97] width 53 height 10
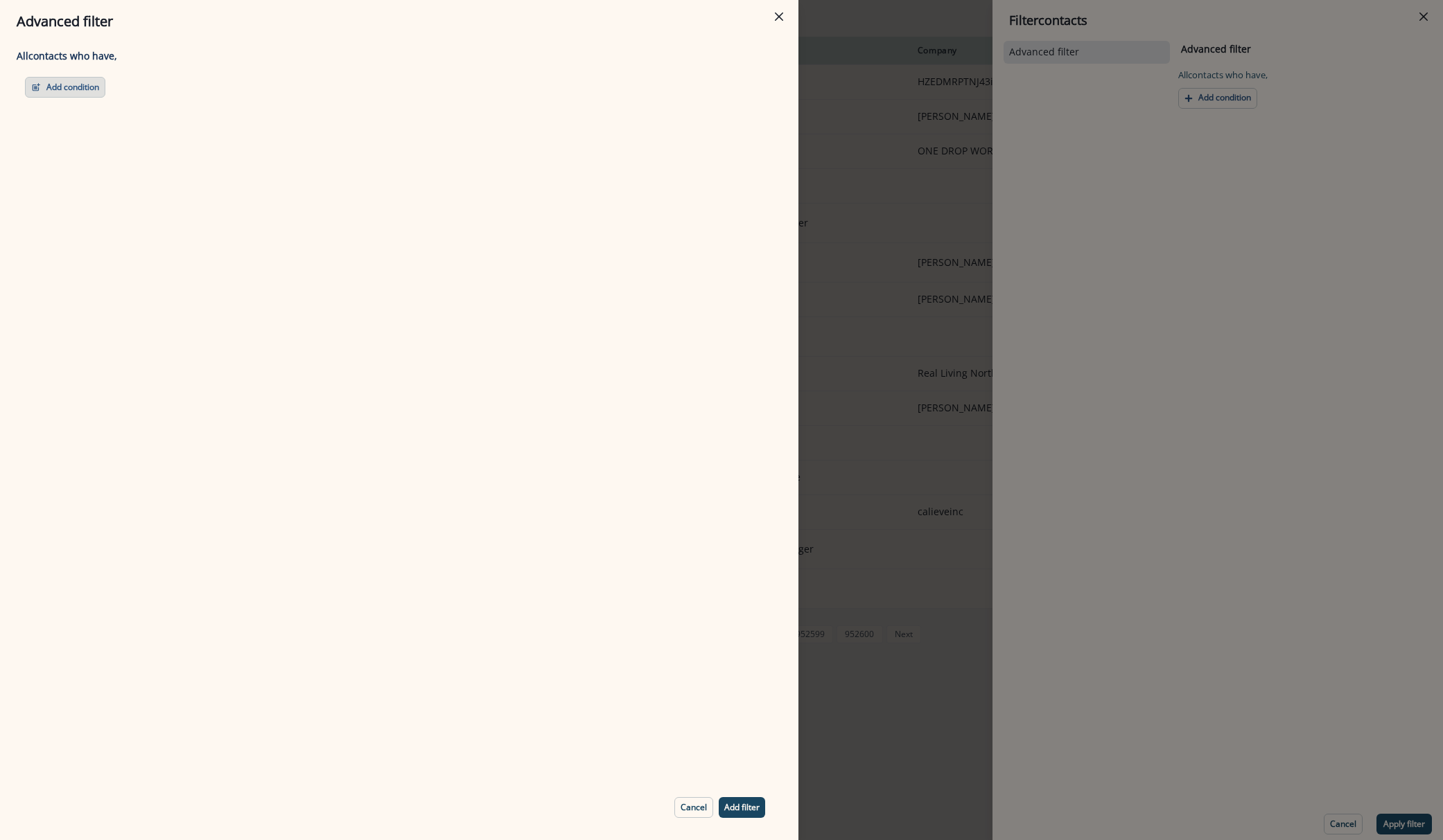
click at [91, 91] on button "Add condition" at bounding box center [65, 87] width 80 height 21
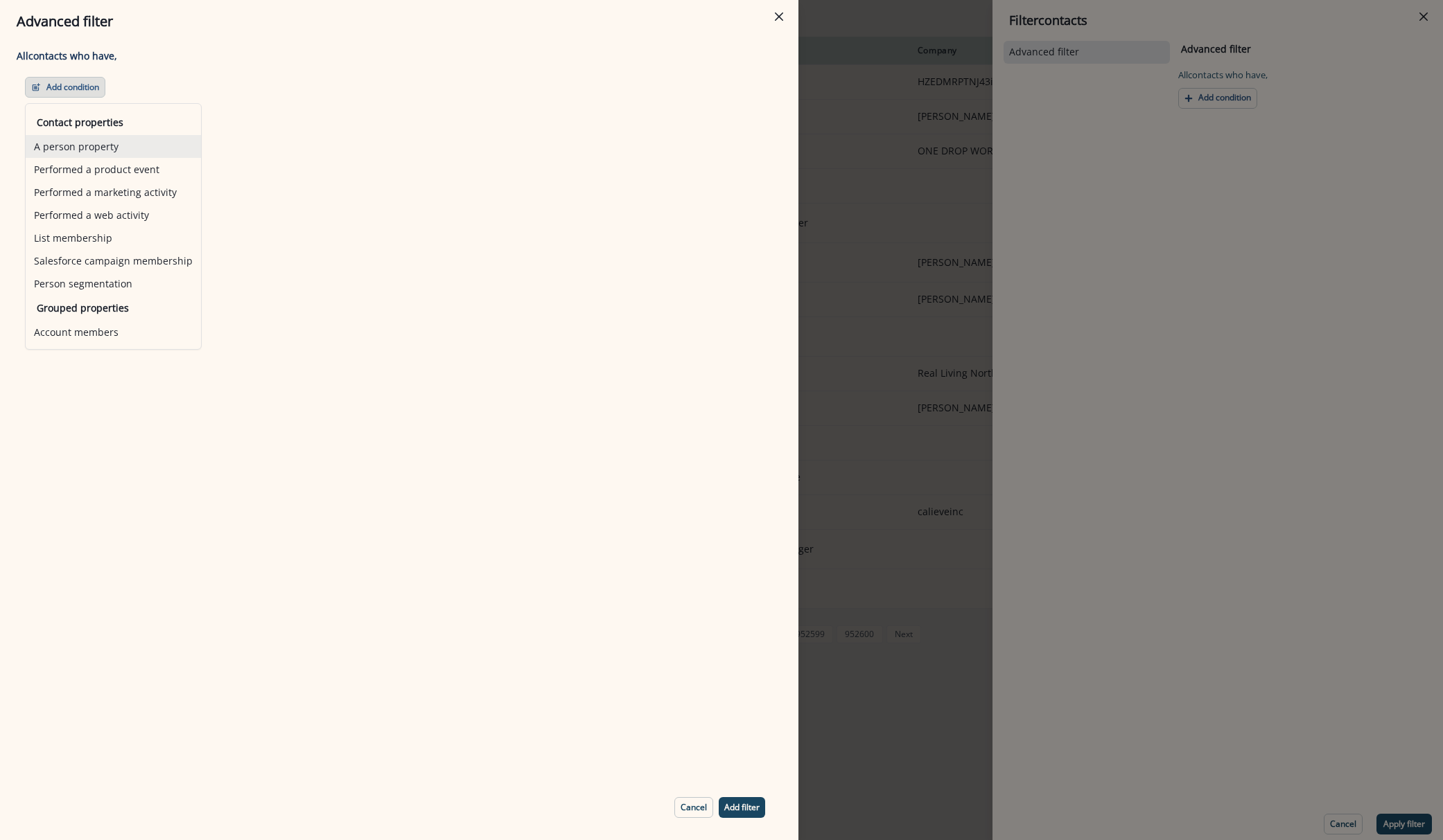
click at [160, 138] on button "A person property" at bounding box center [113, 146] width 175 height 23
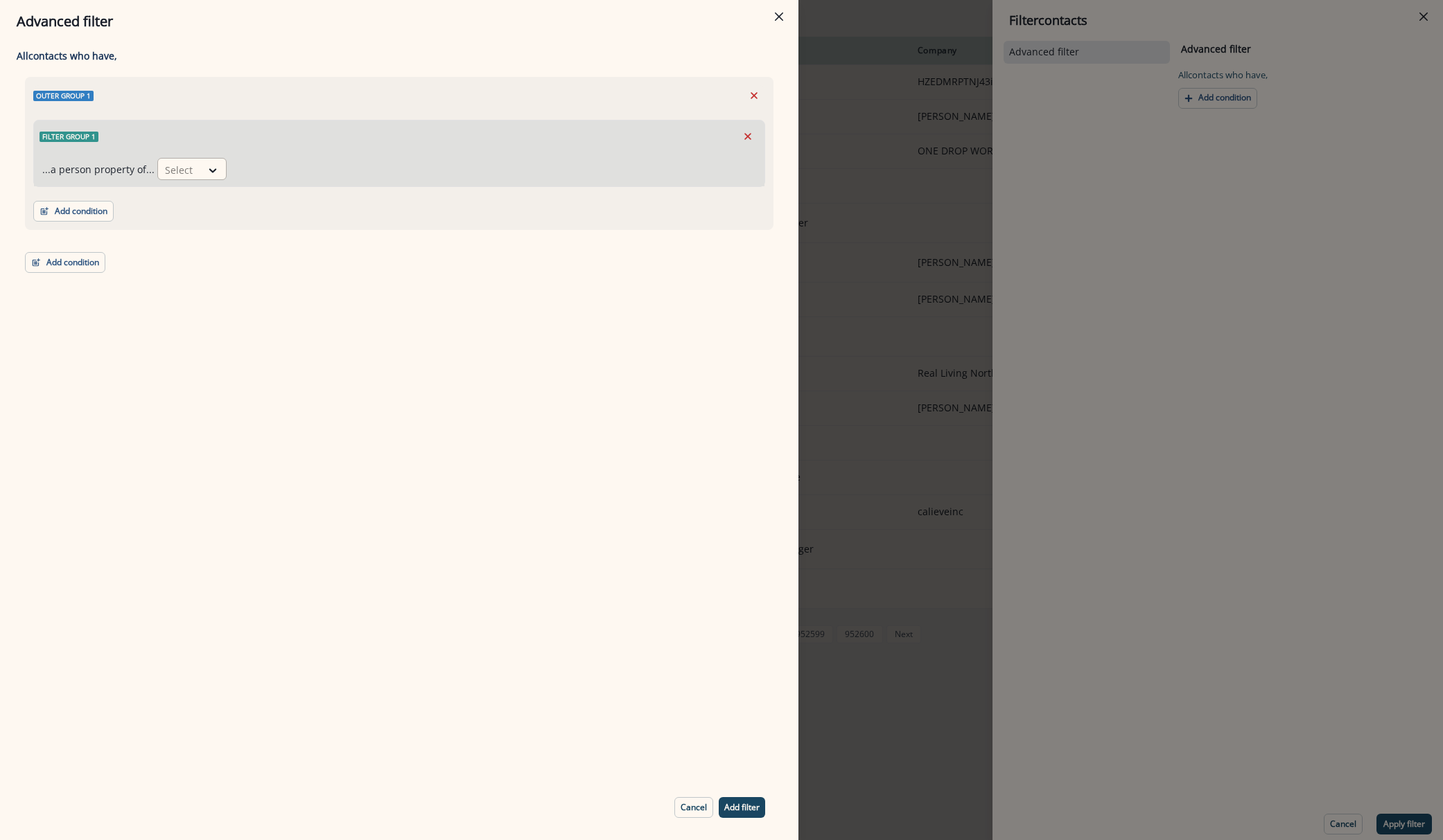
click at [195, 170] on div "Select" at bounding box center [180, 169] width 43 height 23
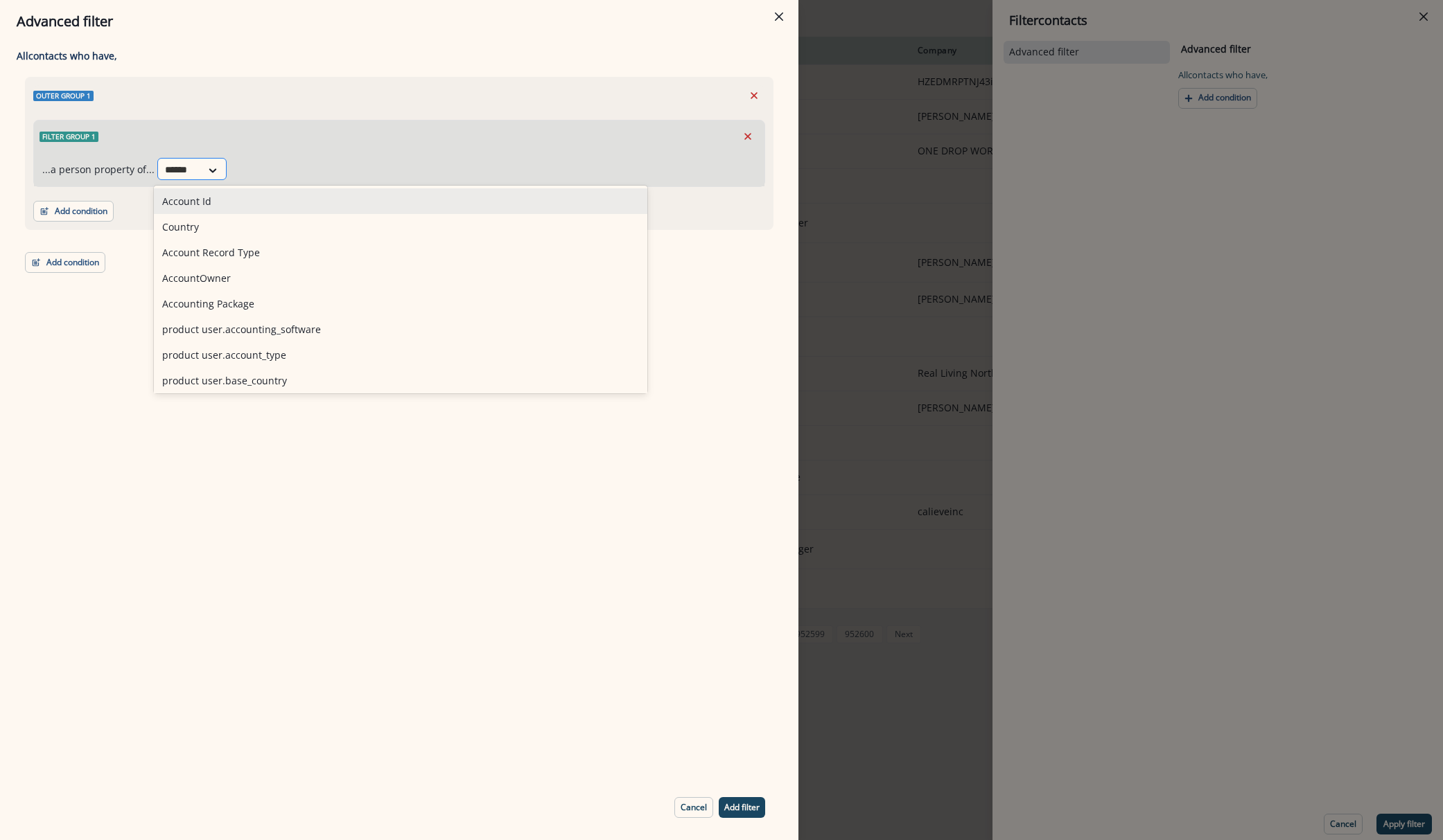
type input "*******"
click at [197, 196] on div "Country" at bounding box center [245, 201] width 182 height 26
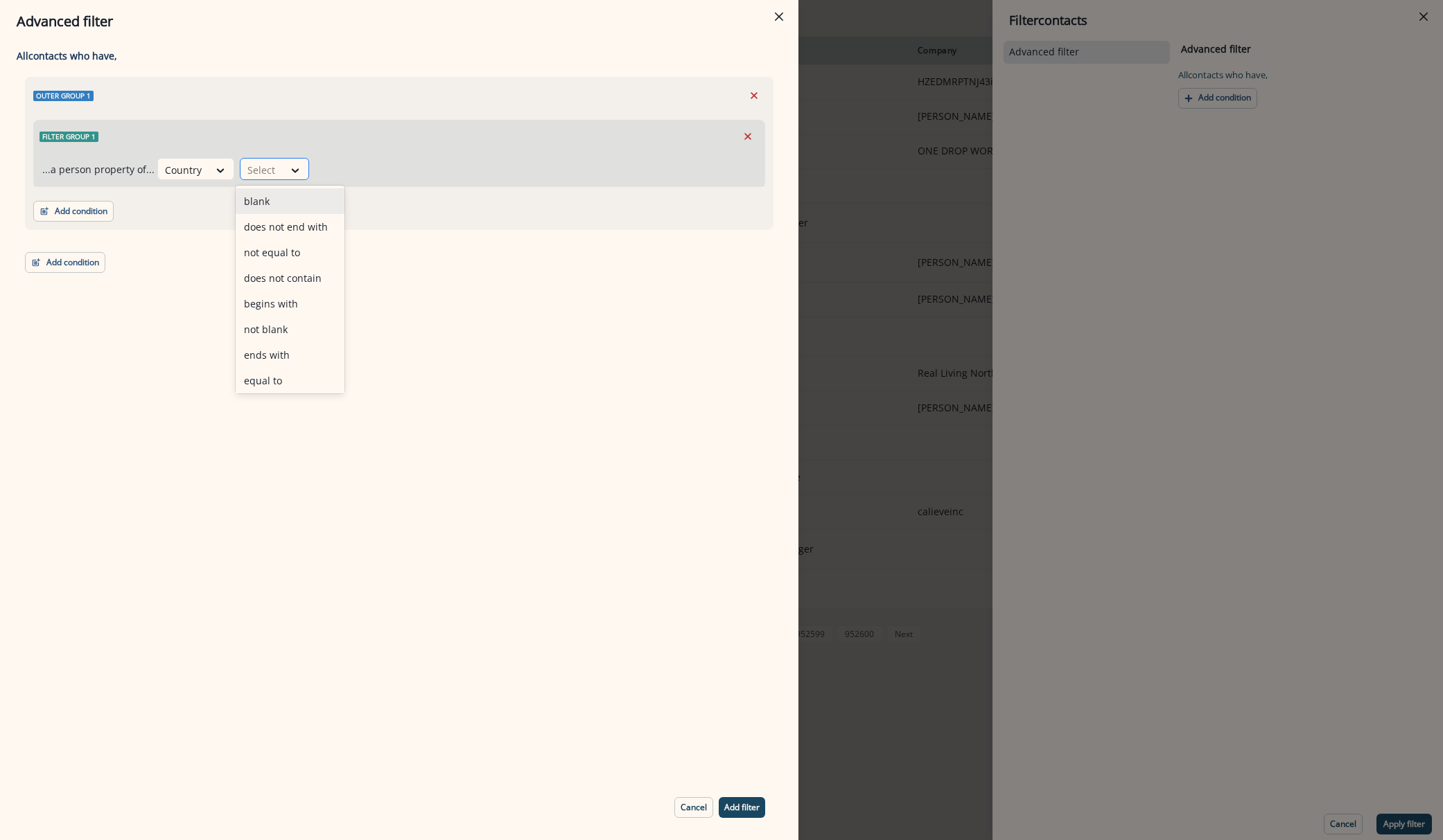
click at [273, 162] on div "Select" at bounding box center [261, 169] width 43 height 23
click at [281, 333] on div "equal to" at bounding box center [290, 326] width 109 height 26
click at [281, 273] on div "Outer group 1 Filter group 1 ...a person property of... Country 10 results avai…" at bounding box center [399, 174] width 748 height 196
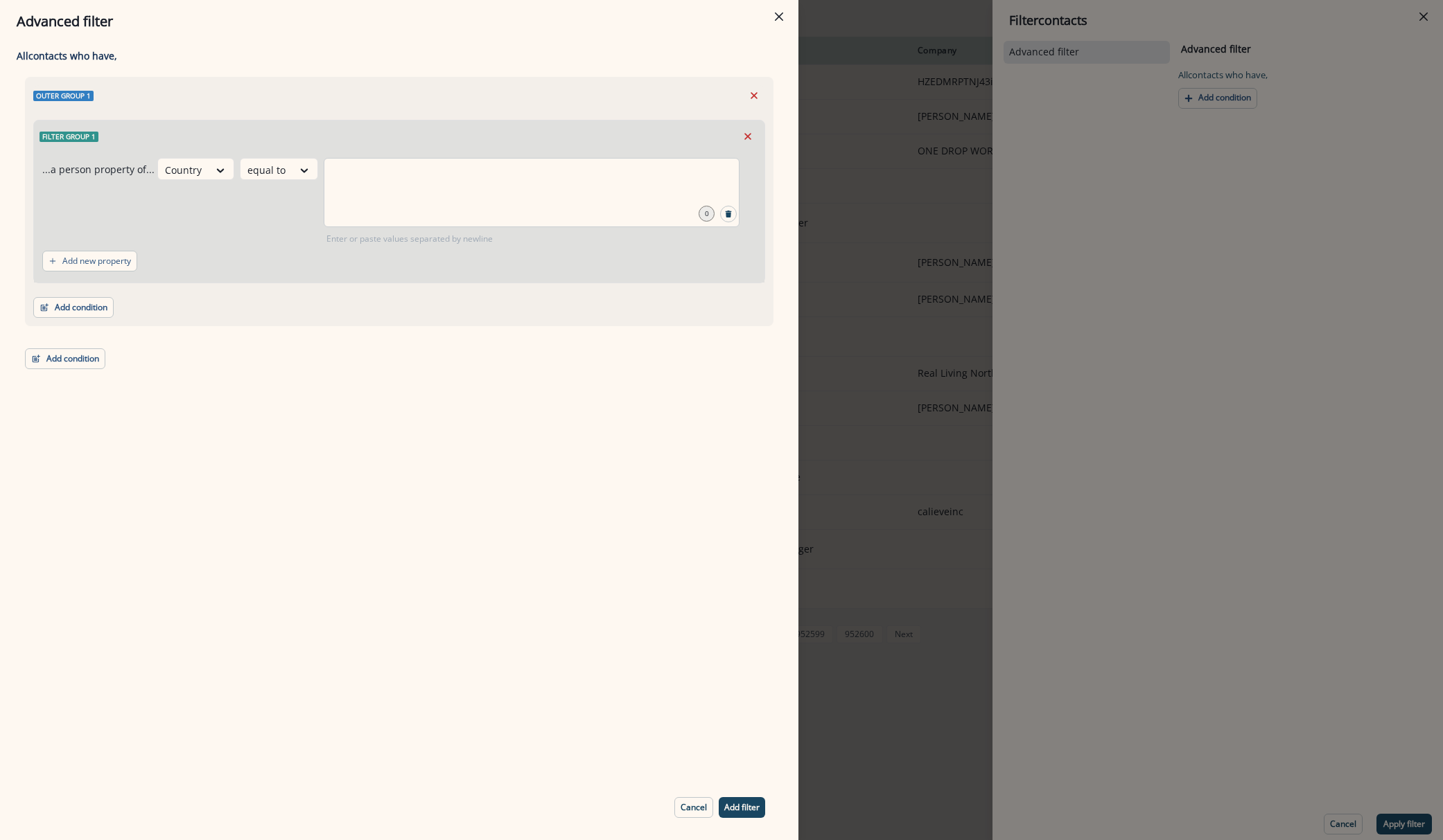
click at [382, 200] on div at bounding box center [531, 193] width 416 height 69
type input "**********"
click at [292, 166] on div at bounding box center [304, 170] width 24 height 14
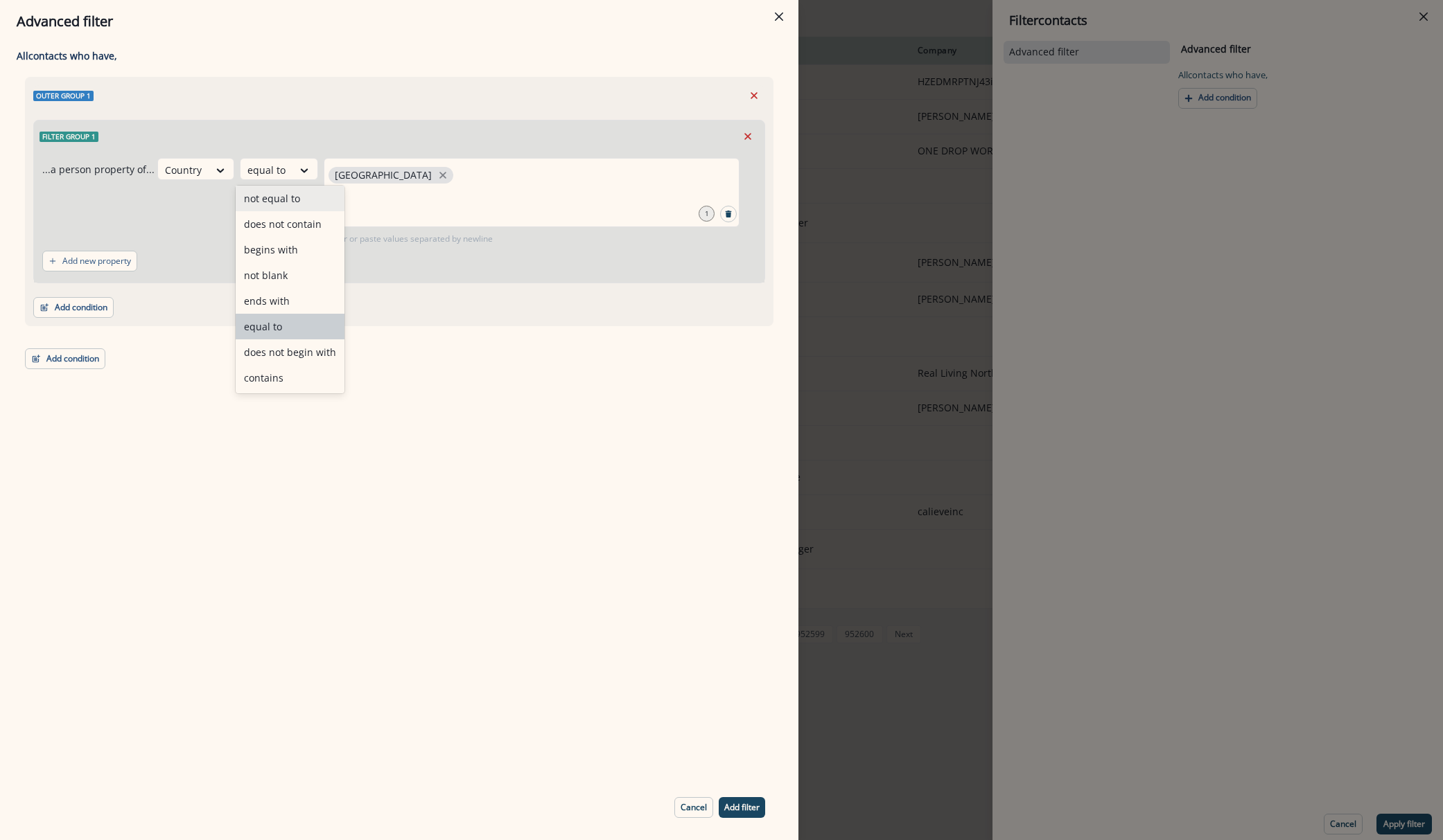
click at [289, 194] on div "not equal to" at bounding box center [290, 198] width 109 height 26
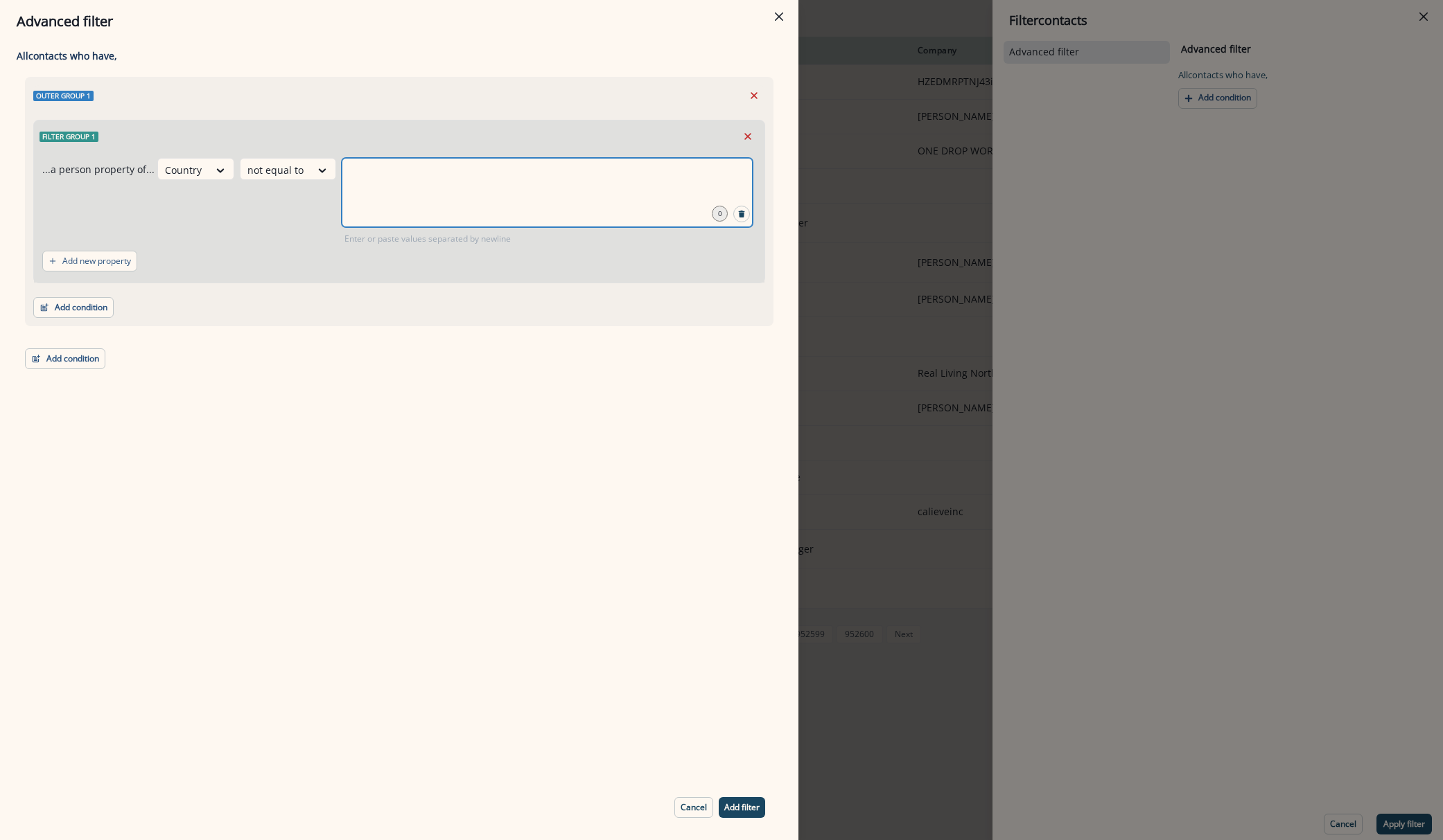
click at [390, 173] on input "text" at bounding box center [547, 175] width 407 height 28
type input "**********"
click at [91, 267] on button "Add new property" at bounding box center [89, 261] width 95 height 21
click at [126, 261] on div at bounding box center [117, 269] width 29 height 18
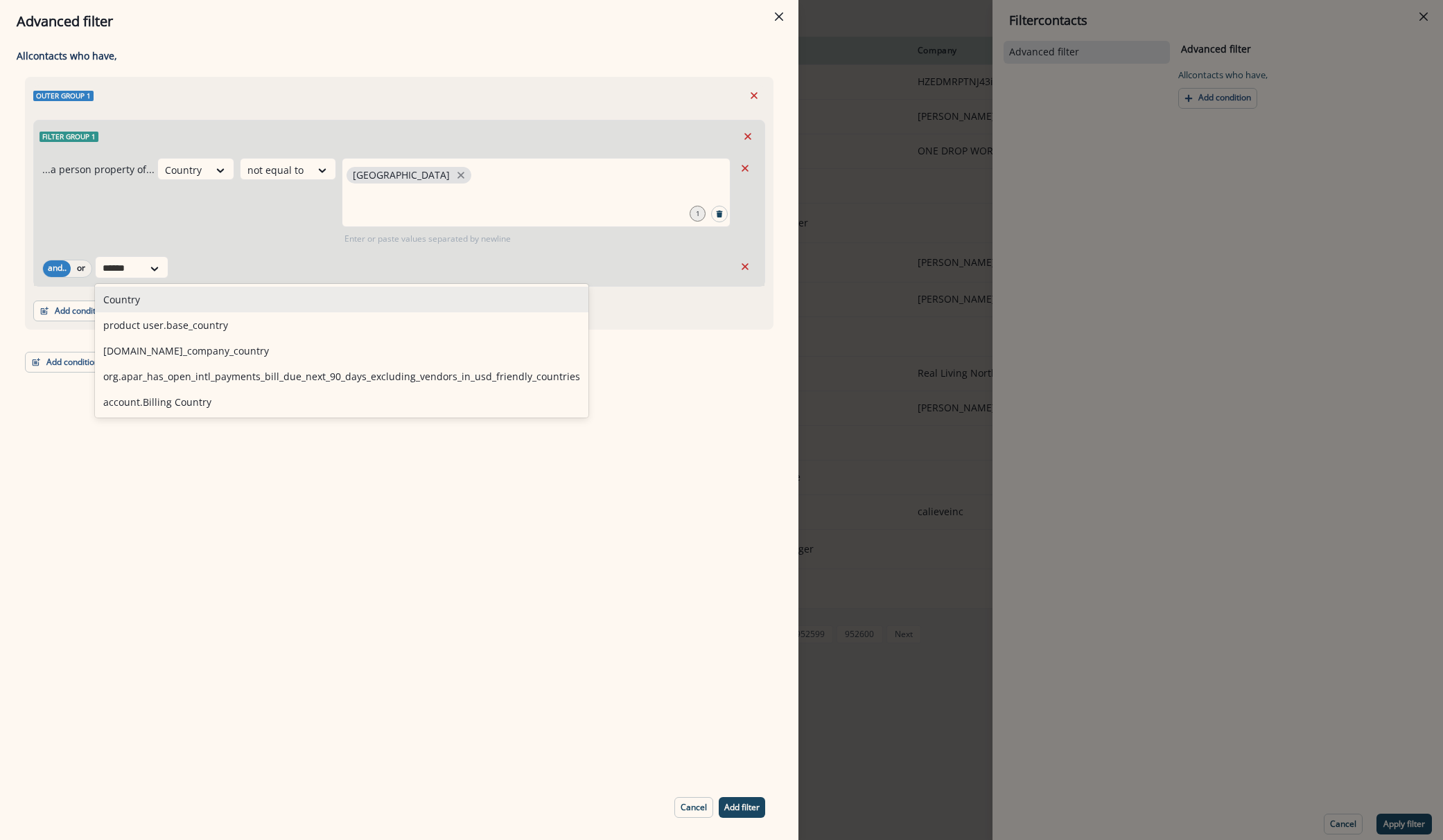
type input "*******"
click at [145, 308] on div "Country" at bounding box center [186, 300] width 182 height 26
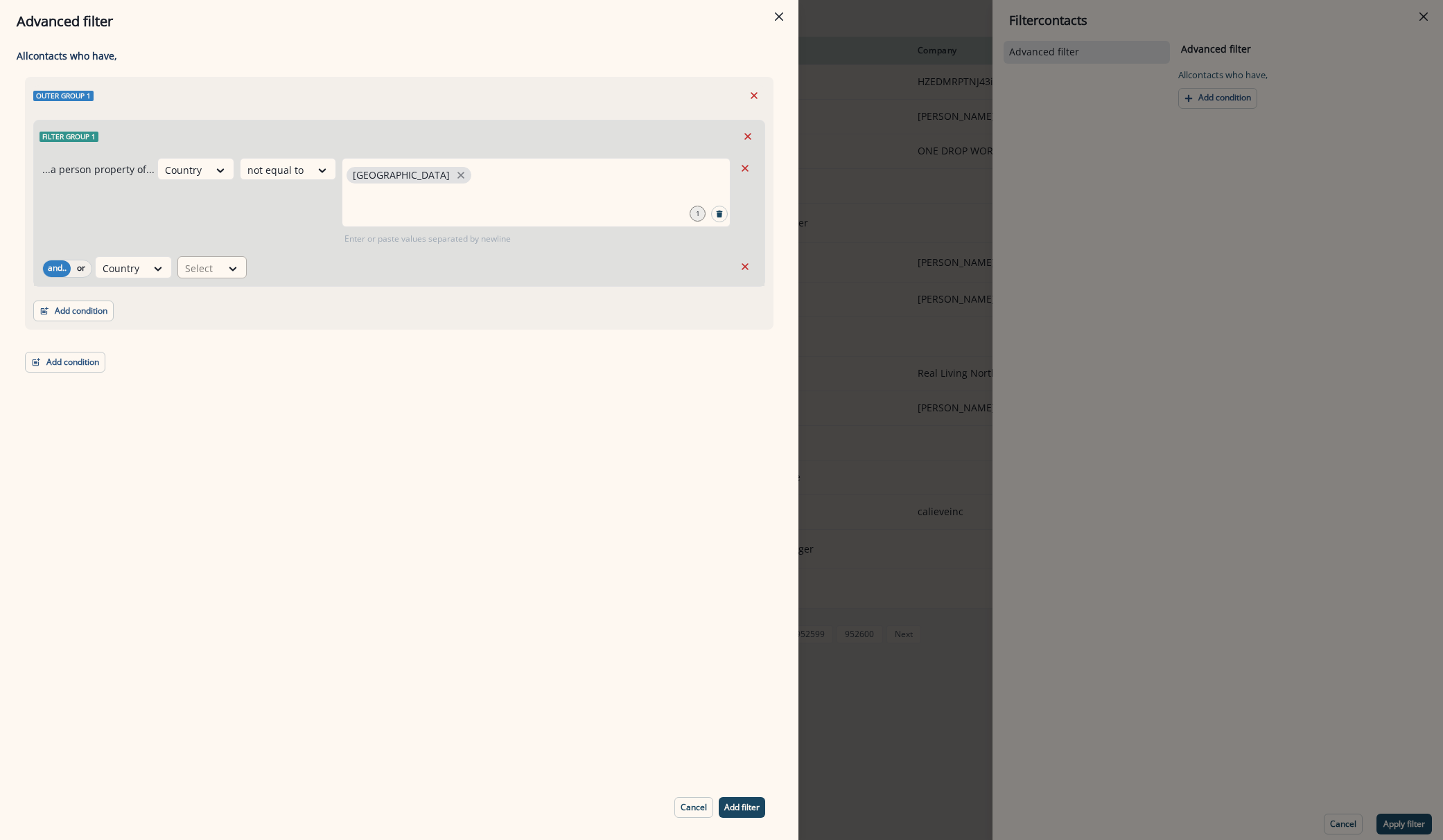
click at [212, 275] on div at bounding box center [200, 269] width 29 height 18
click at [216, 261] on div "Select" at bounding box center [200, 268] width 43 height 23
click at [224, 375] on div "not blank" at bounding box center [231, 373] width 109 height 26
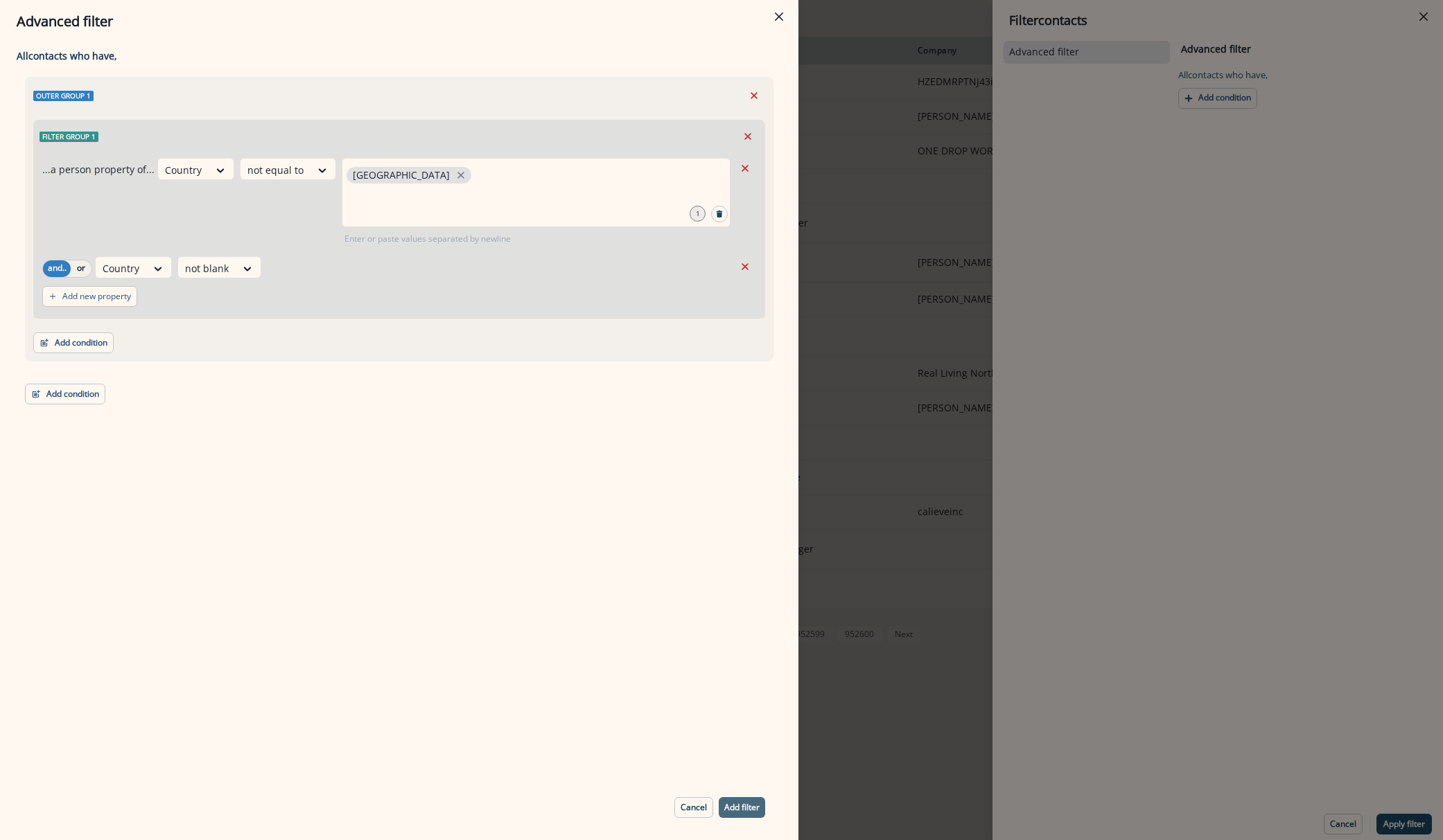
click at [754, 805] on p "Add filter" at bounding box center [742, 808] width 35 height 10
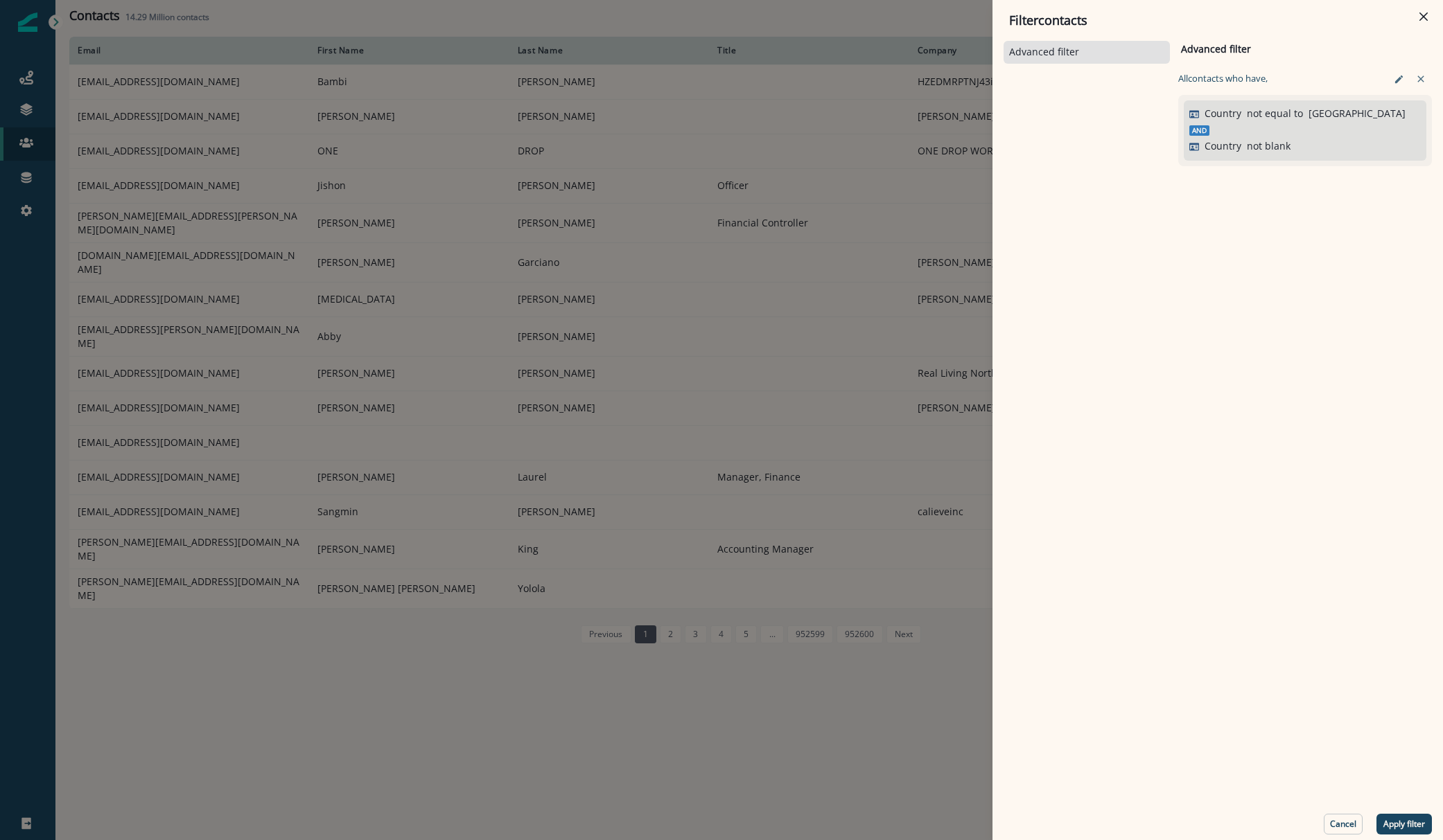
click at [1411, 831] on button "Apply filter" at bounding box center [1404, 825] width 55 height 21
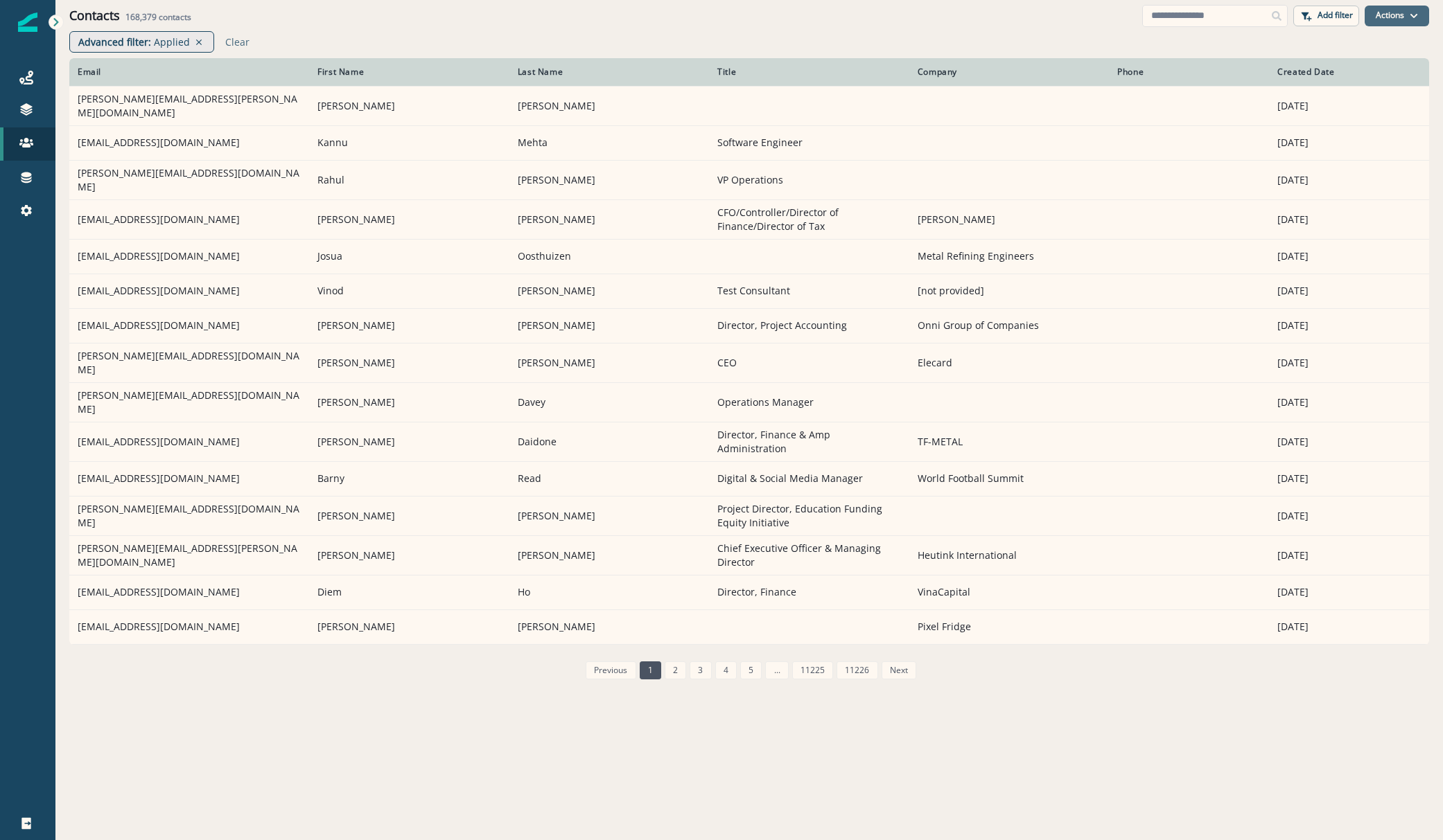
click at [1400, 13] on button "Actions" at bounding box center [1397, 16] width 65 height 21
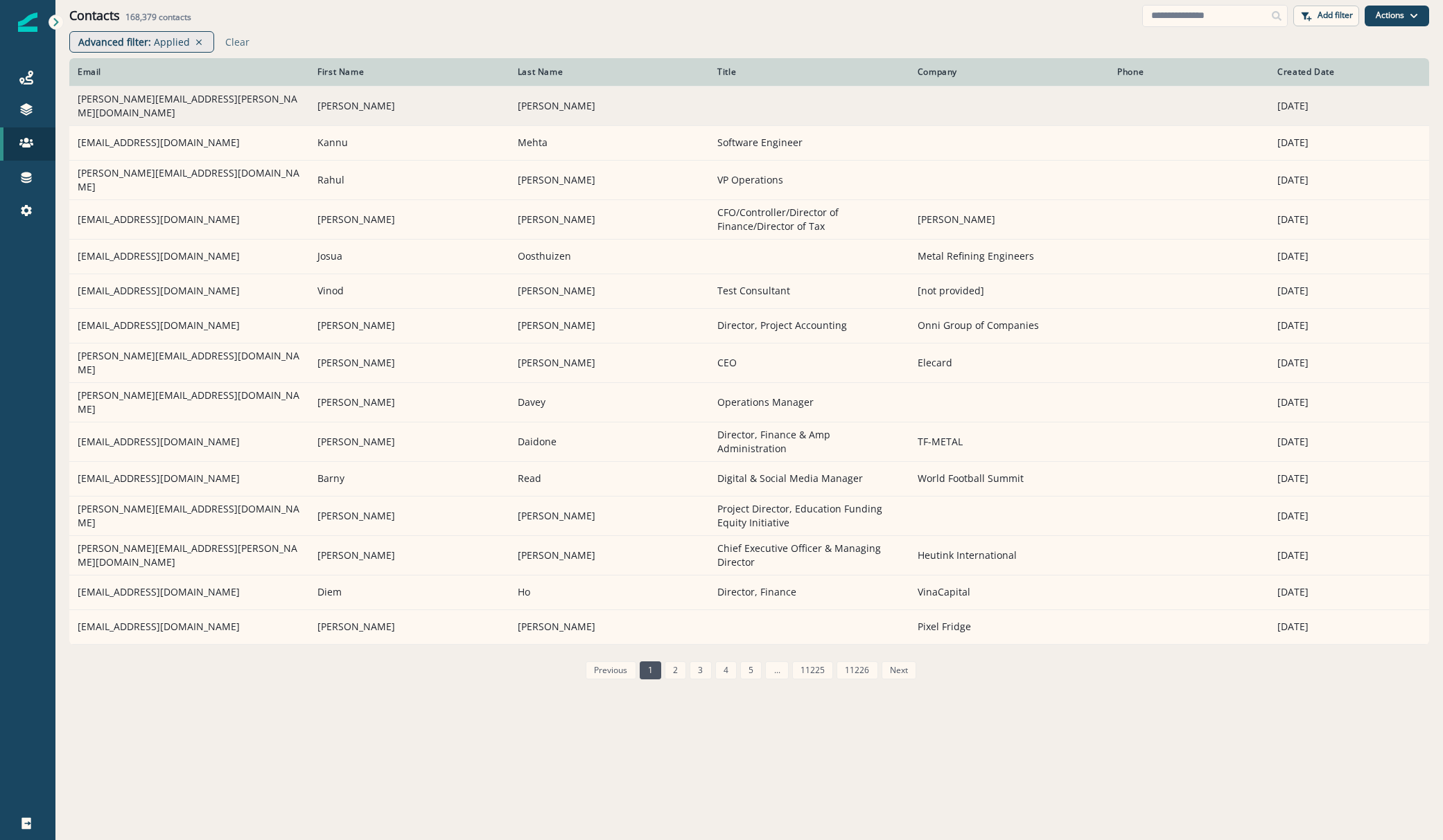
click at [111, 104] on td "viji.vishwas@rsmus.com" at bounding box center [189, 106] width 240 height 40
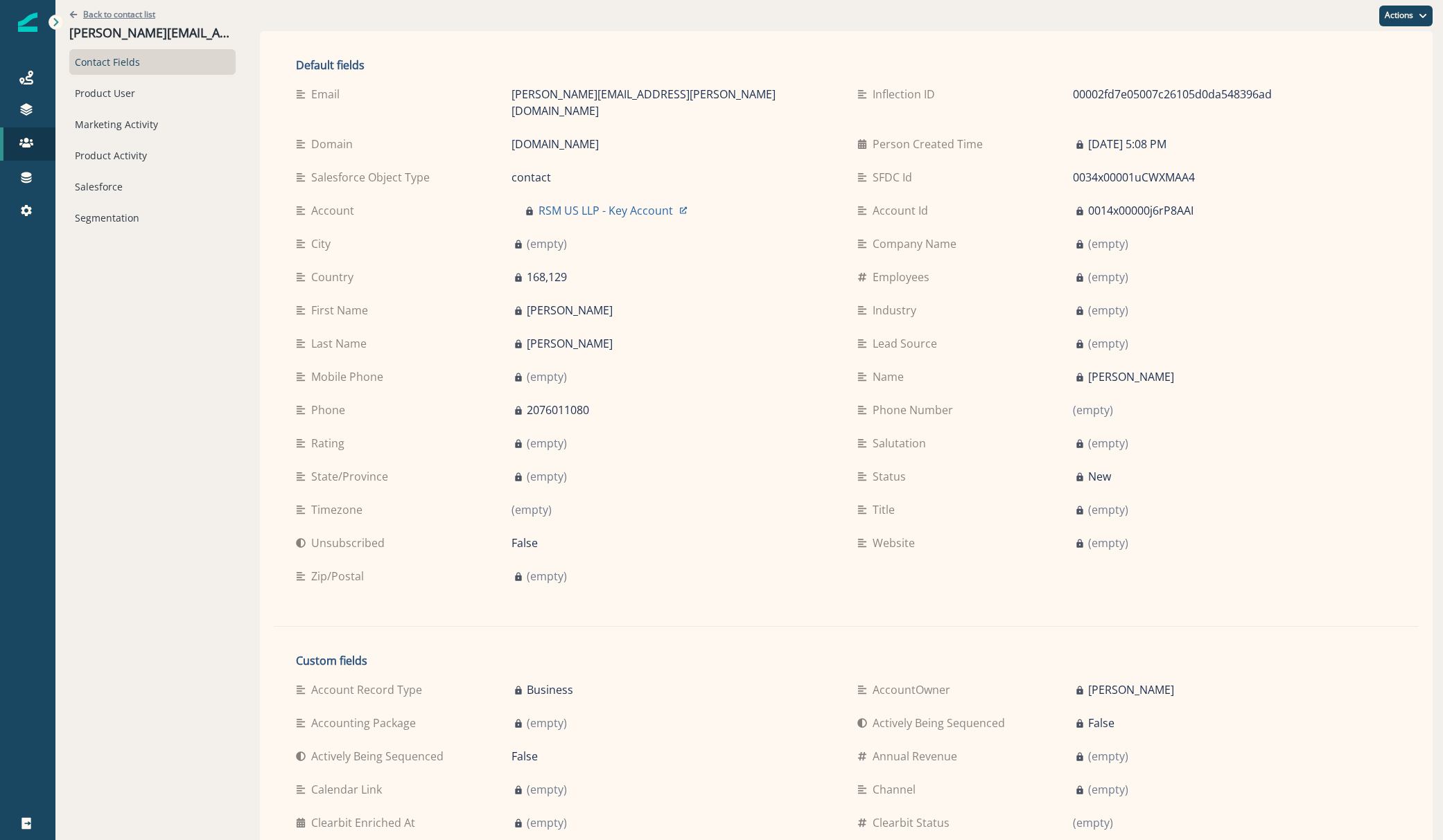
click at [108, 12] on p "Back to contact list" at bounding box center [119, 14] width 72 height 12
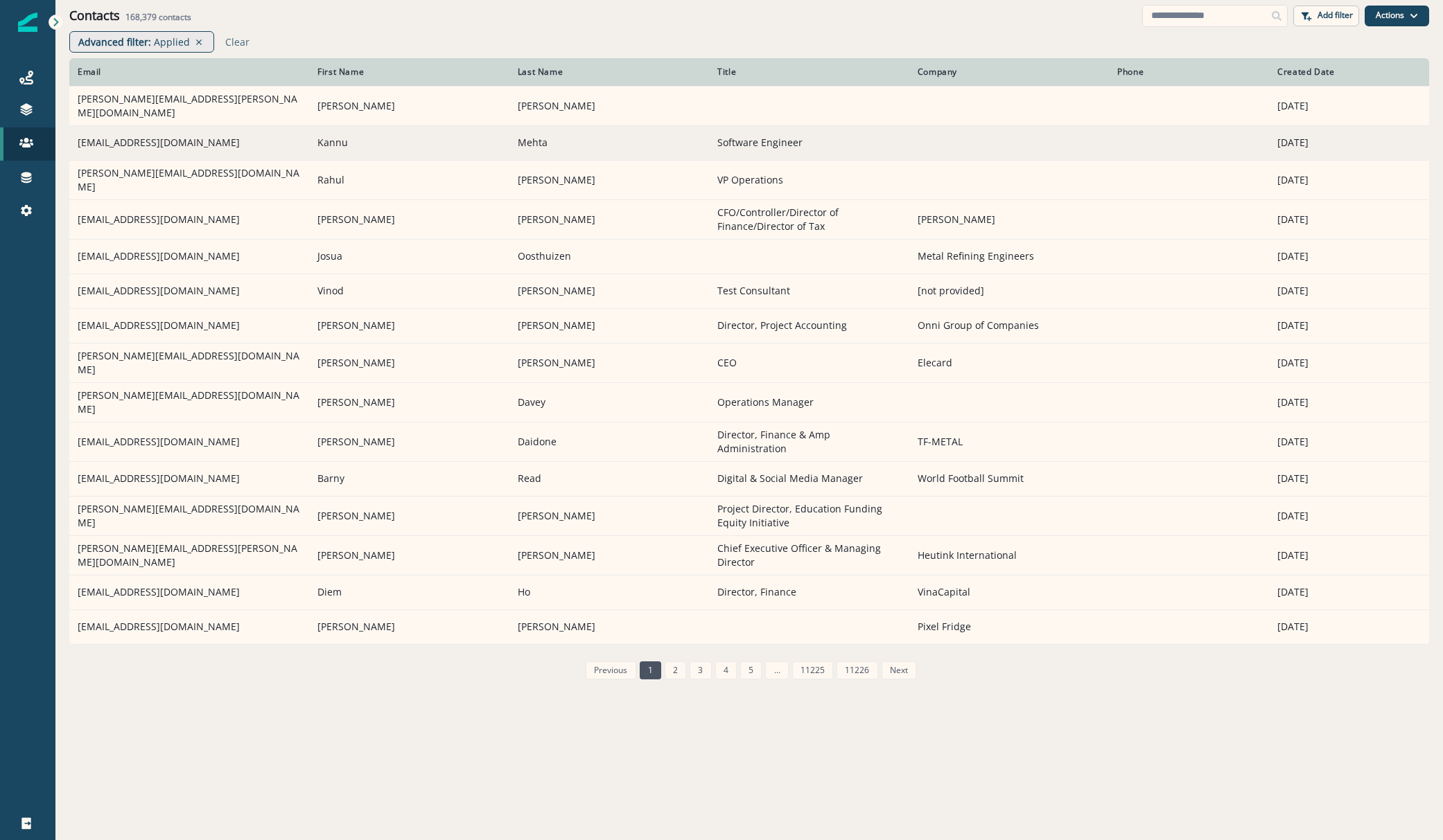
click at [111, 133] on td "kannumehta@gmail.com" at bounding box center [189, 142] width 240 height 35
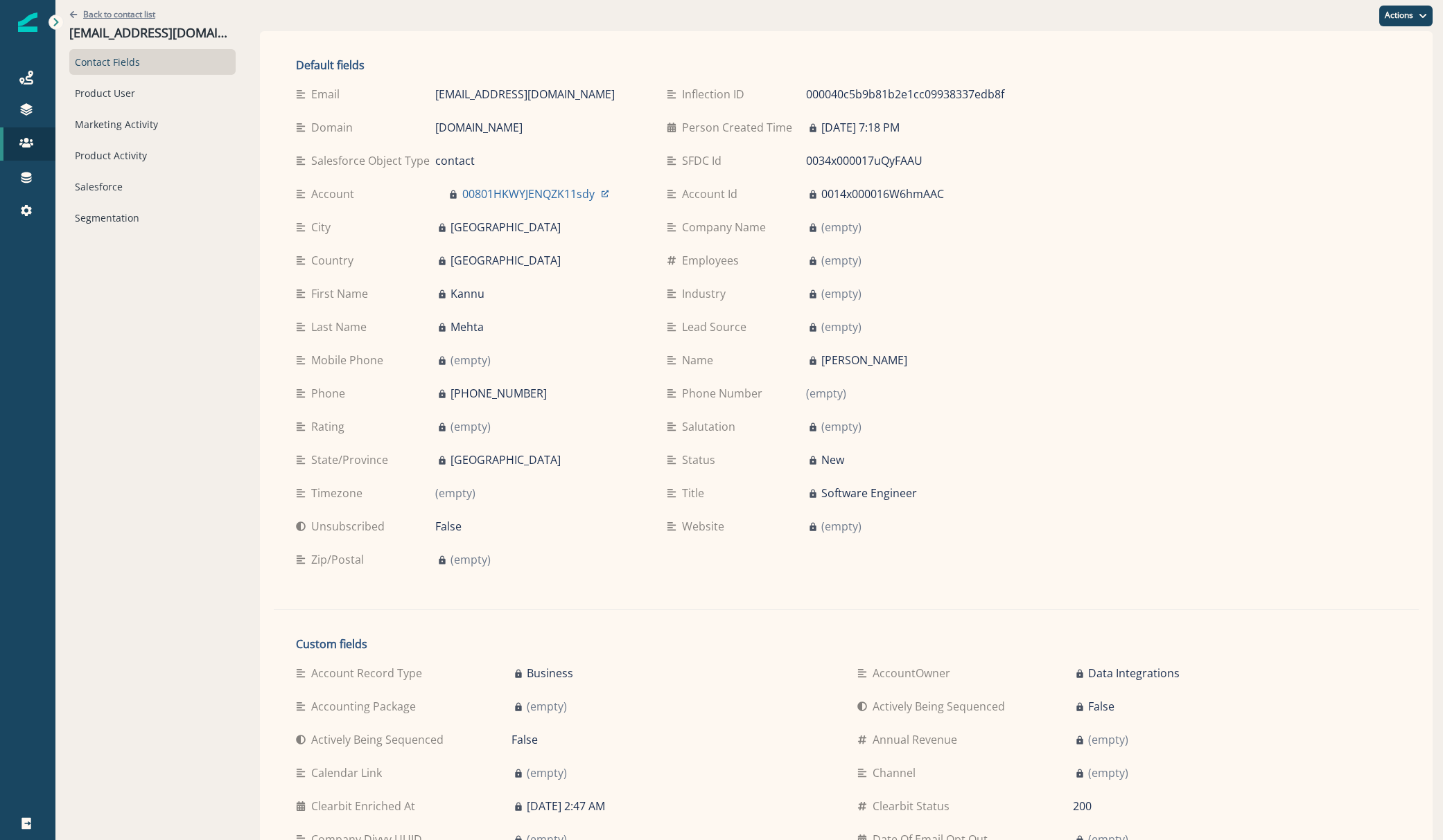
click at [99, 15] on p "Back to contact list" at bounding box center [119, 14] width 72 height 12
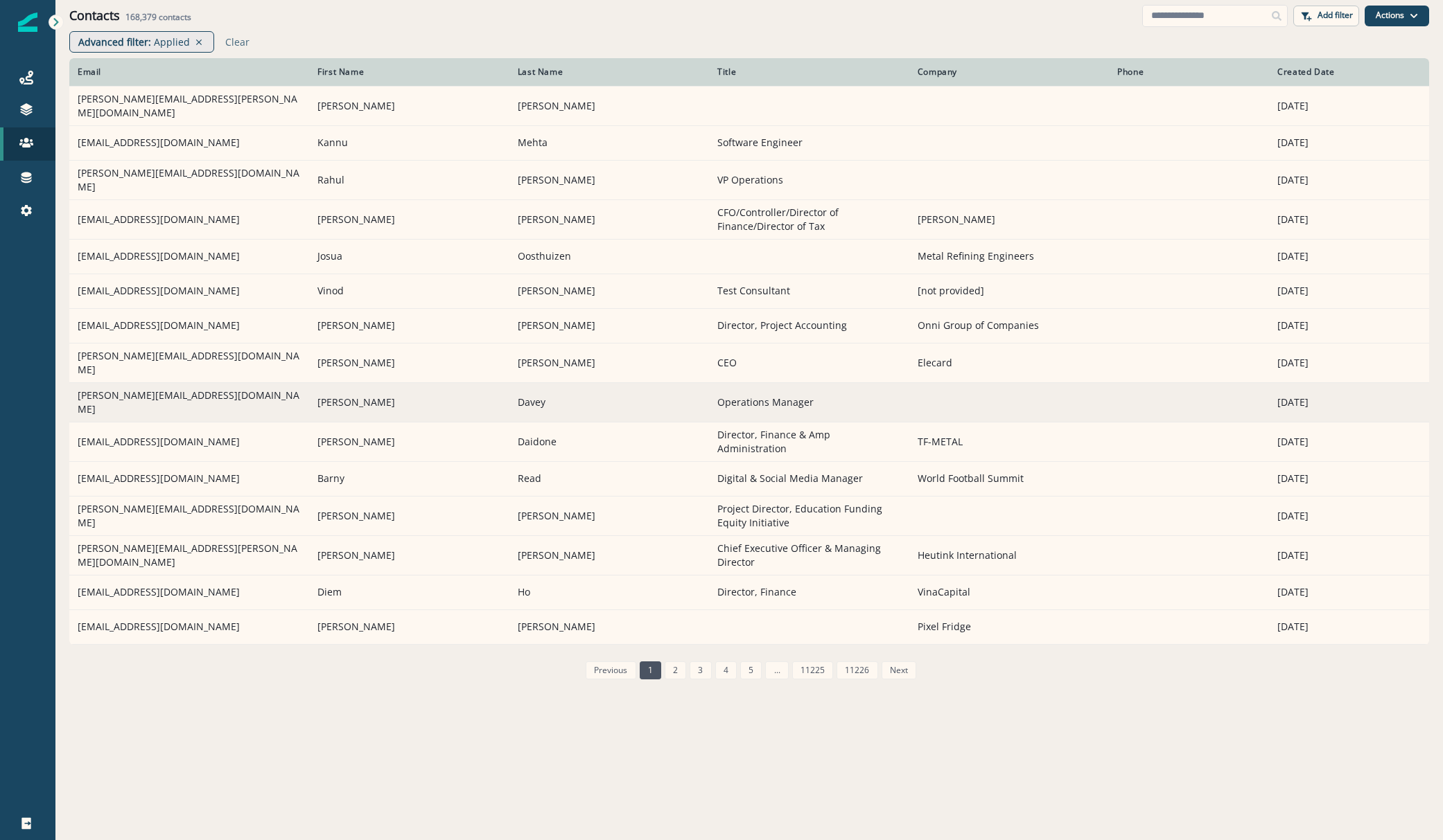
click at [165, 390] on td "michelle@expertbookers.com" at bounding box center [189, 402] width 240 height 40
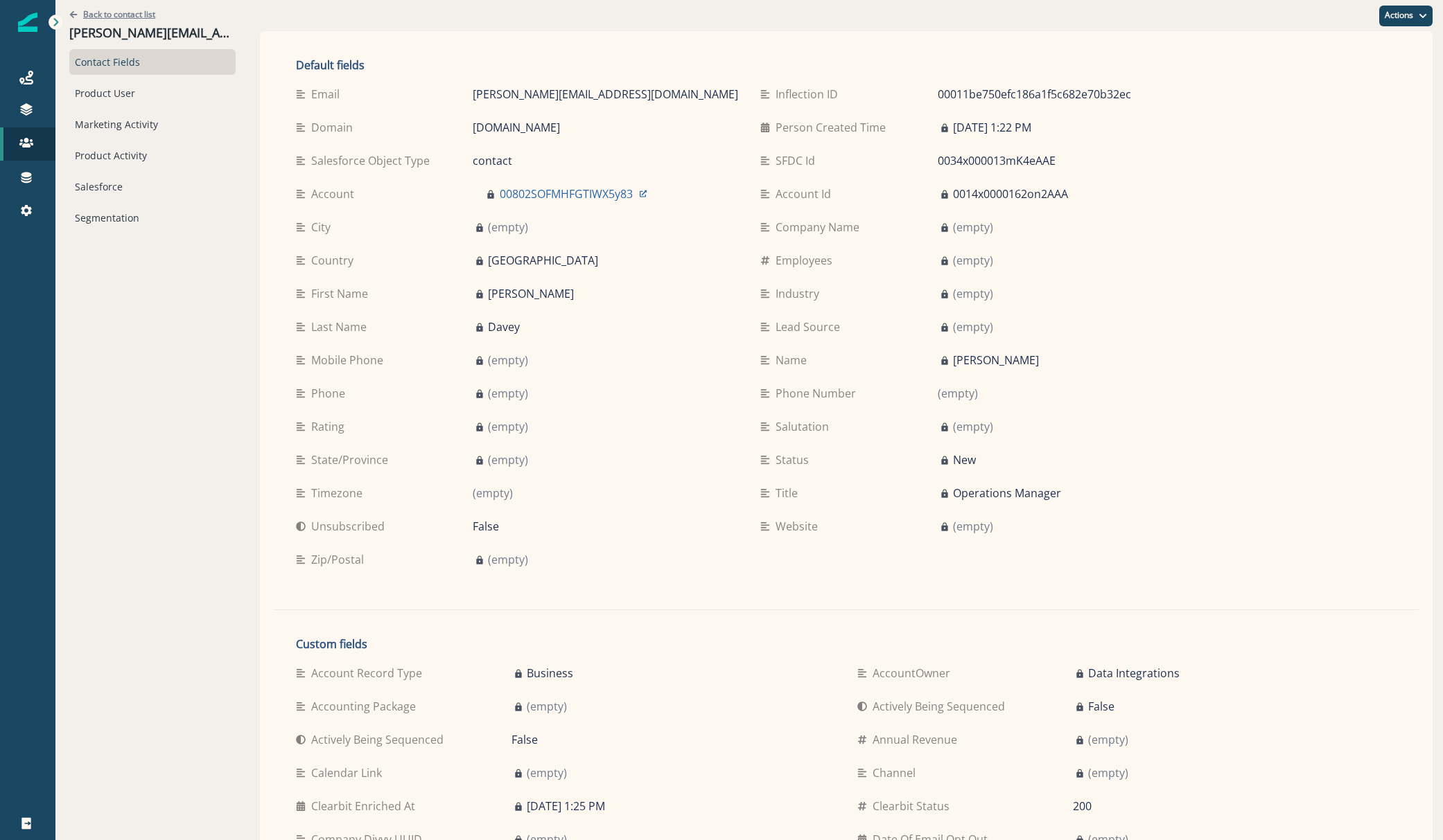
click at [104, 18] on p "Back to contact list" at bounding box center [119, 14] width 72 height 12
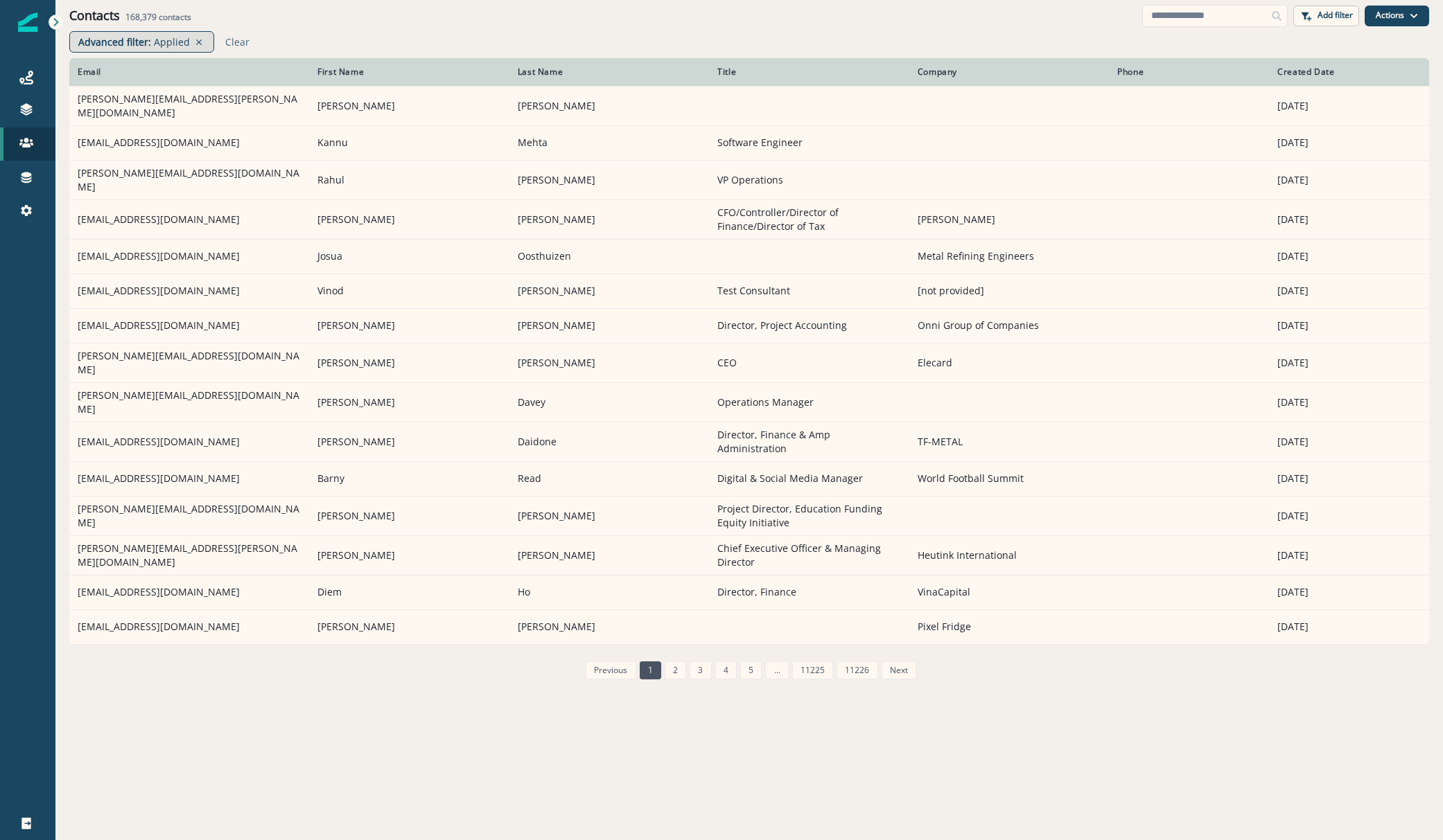
click at [126, 39] on p "Advanced filter :" at bounding box center [114, 42] width 73 height 15
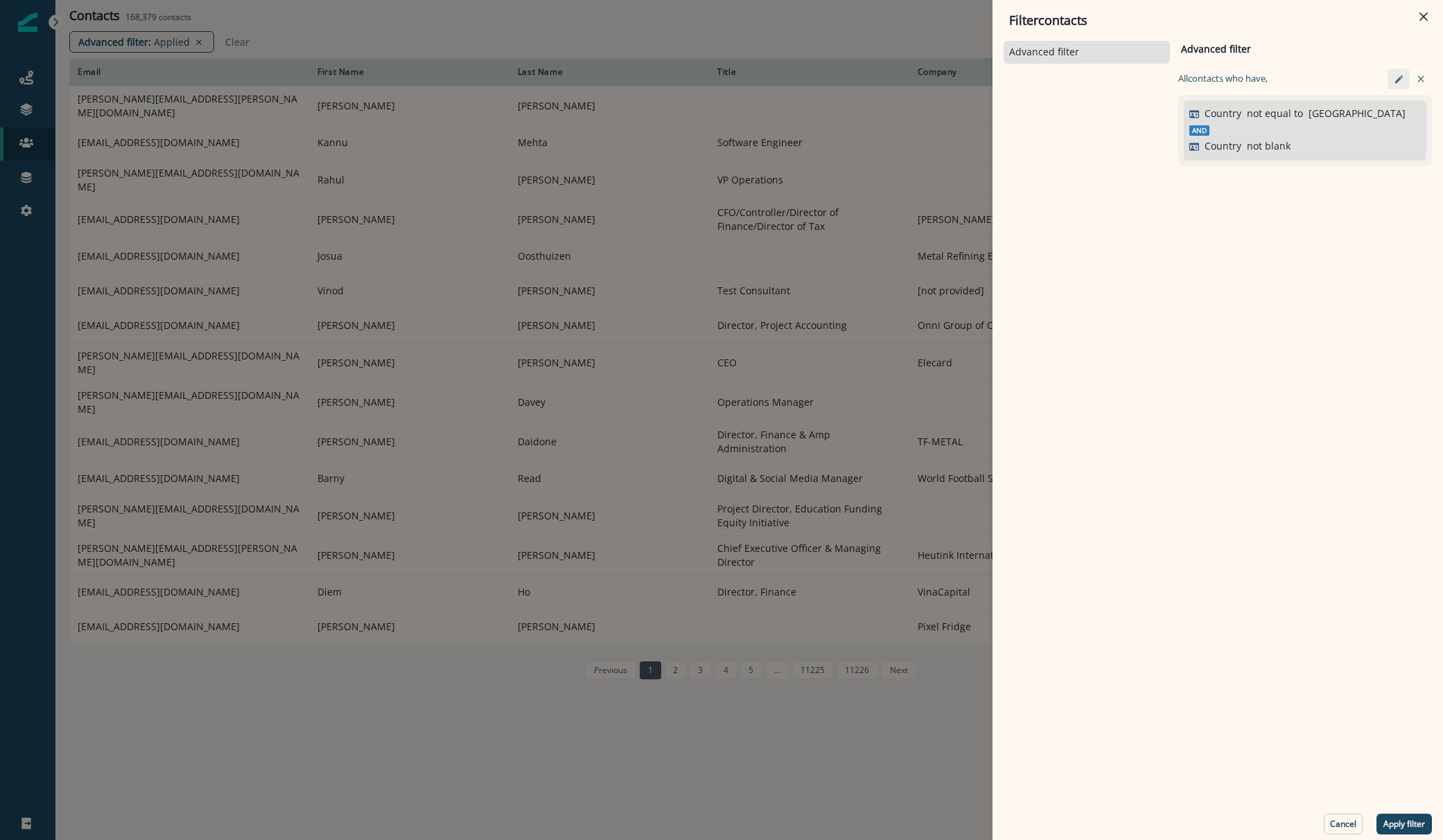
click at [1401, 80] on icon "edit-filter" at bounding box center [1399, 80] width 10 height 10
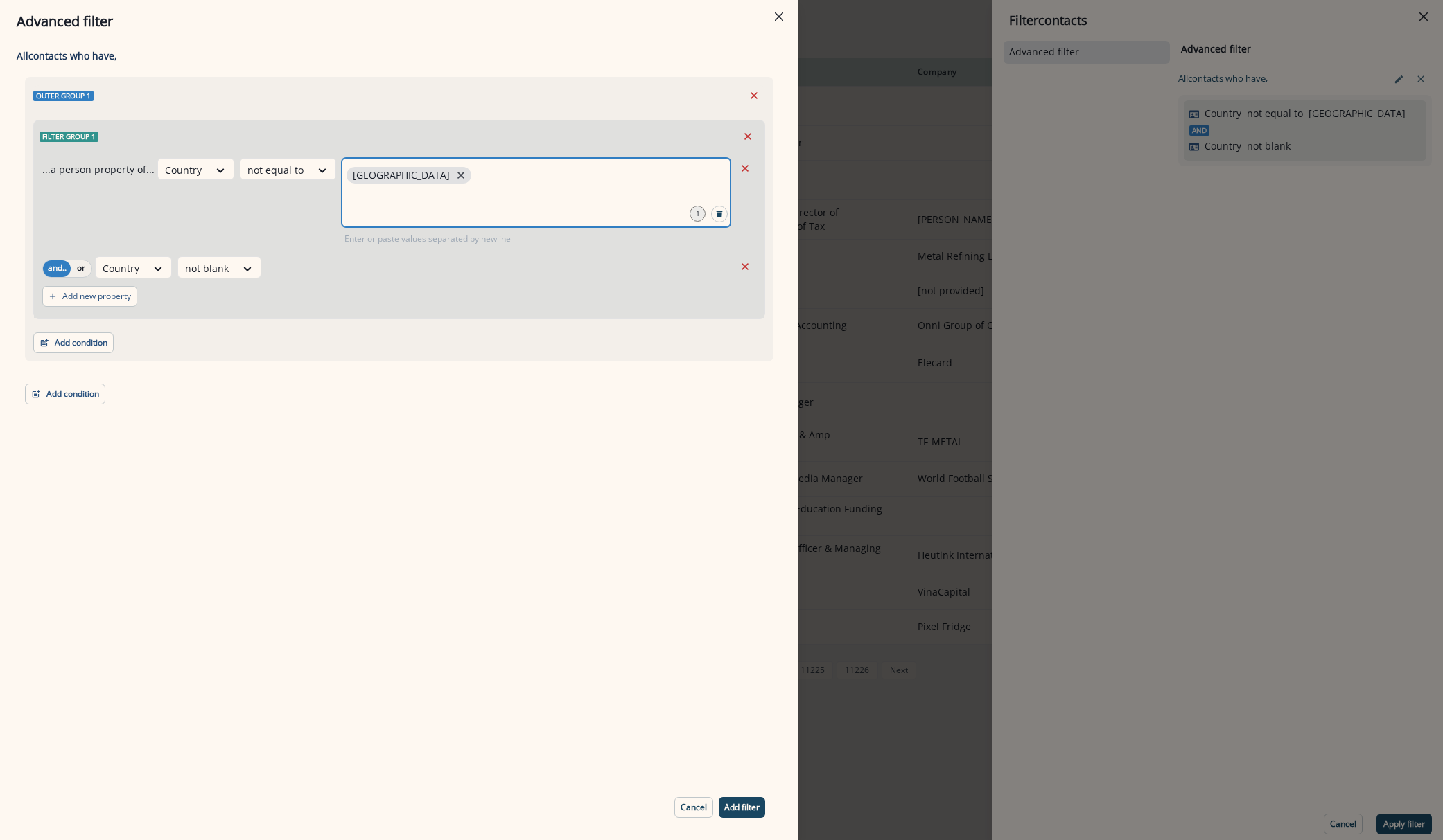
click at [457, 177] on icon "close" at bounding box center [460, 174] width 7 height 7
click at [417, 190] on input "text" at bounding box center [536, 204] width 385 height 28
click at [748, 263] on icon "Remove" at bounding box center [745, 267] width 13 height 13
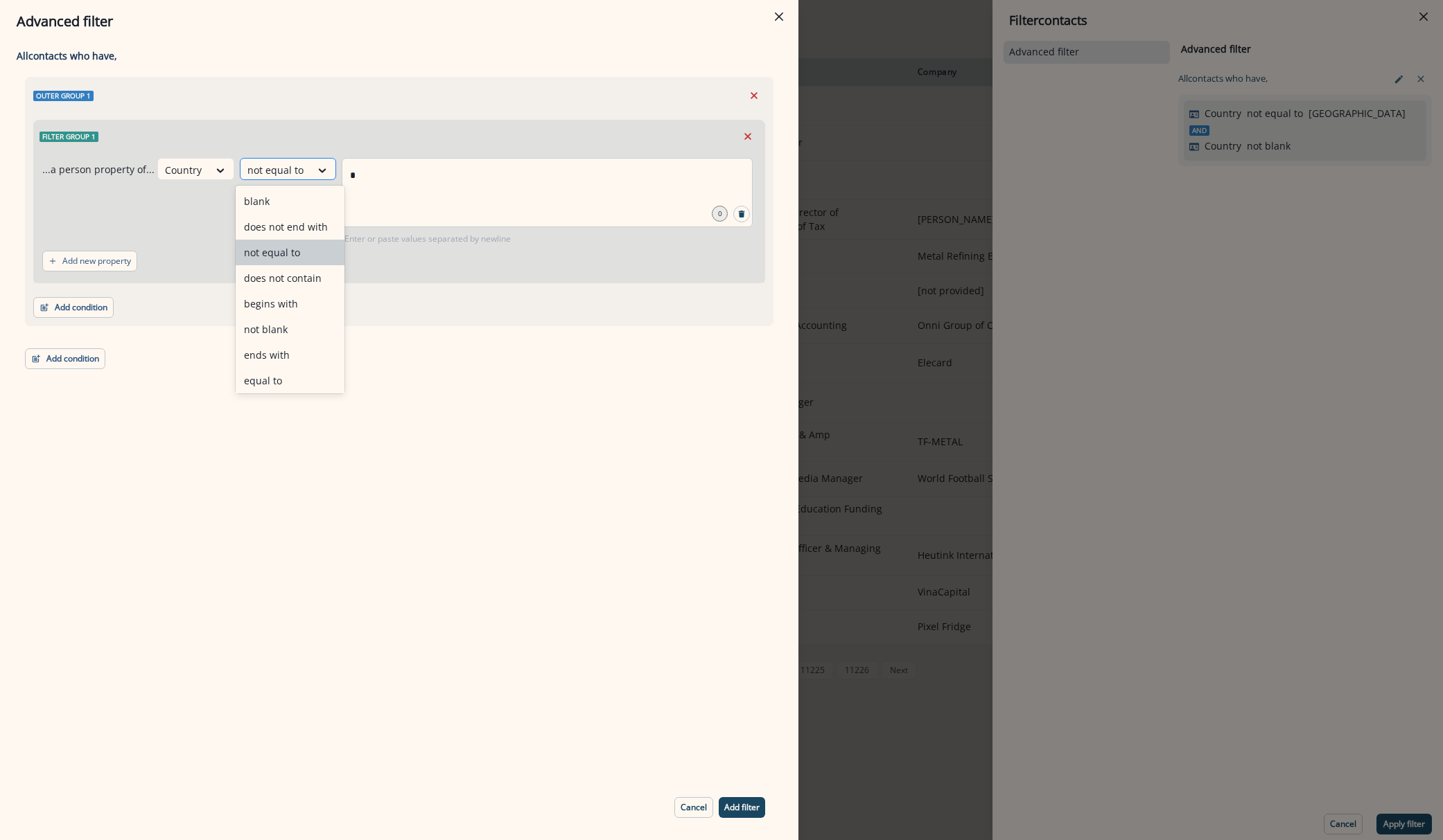
click at [304, 159] on div "not equal to" at bounding box center [275, 169] width 70 height 23
click at [273, 332] on div "equal to" at bounding box center [290, 326] width 109 height 26
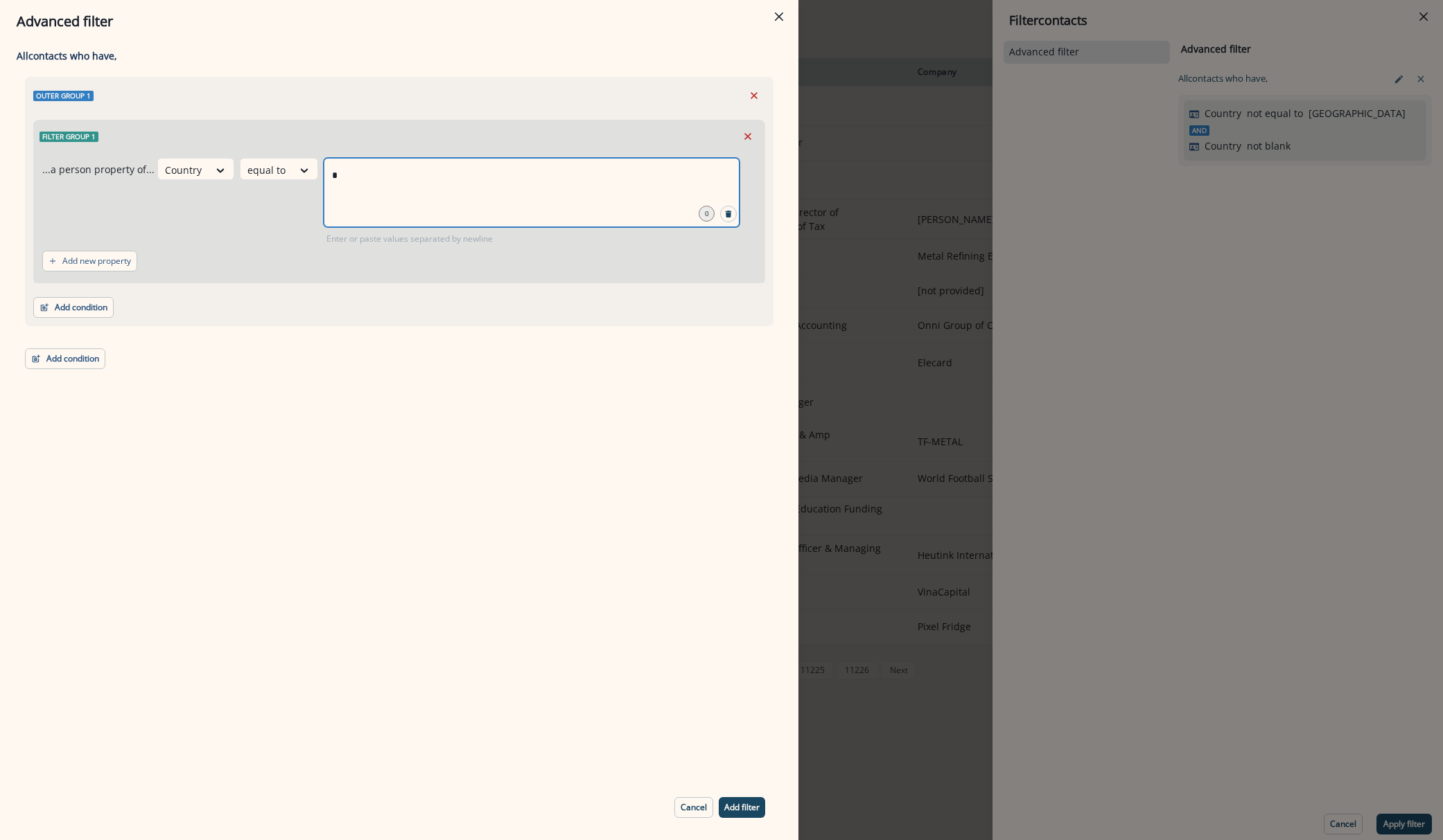
click at [375, 183] on input "*" at bounding box center [531, 175] width 412 height 28
type input "**********"
click at [756, 808] on p "Add filter" at bounding box center [742, 808] width 35 height 10
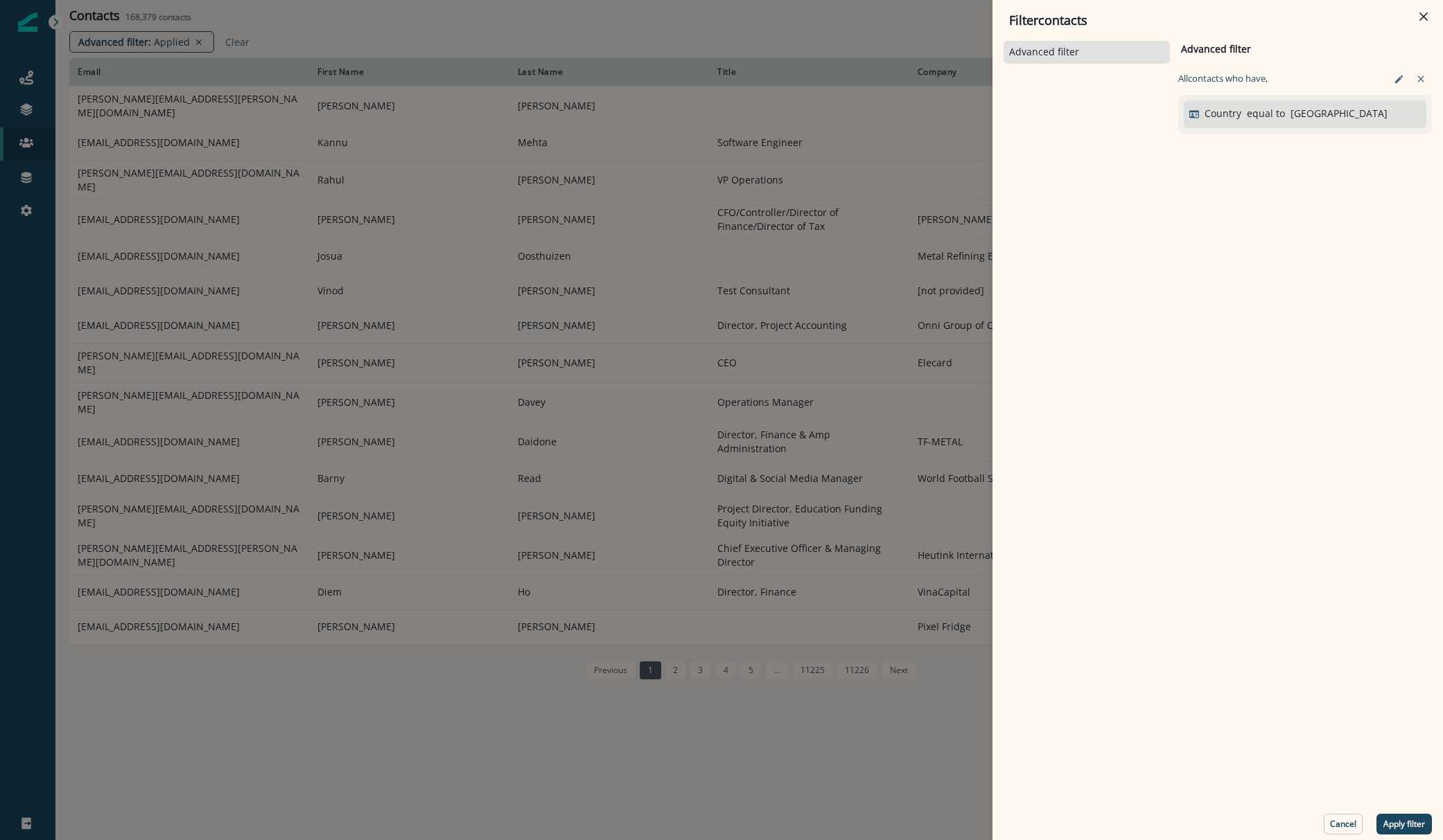
click at [1402, 813] on div "Advanced filter Advanced filter Clear All contact s who have, Country equal to …" at bounding box center [1217, 437] width 428 height 797
click at [1406, 825] on p "Apply filter" at bounding box center [1404, 824] width 41 height 10
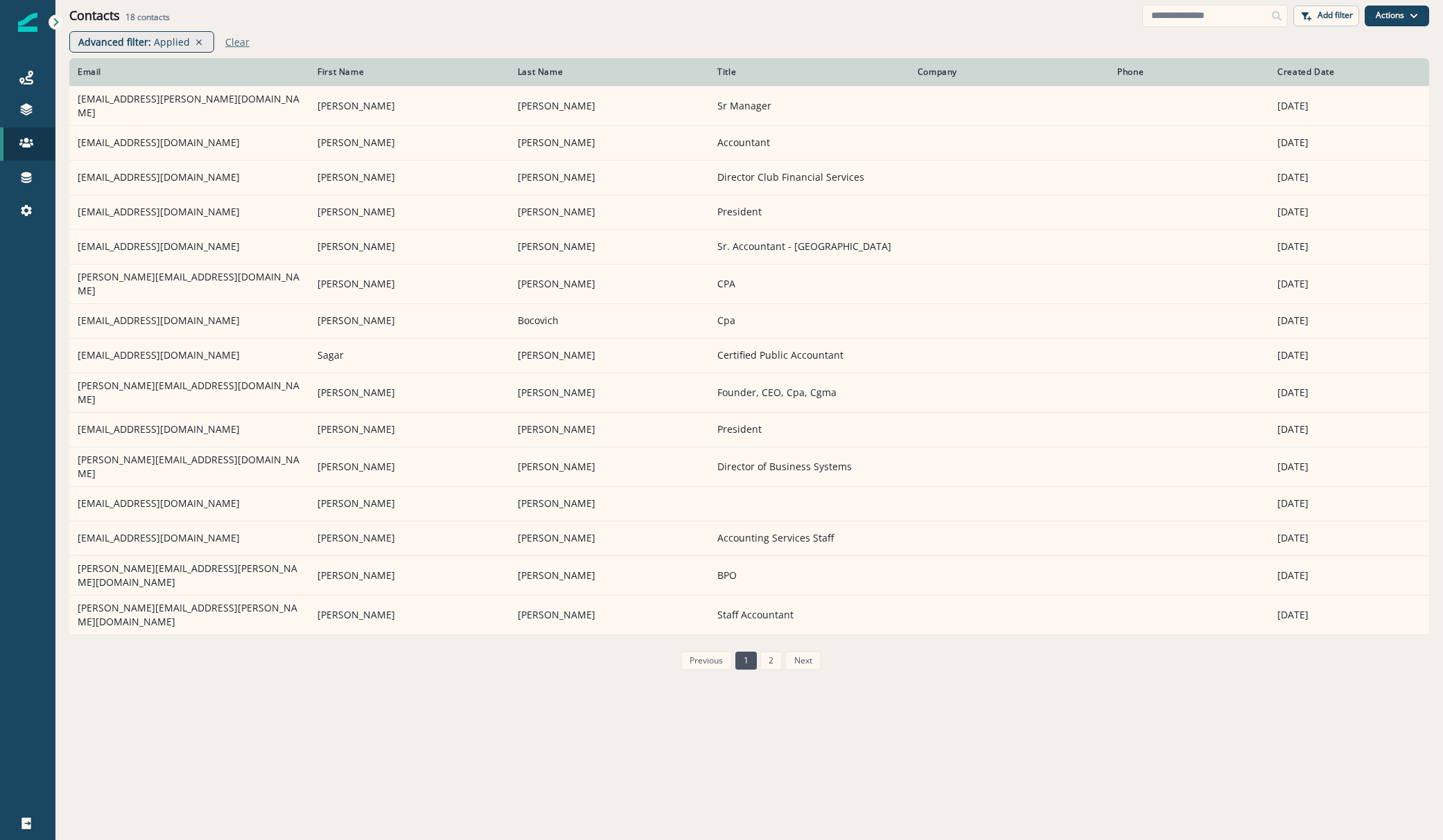
click at [231, 40] on p "Clear" at bounding box center [237, 42] width 24 height 13
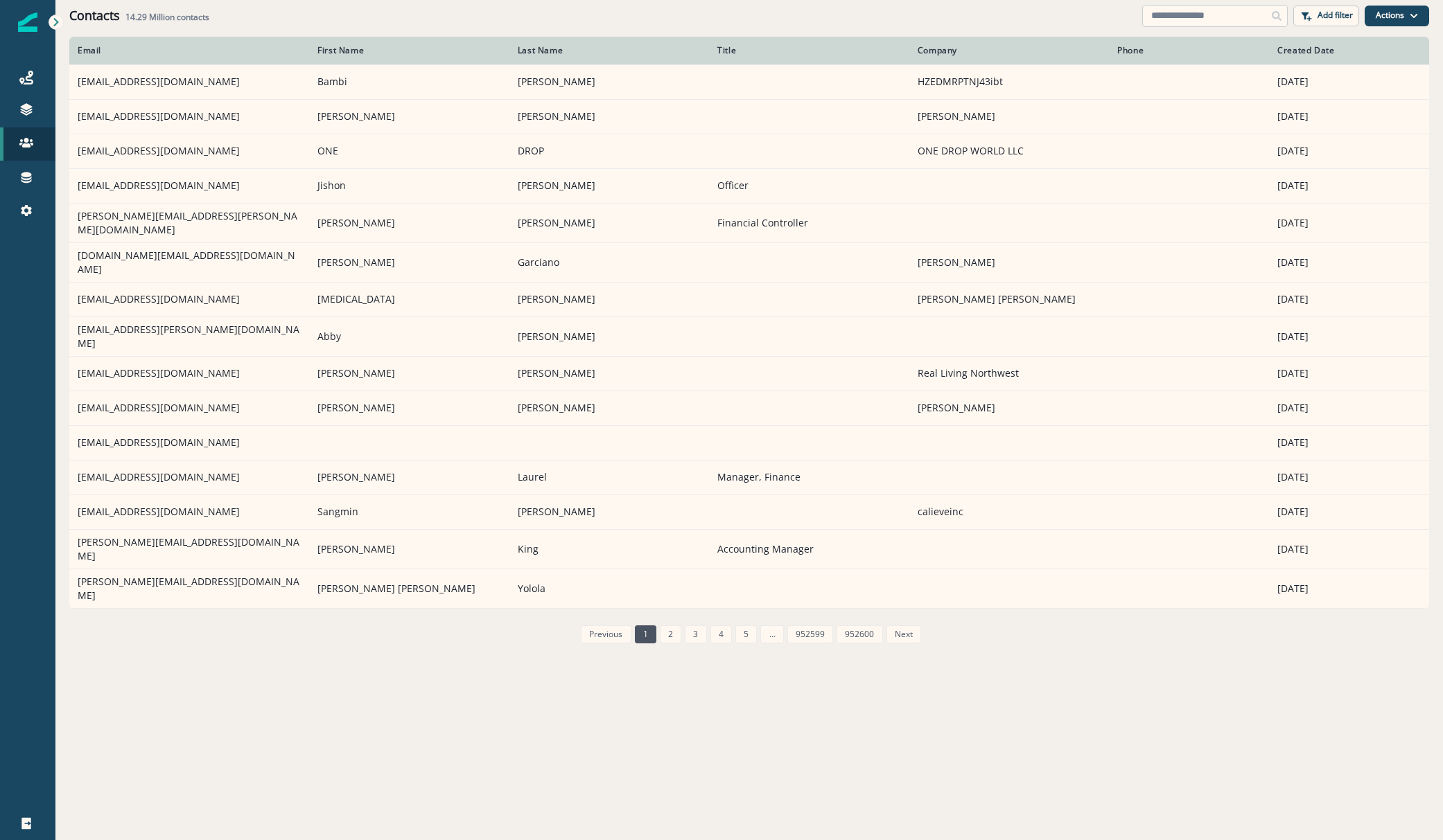
click at [1194, 10] on input at bounding box center [1215, 16] width 146 height 22
click at [1326, 13] on p "Add filter" at bounding box center [1335, 15] width 35 height 10
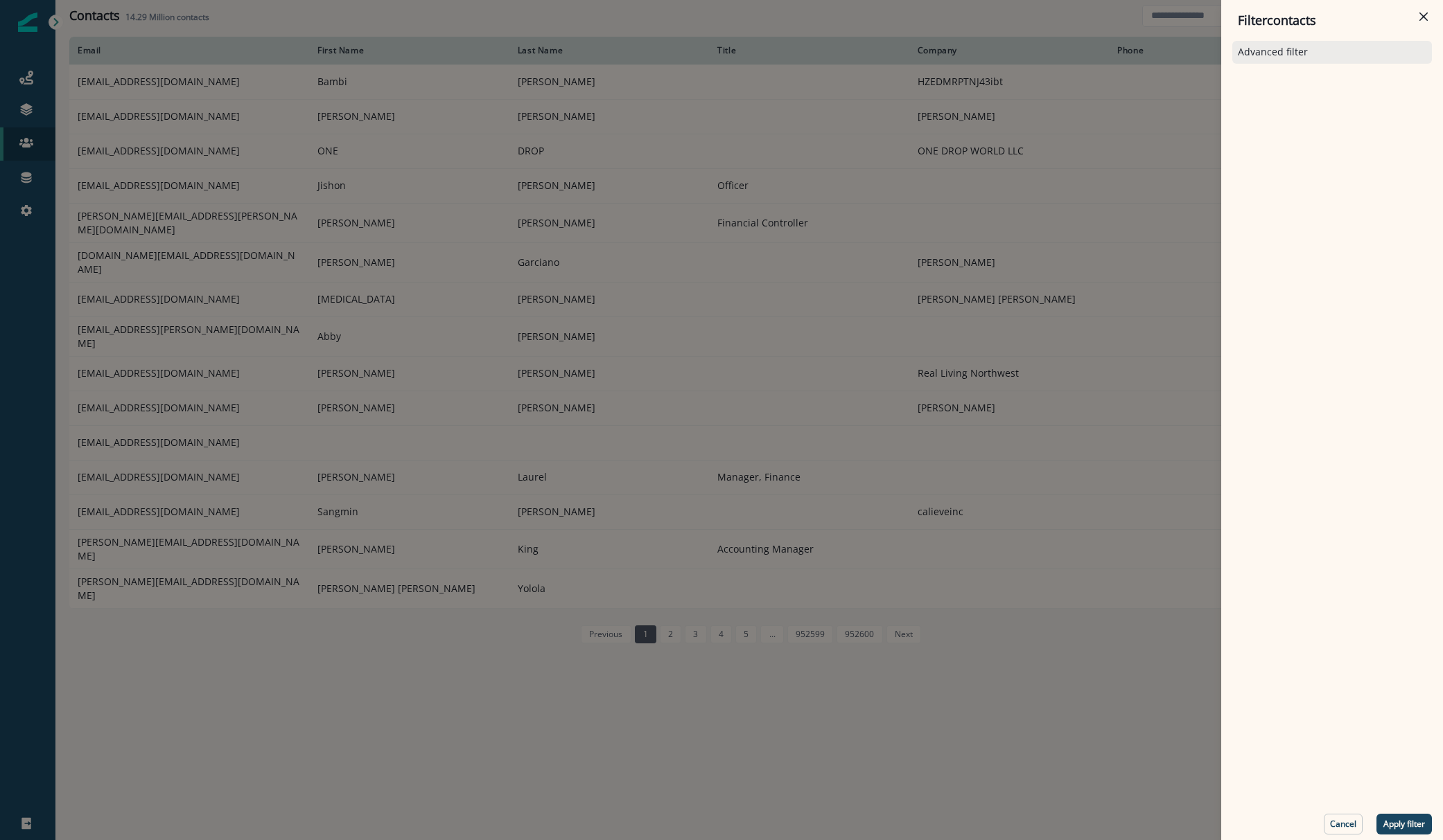
click at [1293, 53] on p "Advanced filter" at bounding box center [1272, 52] width 70 height 12
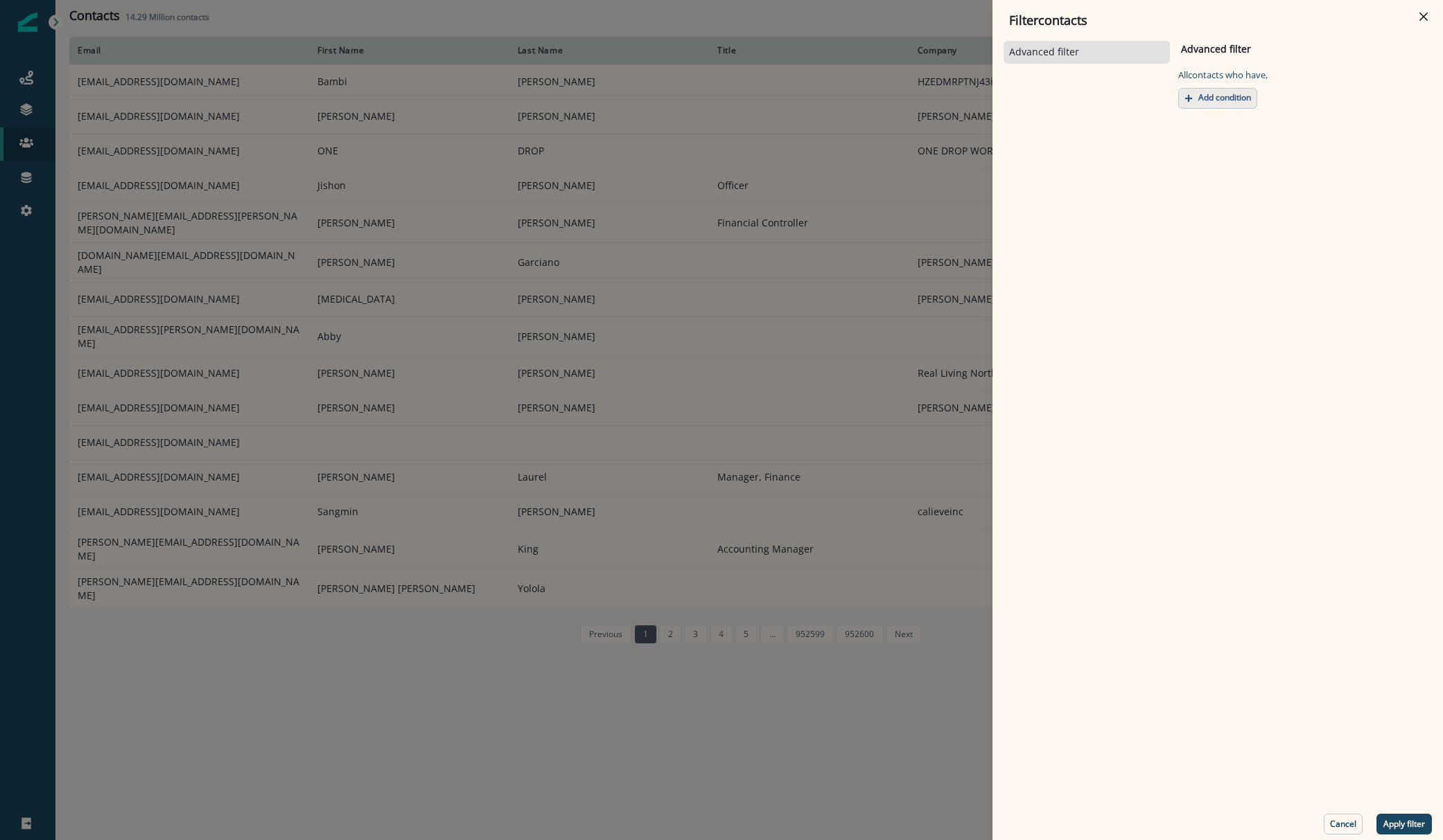
click at [1217, 101] on p "Add condition" at bounding box center [1225, 97] width 53 height 10
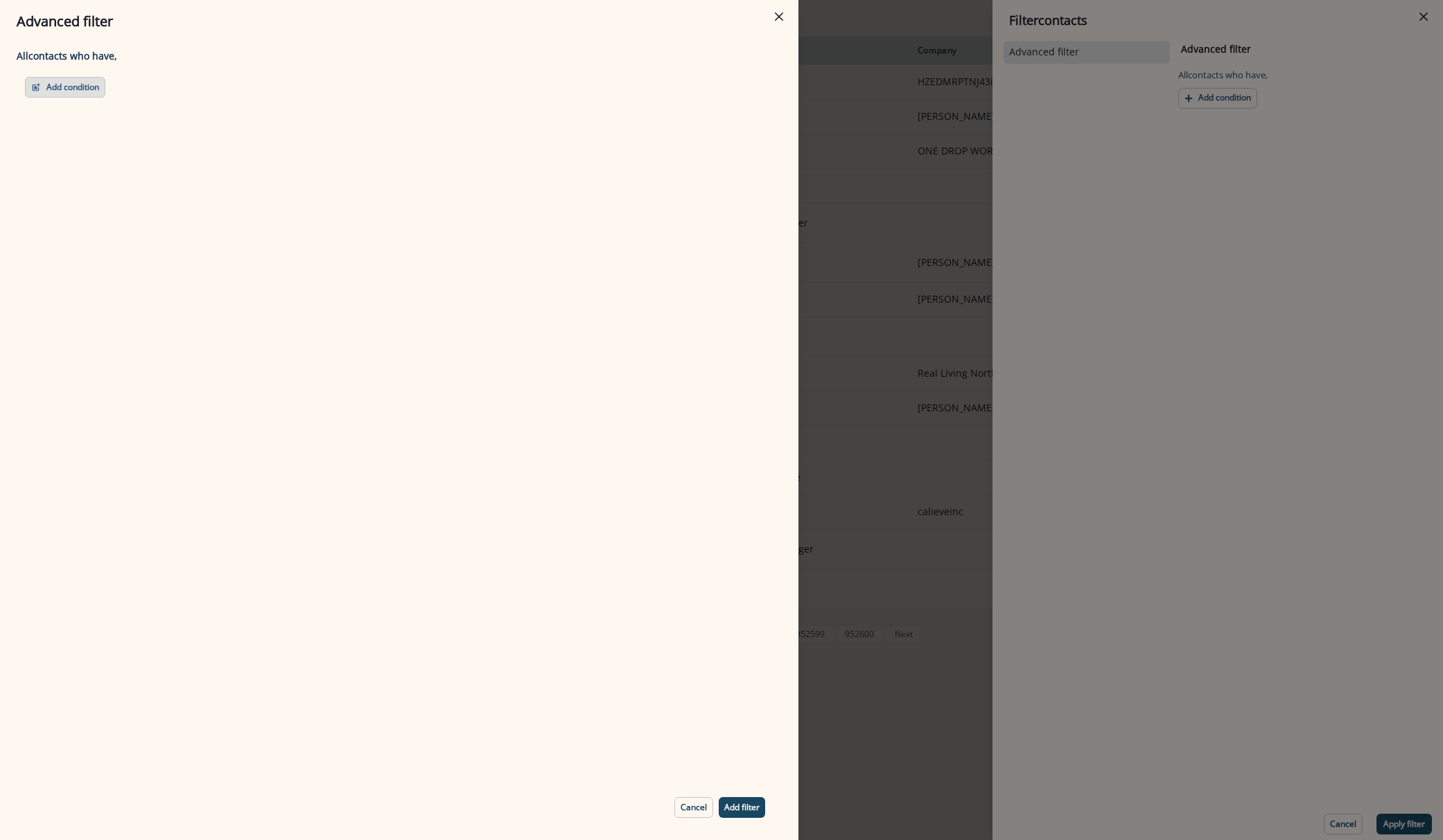
click at [96, 89] on button "Add condition" at bounding box center [65, 87] width 80 height 21
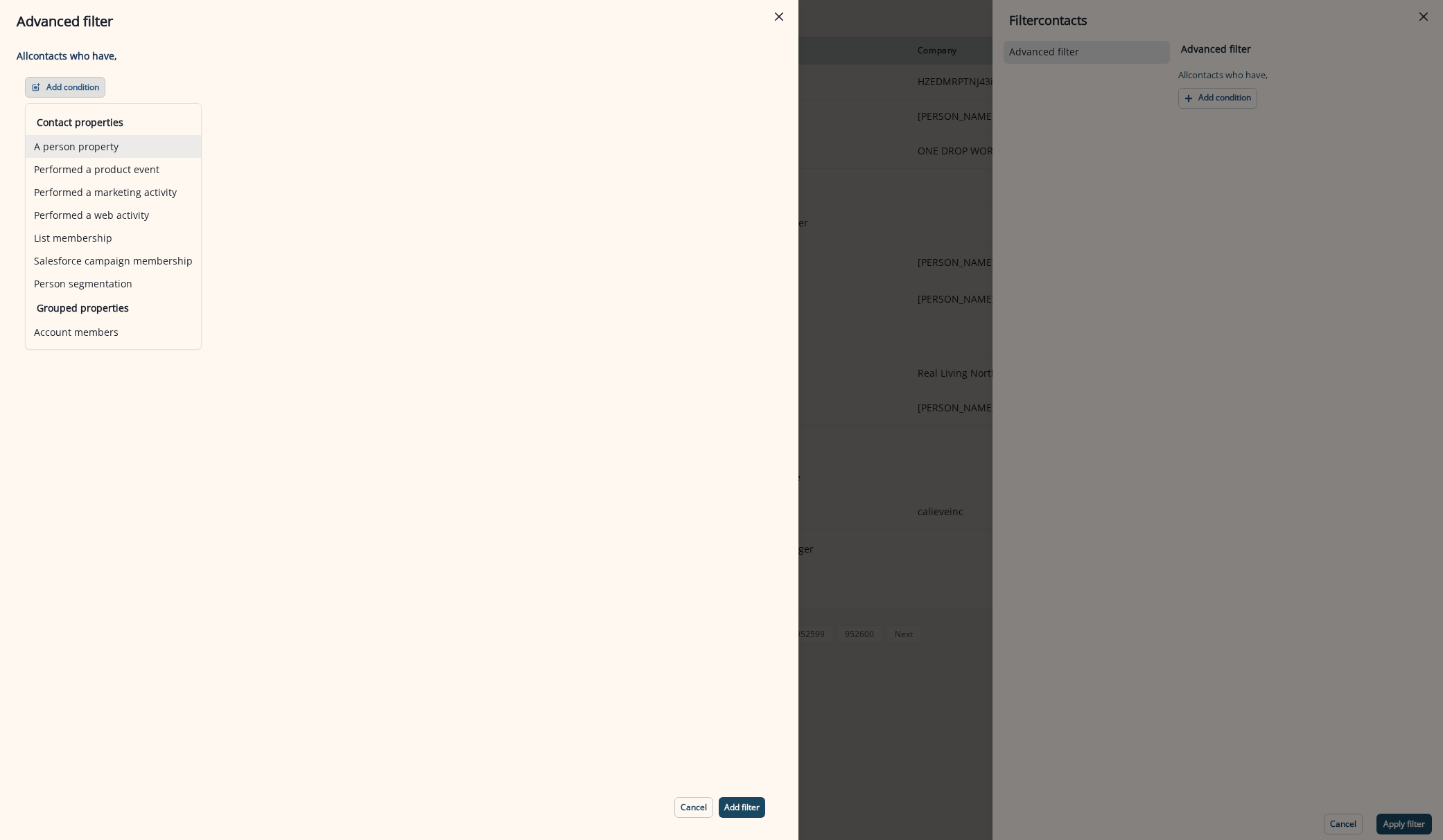
click at [99, 147] on button "A person property" at bounding box center [113, 146] width 175 height 23
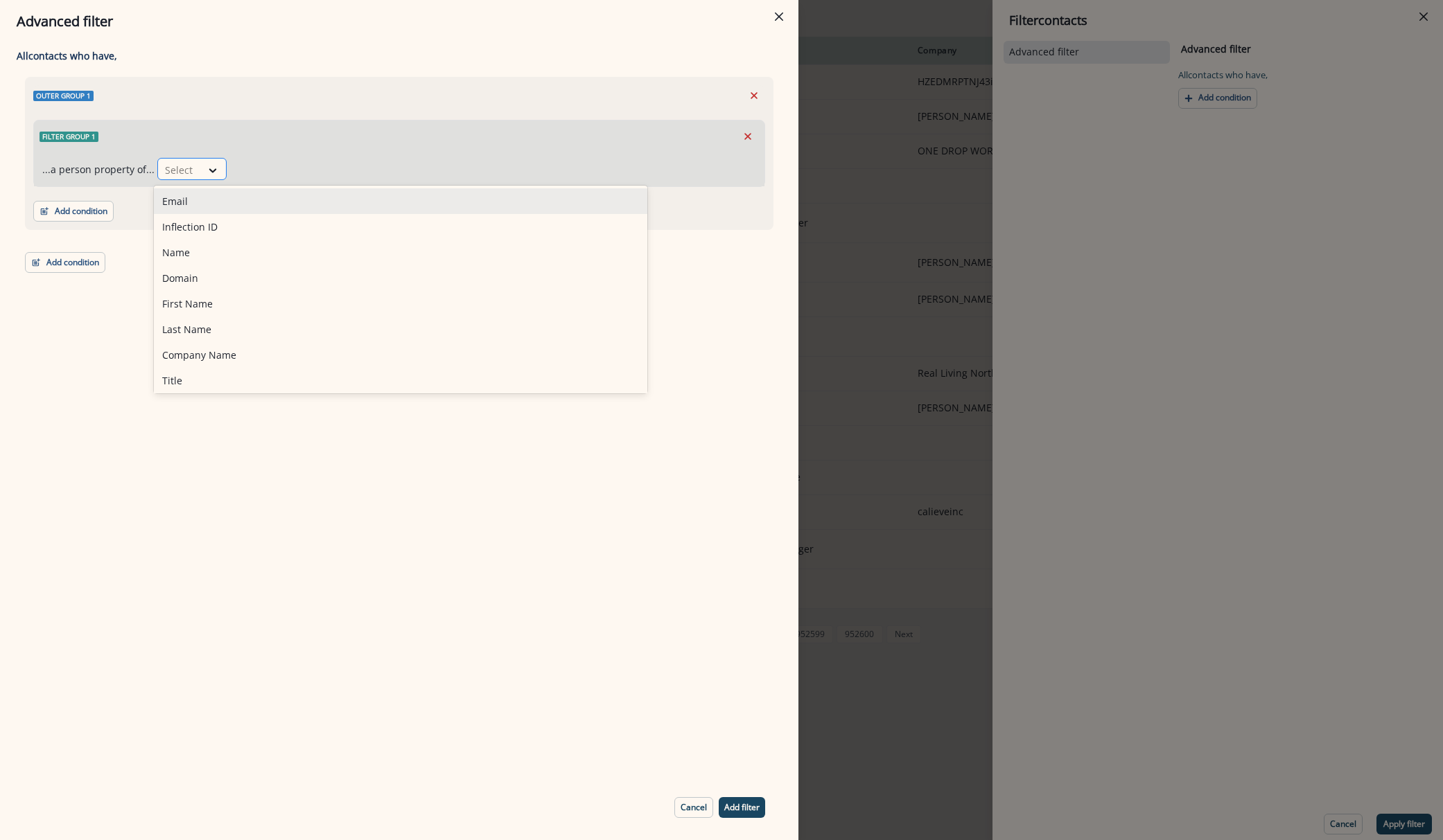
click at [170, 173] on div at bounding box center [180, 170] width 29 height 18
type input "****"
click at [184, 189] on div "Is Service Contact" at bounding box center [203, 201] width 99 height 26
click at [312, 169] on div at bounding box center [307, 170] width 29 height 18
click at [302, 200] on div "true" at bounding box center [313, 201] width 69 height 26
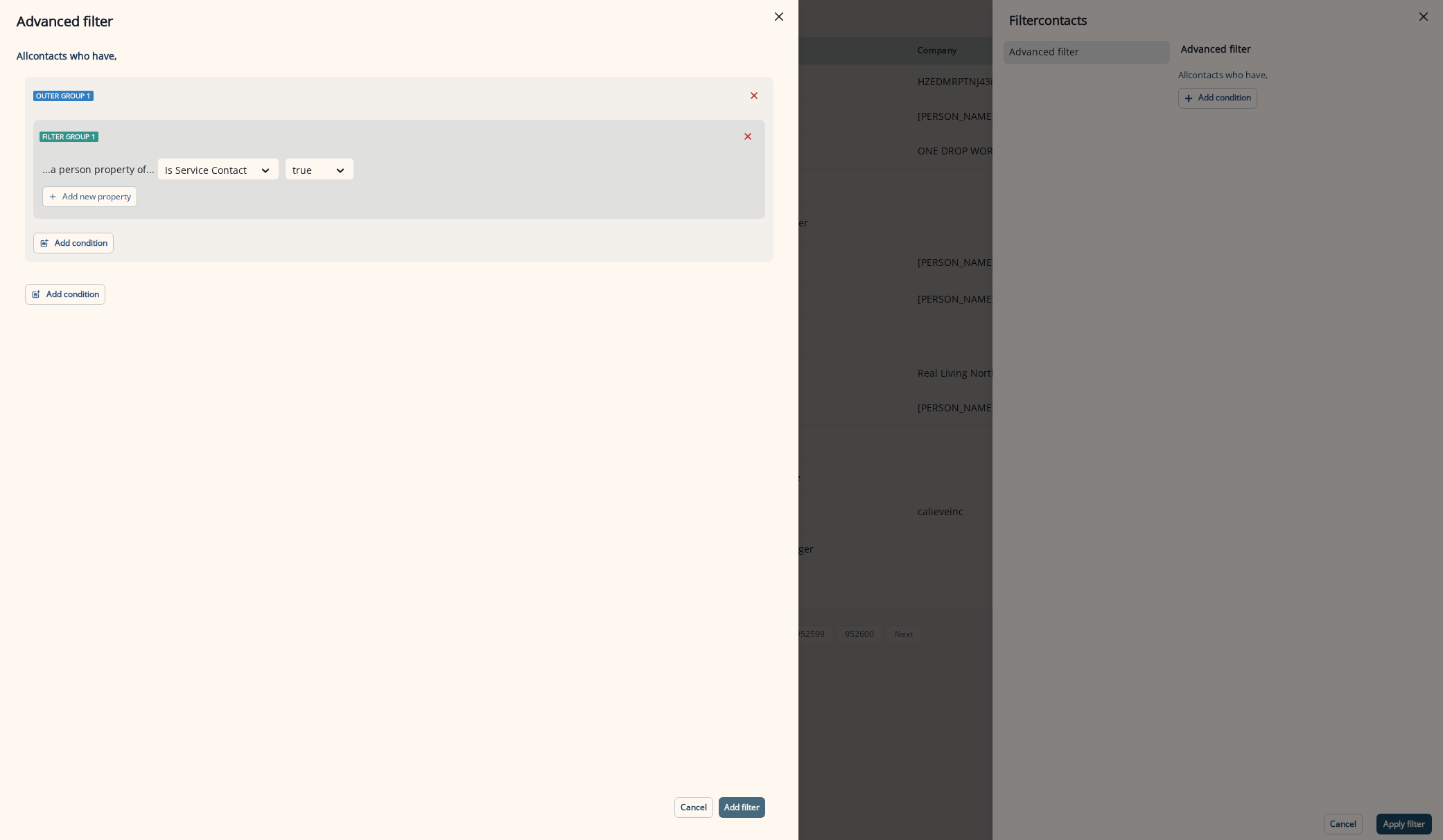
click at [747, 813] on p "Add filter" at bounding box center [742, 808] width 35 height 10
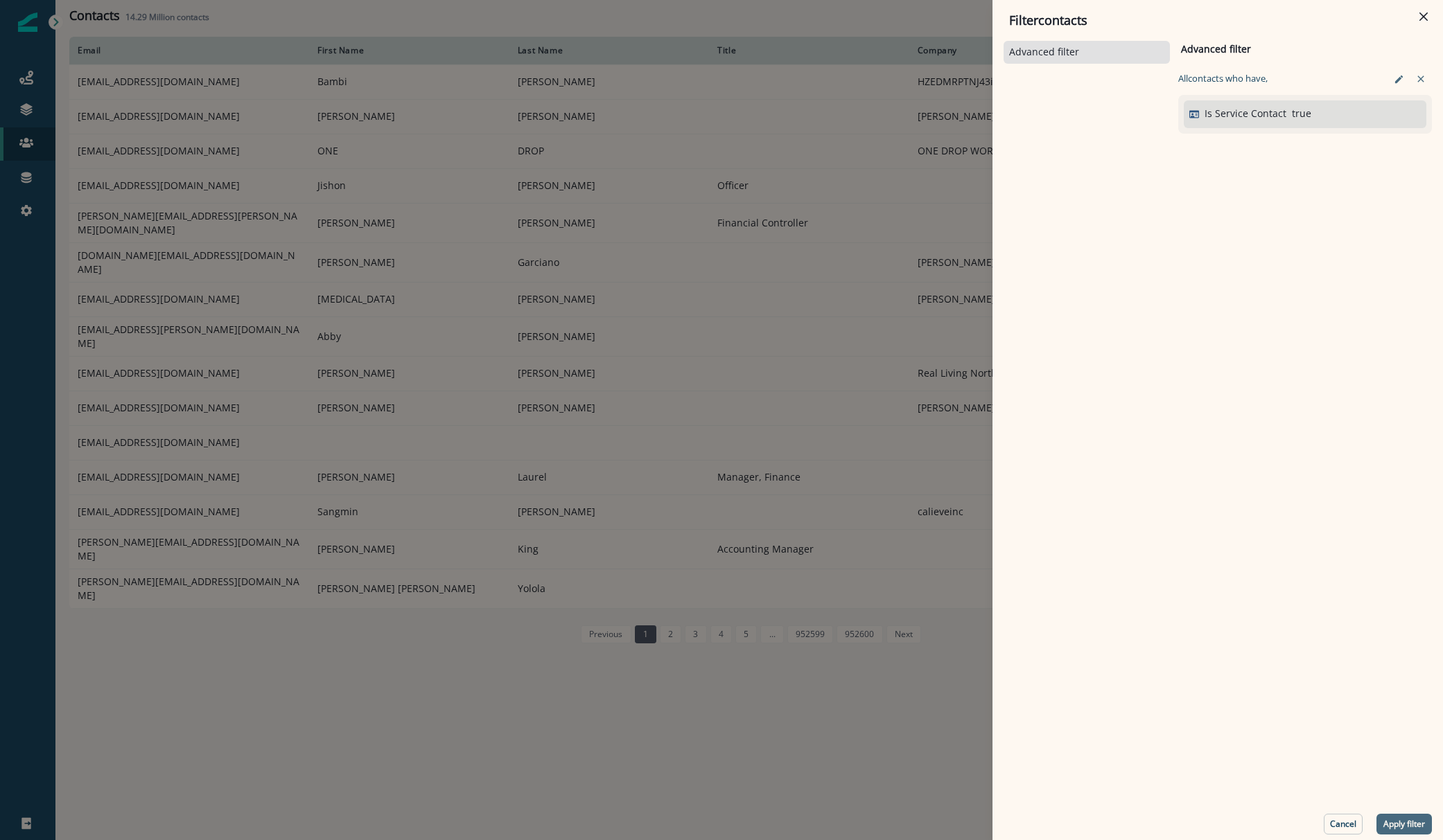
click at [1393, 821] on p "Apply filter" at bounding box center [1404, 824] width 41 height 10
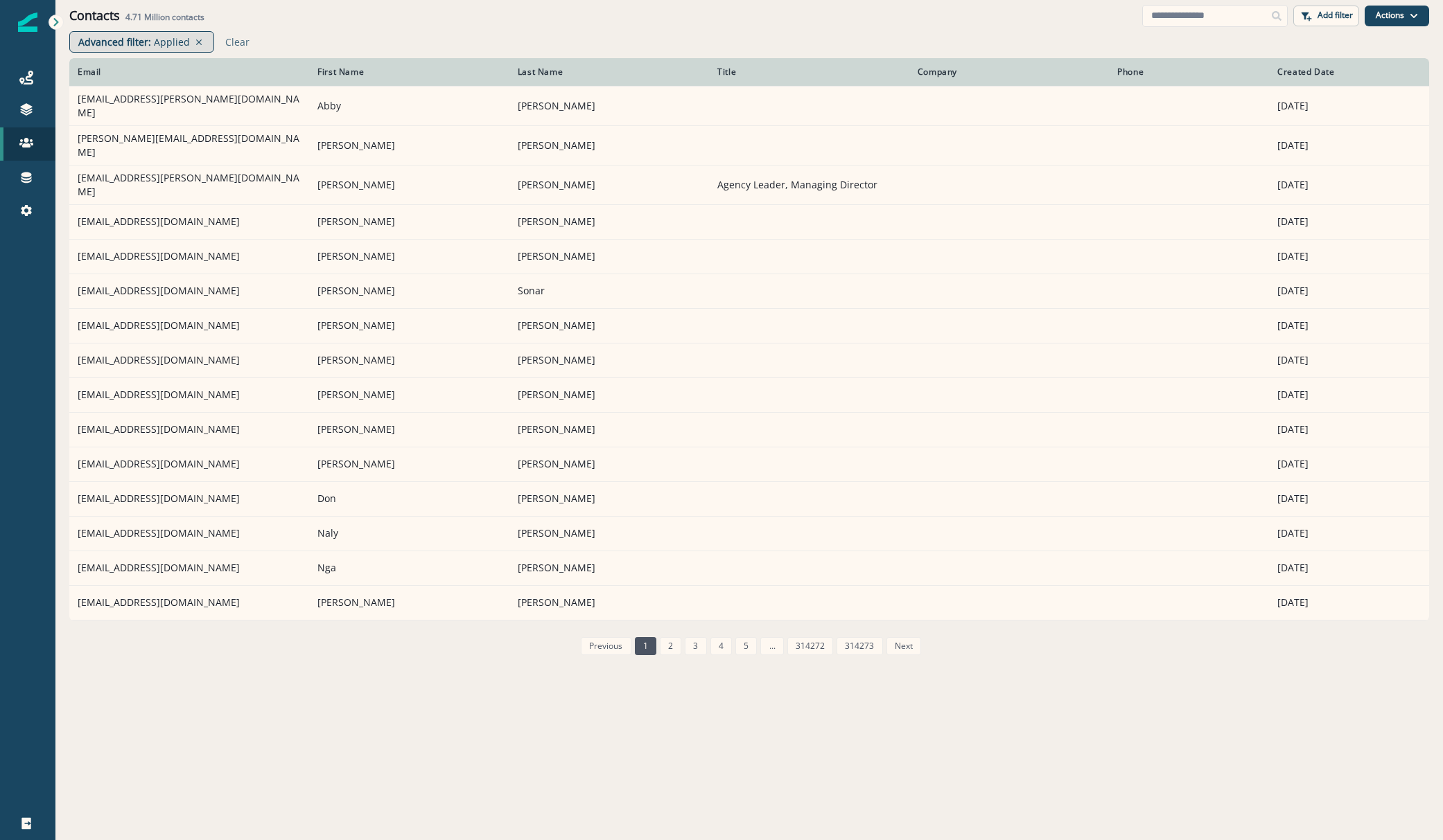
click at [189, 48] on div "Advanced filter : Applied" at bounding box center [141, 41] width 145 height 21
click at [193, 41] on icon at bounding box center [199, 42] width 13 height 11
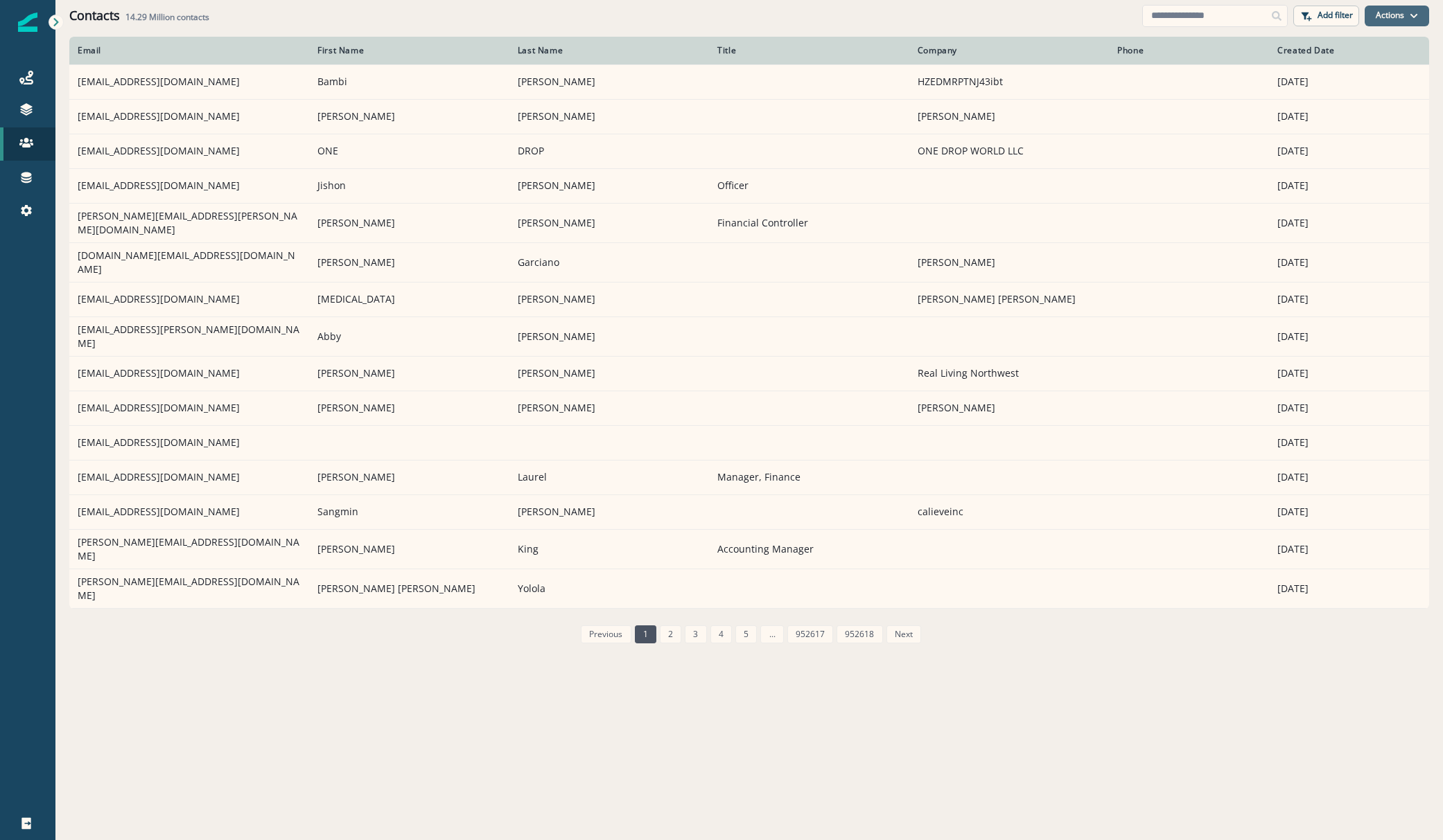
click at [1374, 13] on button "Actions" at bounding box center [1397, 16] width 65 height 21
click at [1338, 13] on p "Add filter" at bounding box center [1335, 15] width 35 height 10
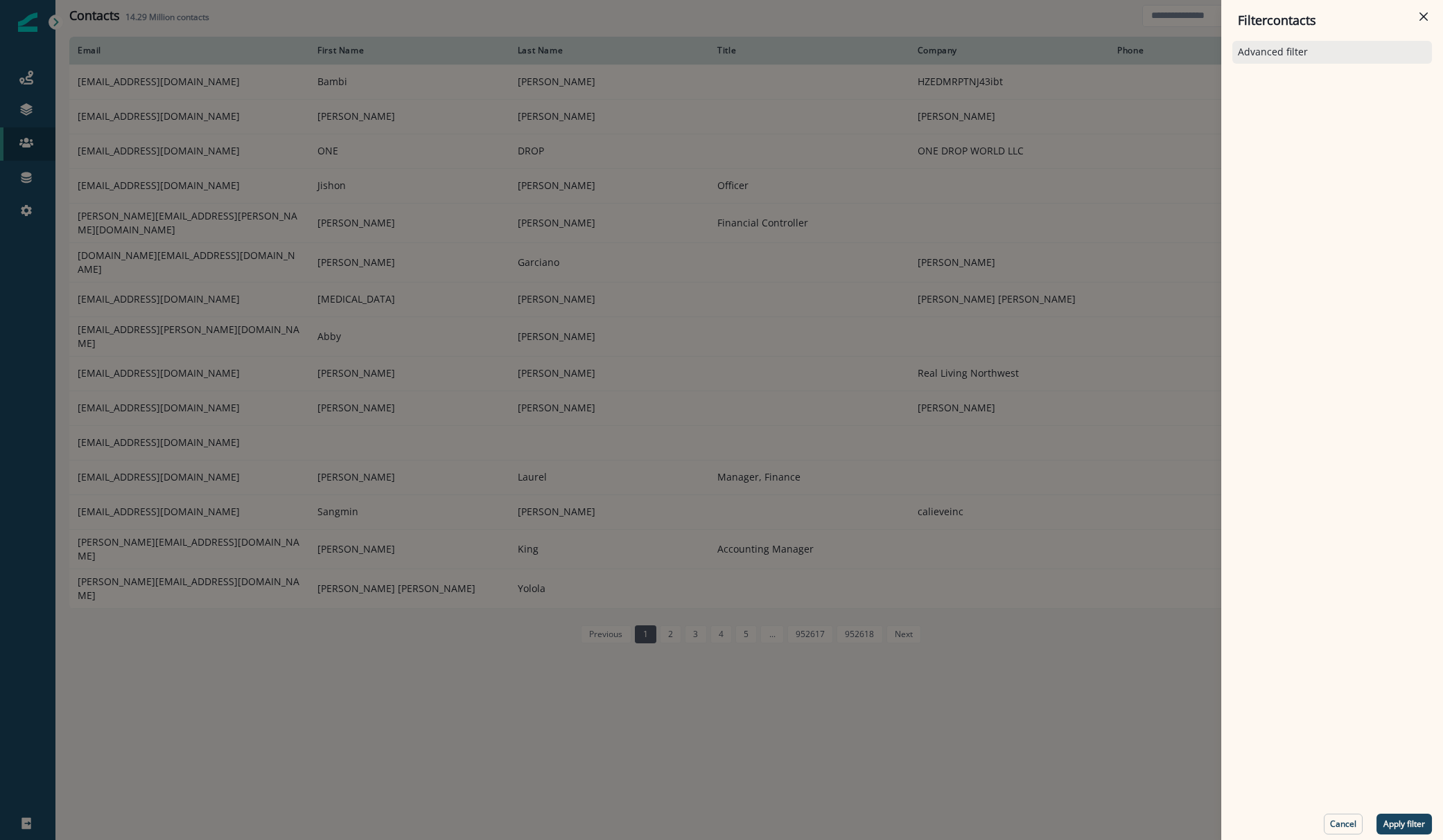
click at [1304, 57] on p "Advanced filter" at bounding box center [1272, 52] width 70 height 12
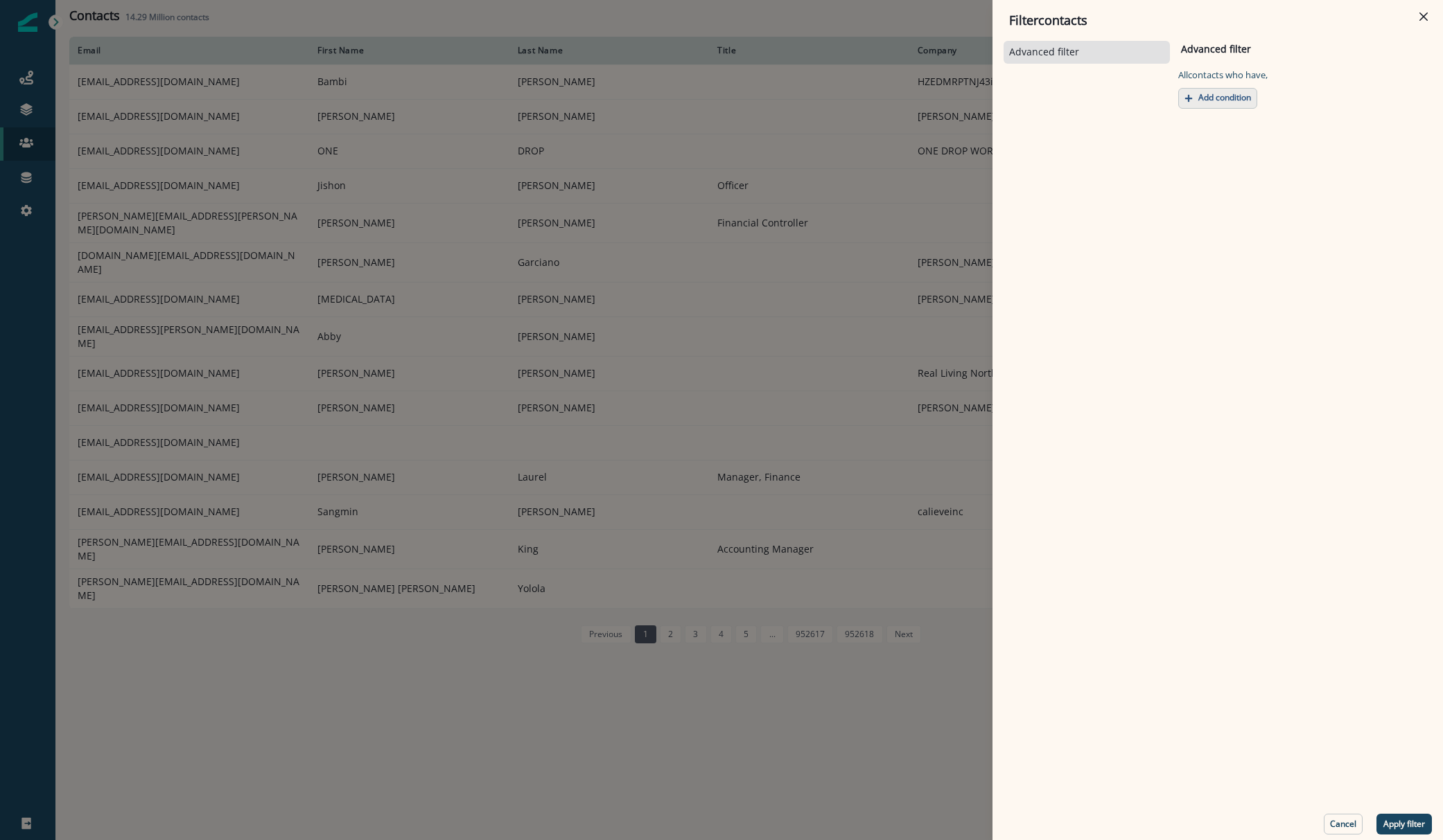
click at [1228, 103] on button "Add condition" at bounding box center [1218, 98] width 79 height 21
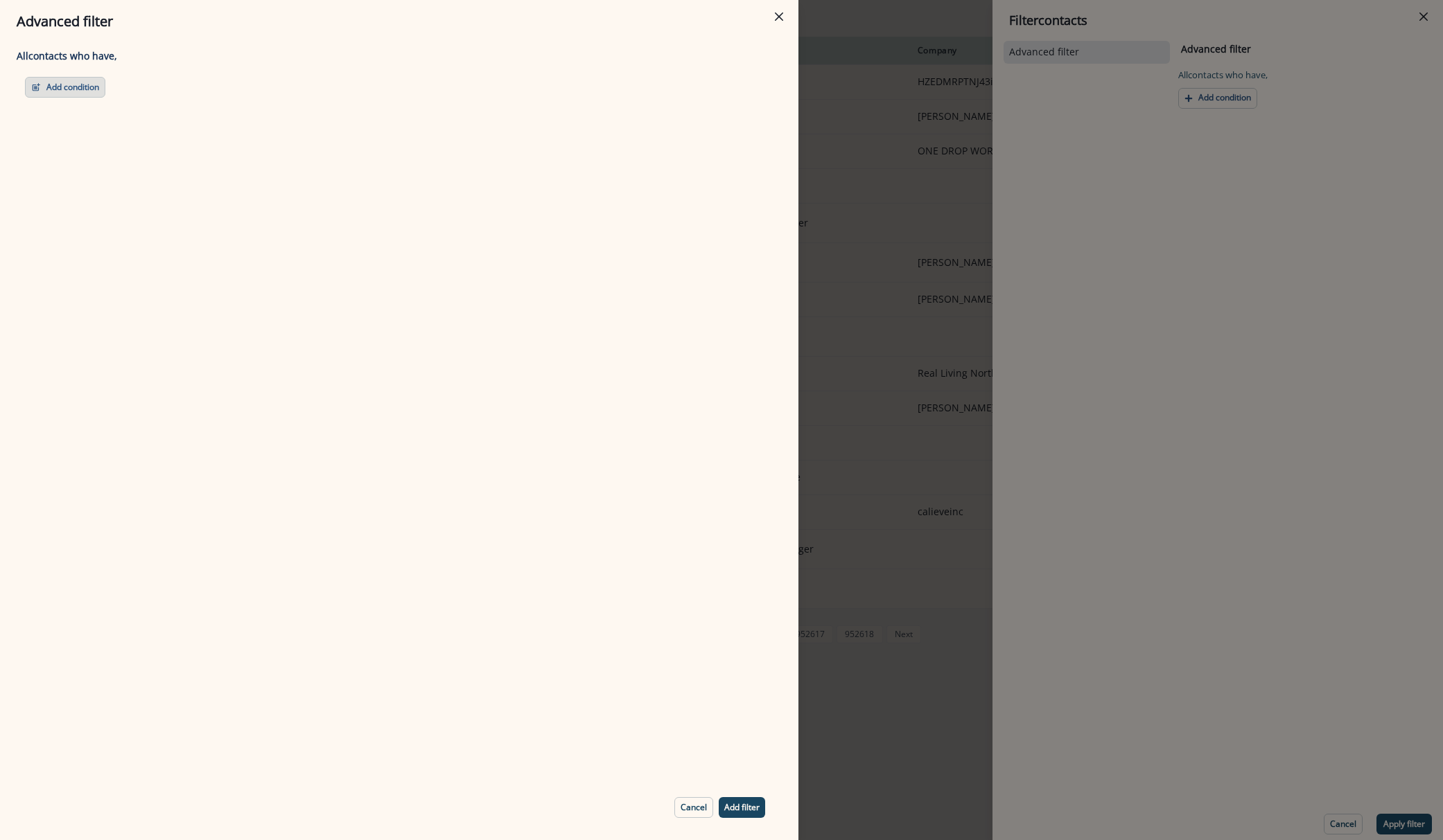
click at [69, 92] on button "Add condition" at bounding box center [65, 87] width 80 height 21
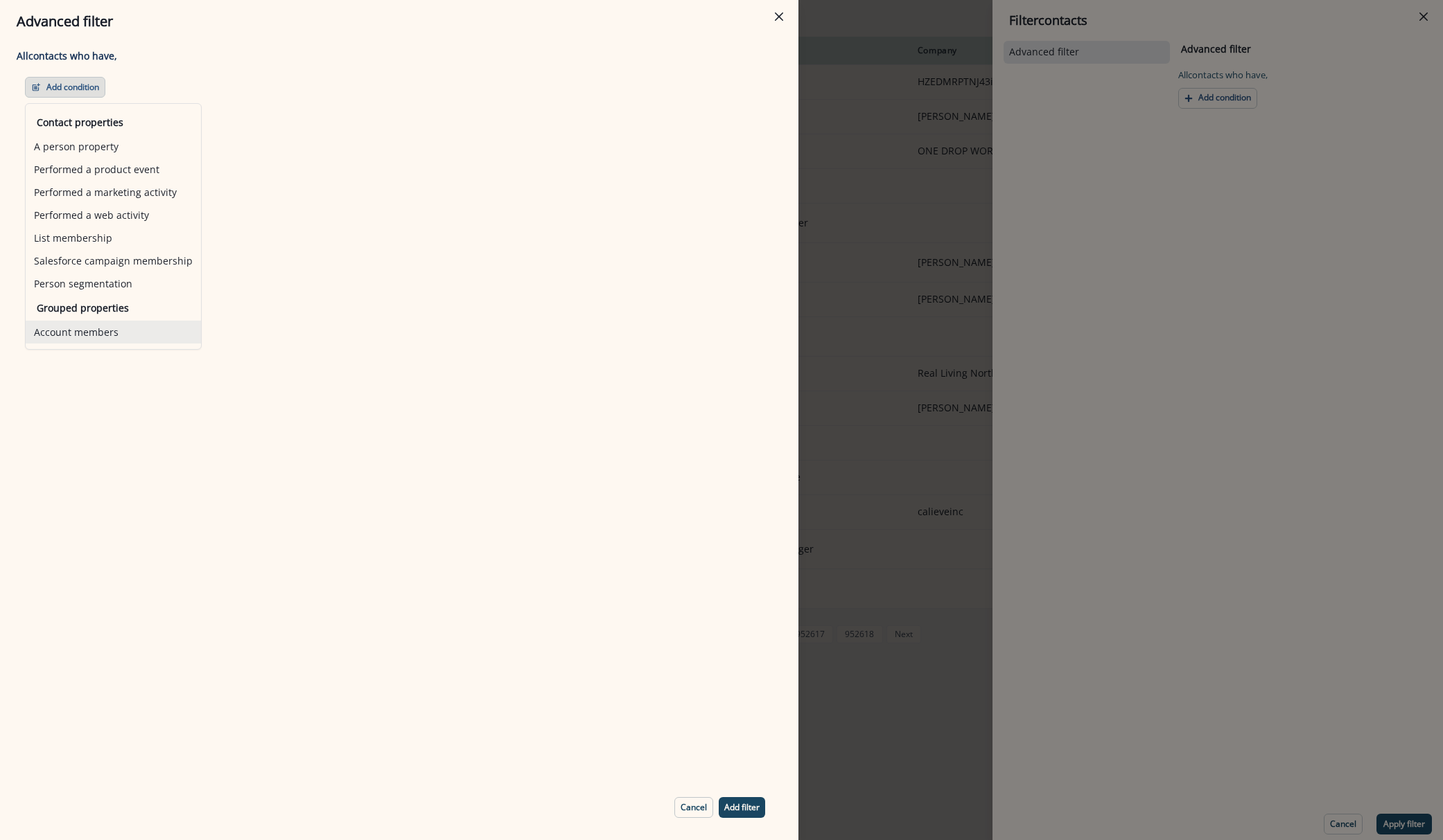
click at [94, 333] on button "Account members" at bounding box center [113, 332] width 175 height 23
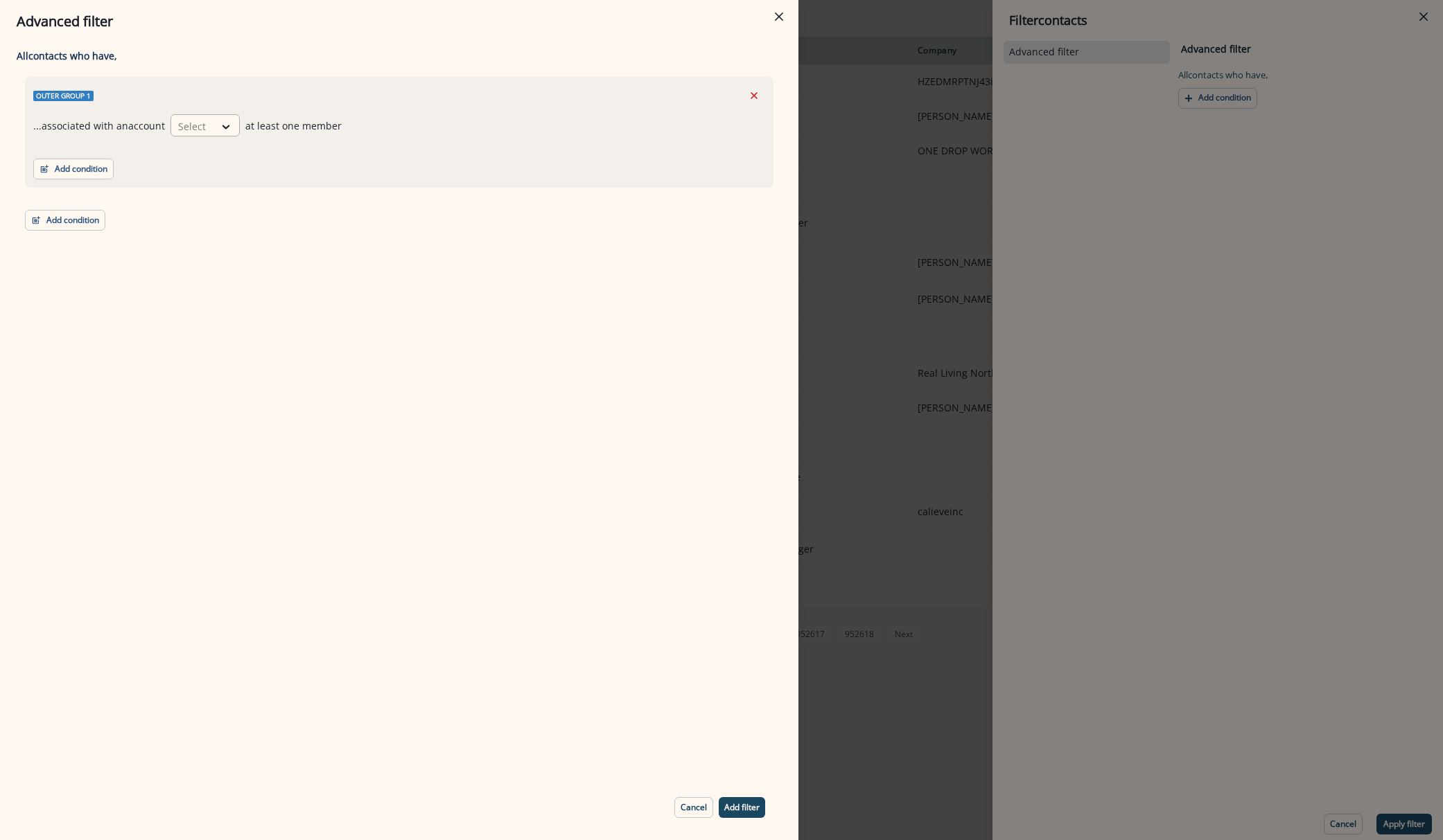
click at [201, 130] on div at bounding box center [193, 127] width 29 height 18
click at [208, 127] on div "Select" at bounding box center [192, 126] width 43 height 23
click at [208, 133] on div "Select" at bounding box center [192, 126] width 43 height 23
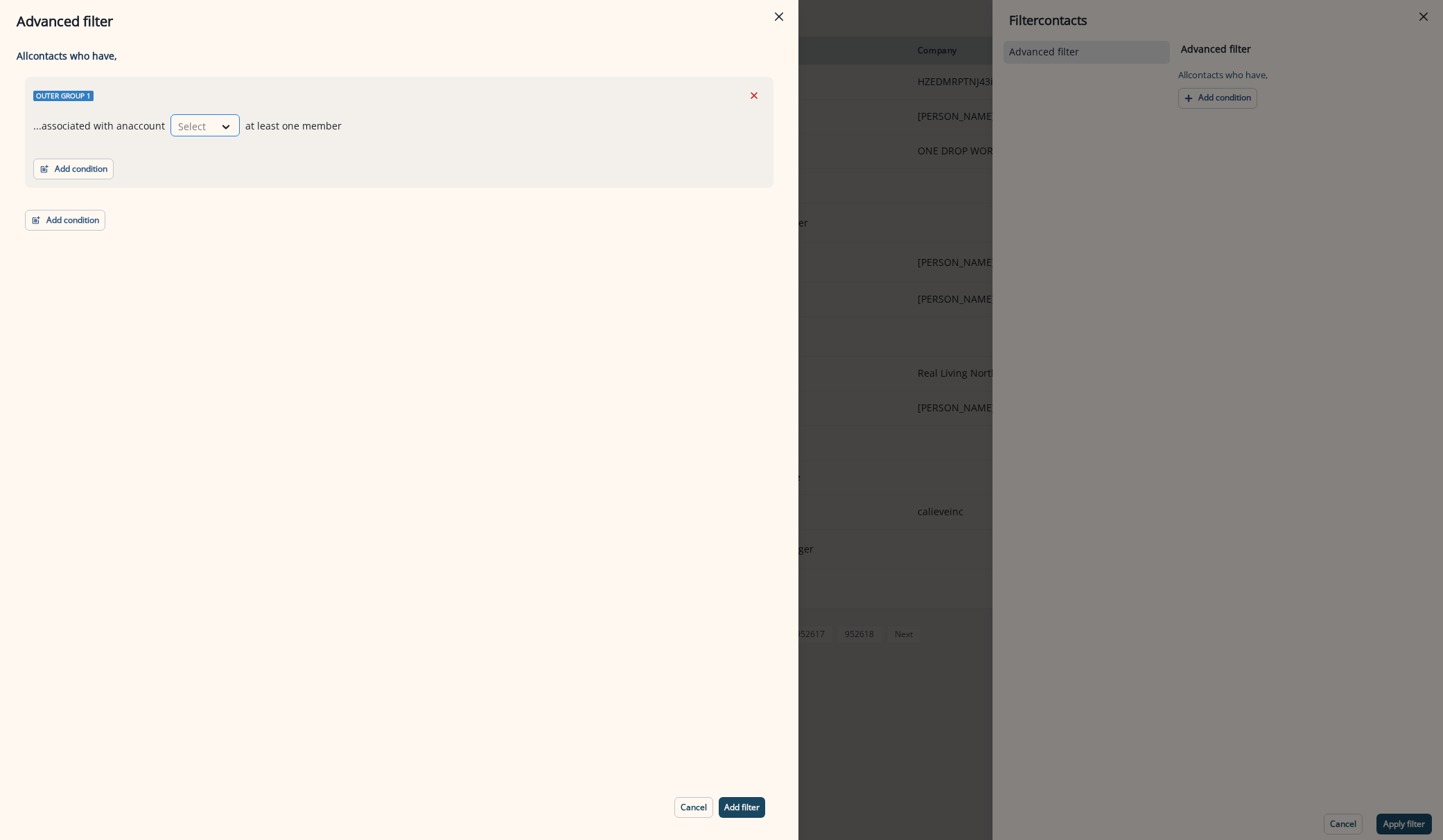
click at [208, 133] on div "Select" at bounding box center [192, 126] width 43 height 23
click at [220, 126] on icon at bounding box center [225, 127] width 13 height 14
click at [209, 154] on div "having" at bounding box center [203, 158] width 69 height 26
click at [753, 96] on icon "Remove" at bounding box center [754, 95] width 13 height 13
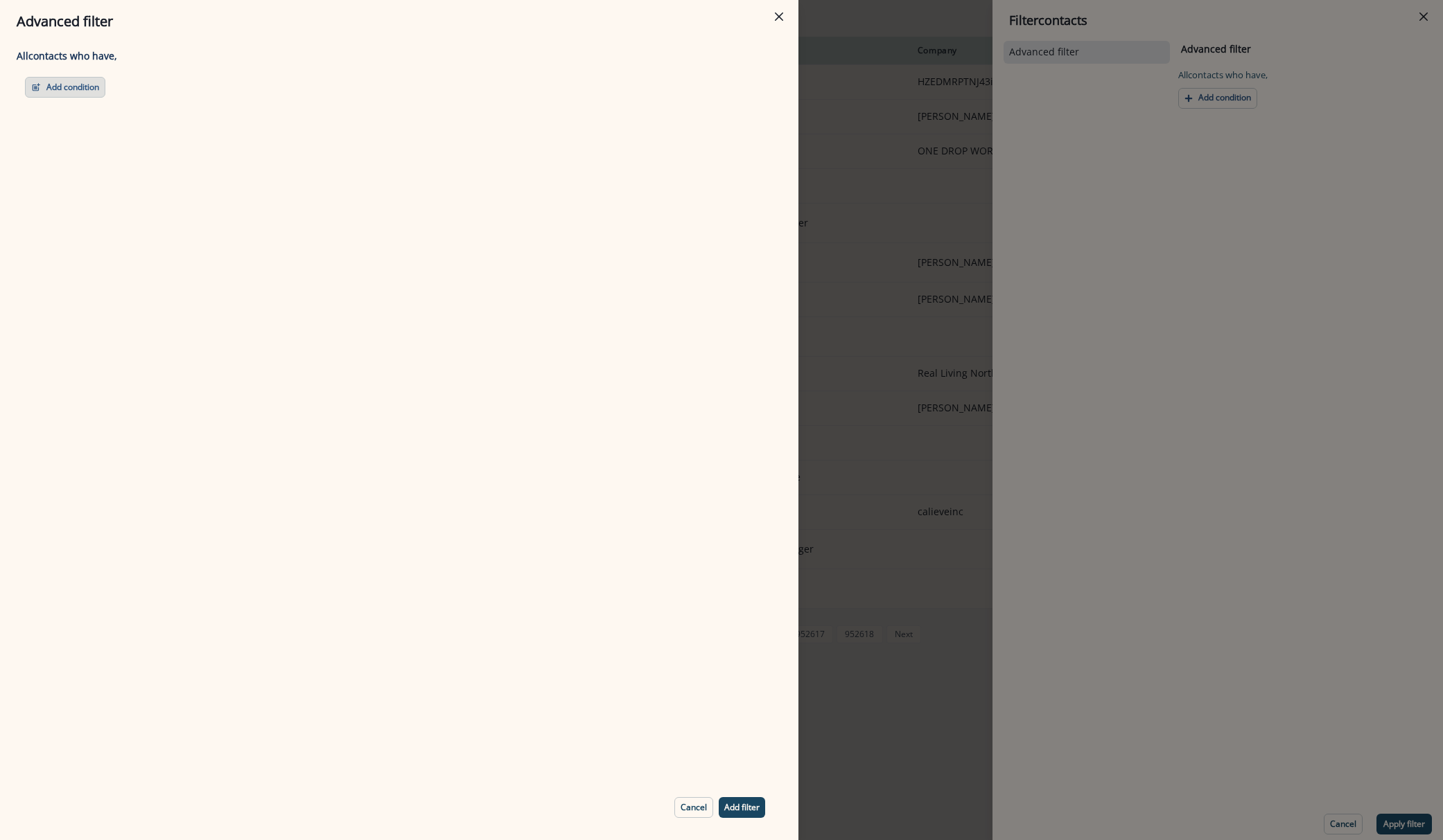
click at [63, 84] on button "Add condition" at bounding box center [65, 87] width 80 height 21
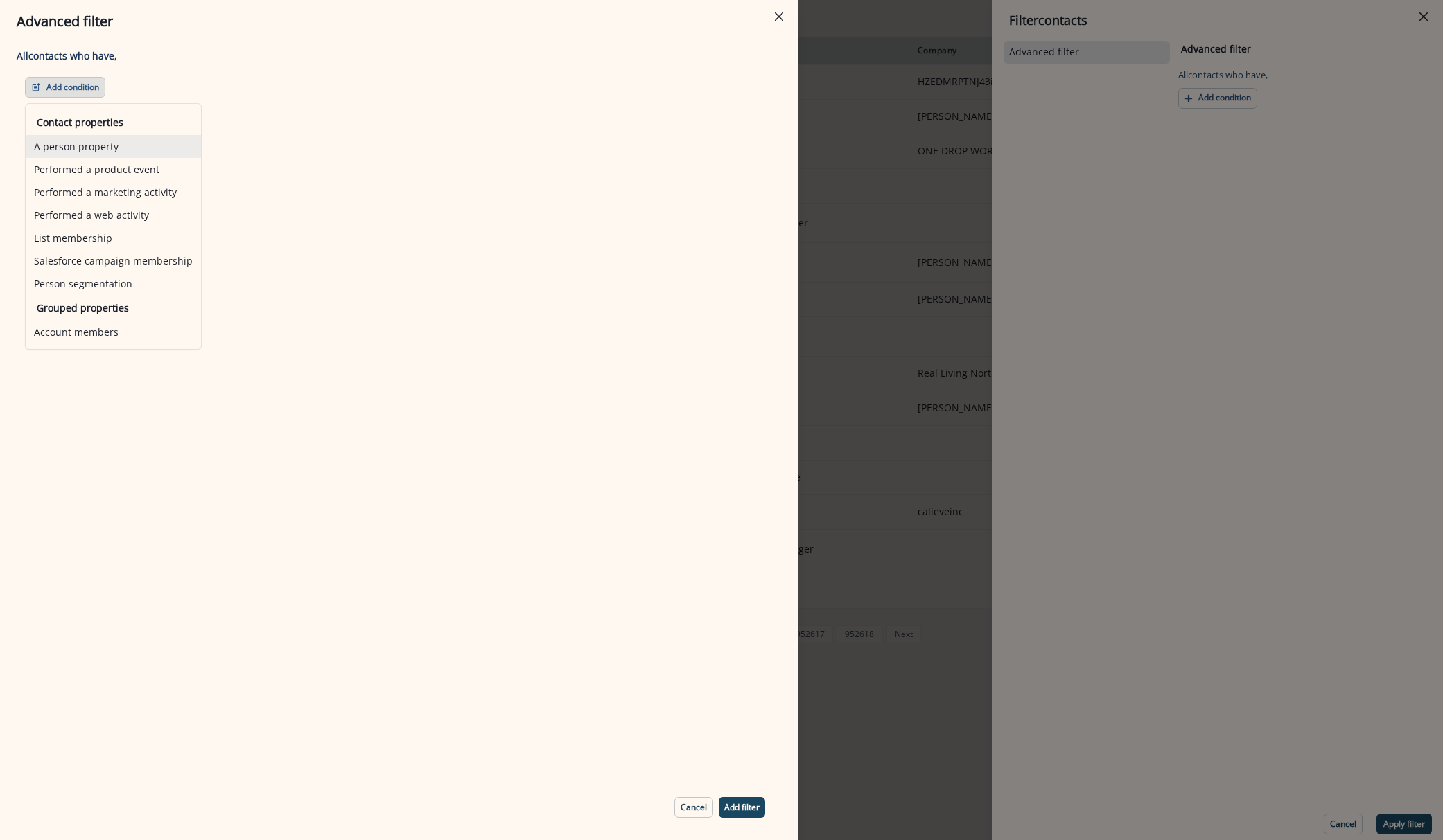
click at [72, 146] on button "A person property" at bounding box center [113, 146] width 175 height 23
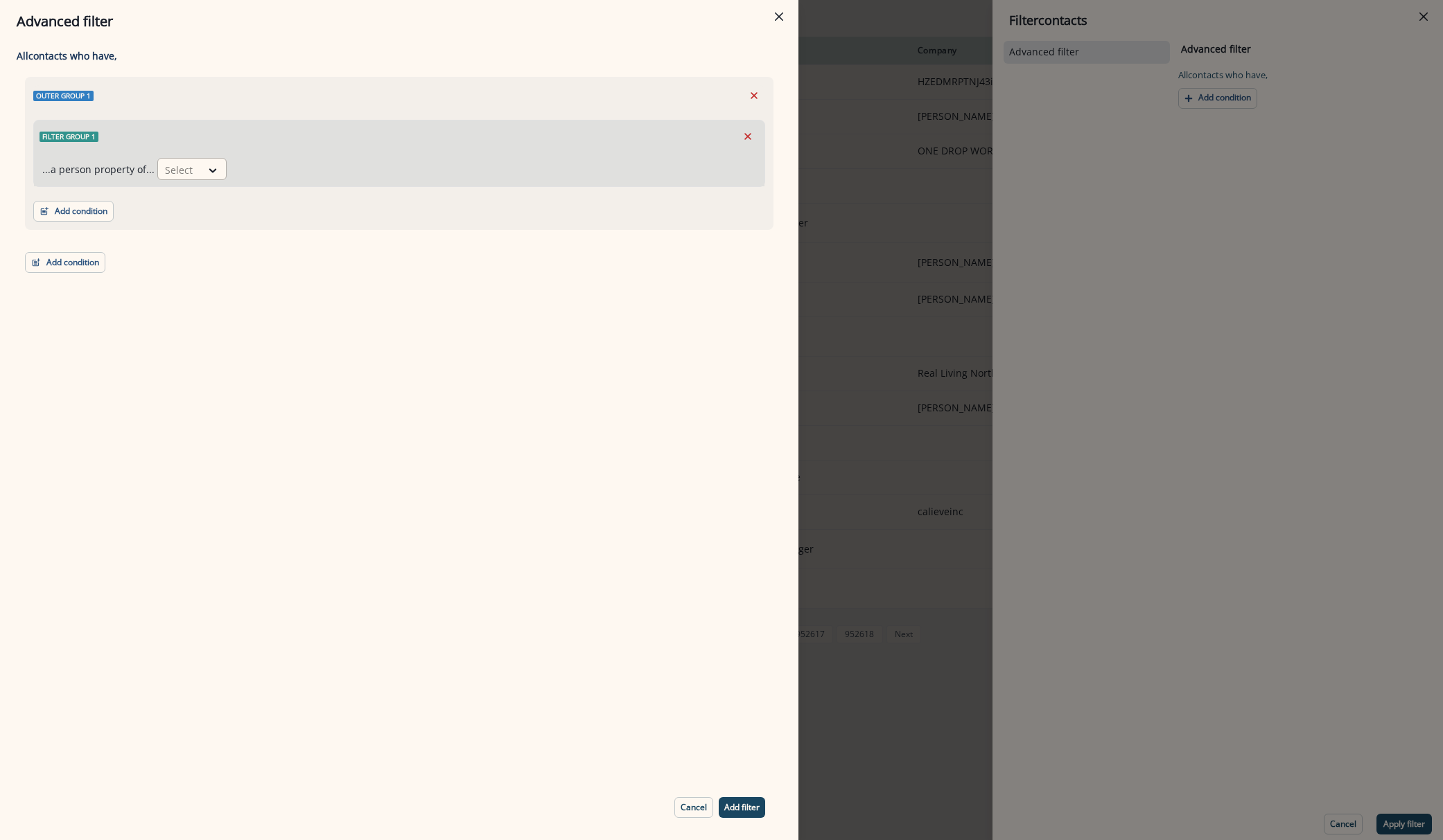
click at [180, 168] on div at bounding box center [180, 170] width 29 height 18
type input "***"
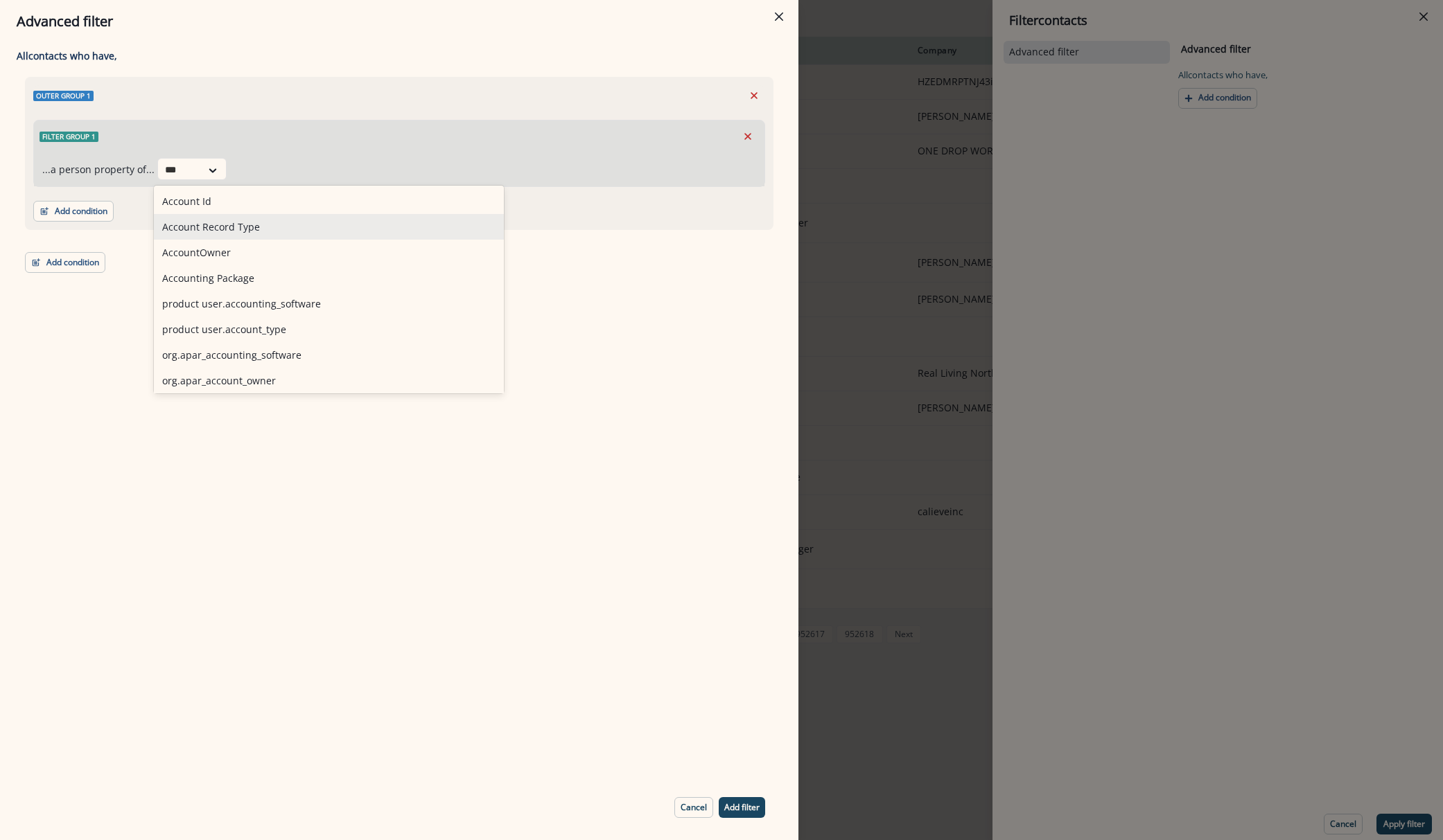
click at [210, 225] on div "Account Record Type" at bounding box center [329, 227] width 350 height 26
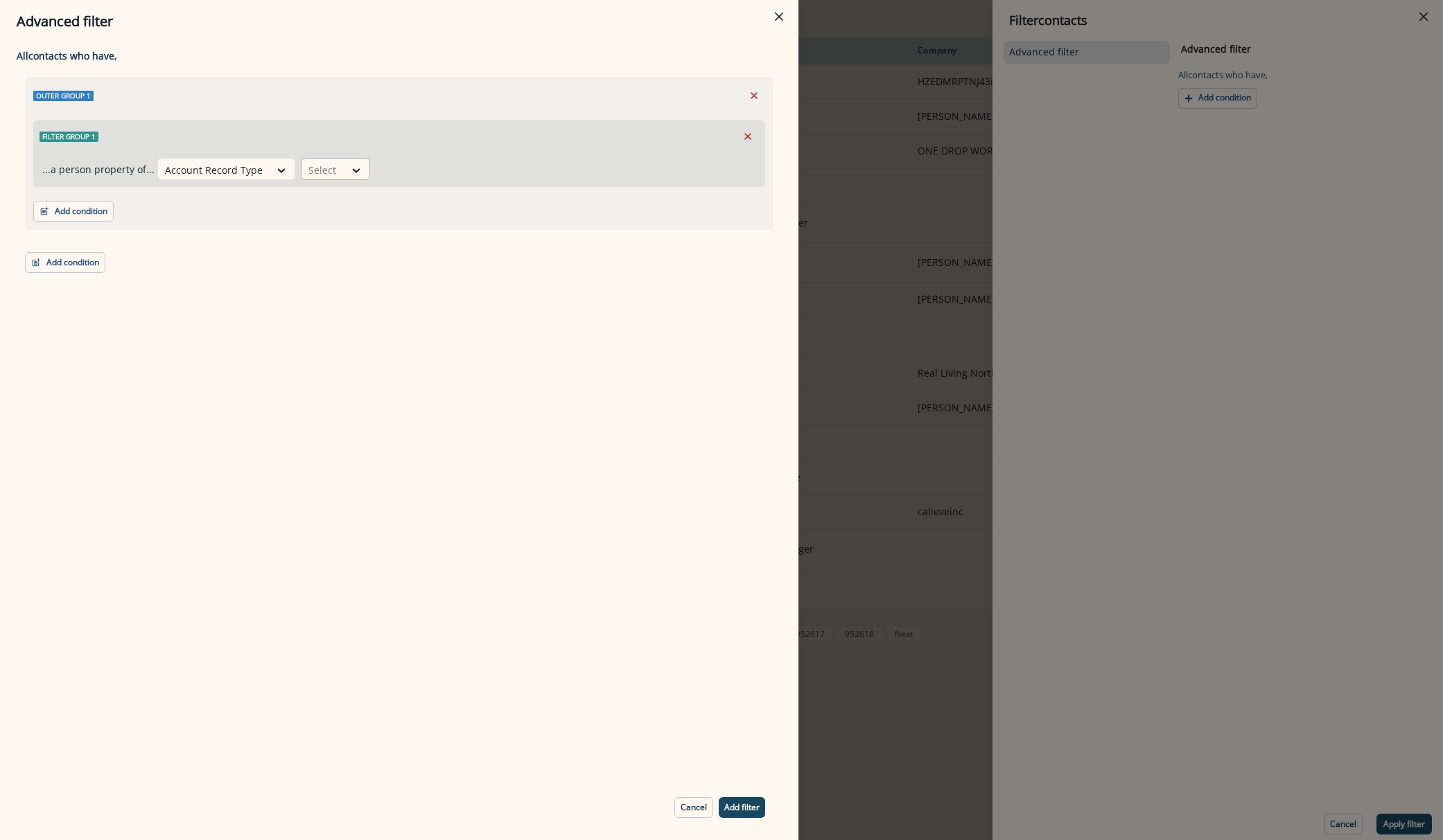
click at [313, 166] on div at bounding box center [323, 170] width 29 height 18
click at [332, 386] on div "equal to" at bounding box center [349, 381] width 109 height 26
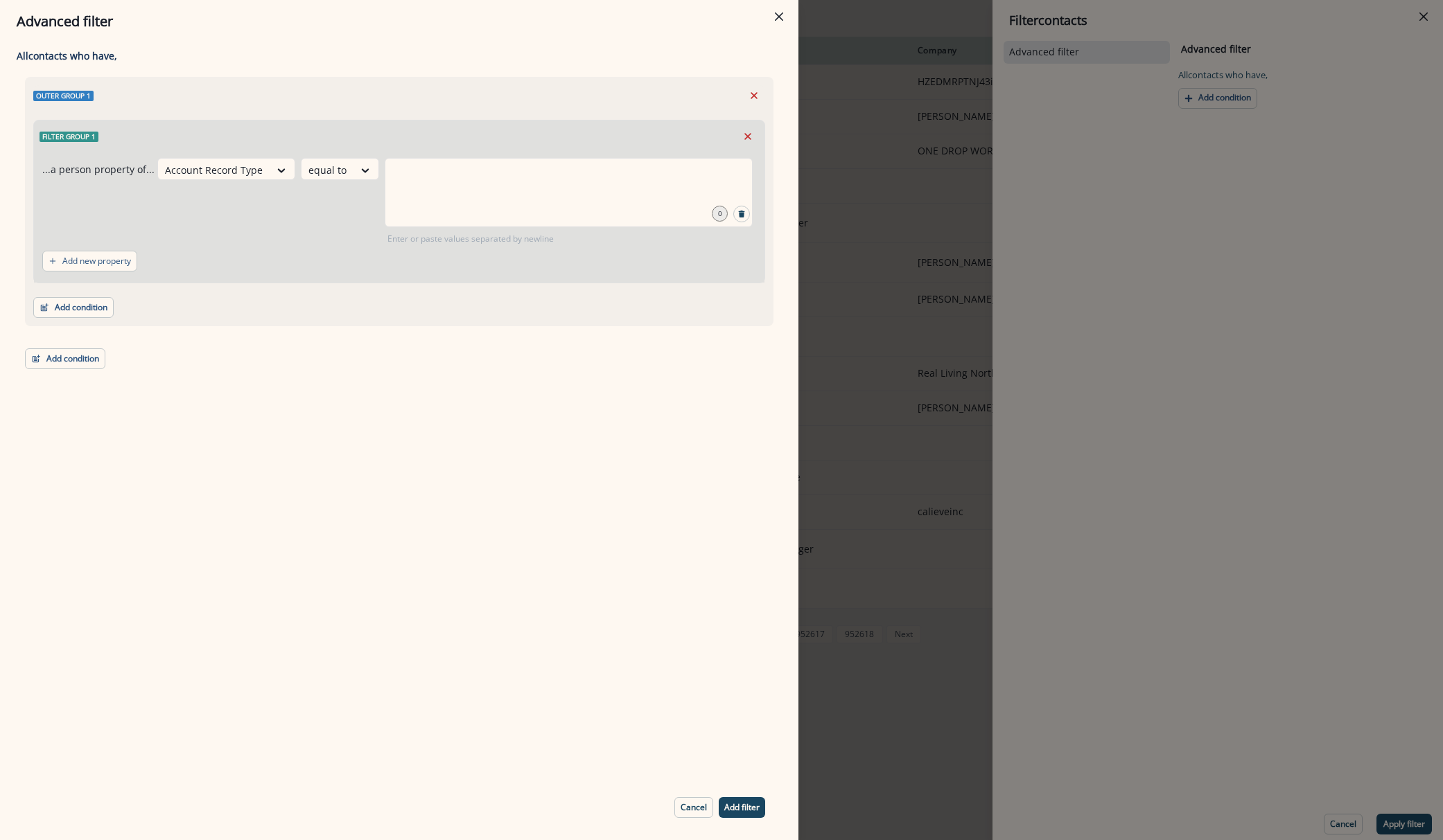
click at [332, 386] on div "All contact s who have, Outer group 1 Filter group 1 ...a person property of...…" at bounding box center [399, 409] width 798 height 733
click at [423, 186] on input "text" at bounding box center [569, 175] width 364 height 28
type input "*******"
click at [755, 809] on p "Add filter" at bounding box center [742, 808] width 35 height 10
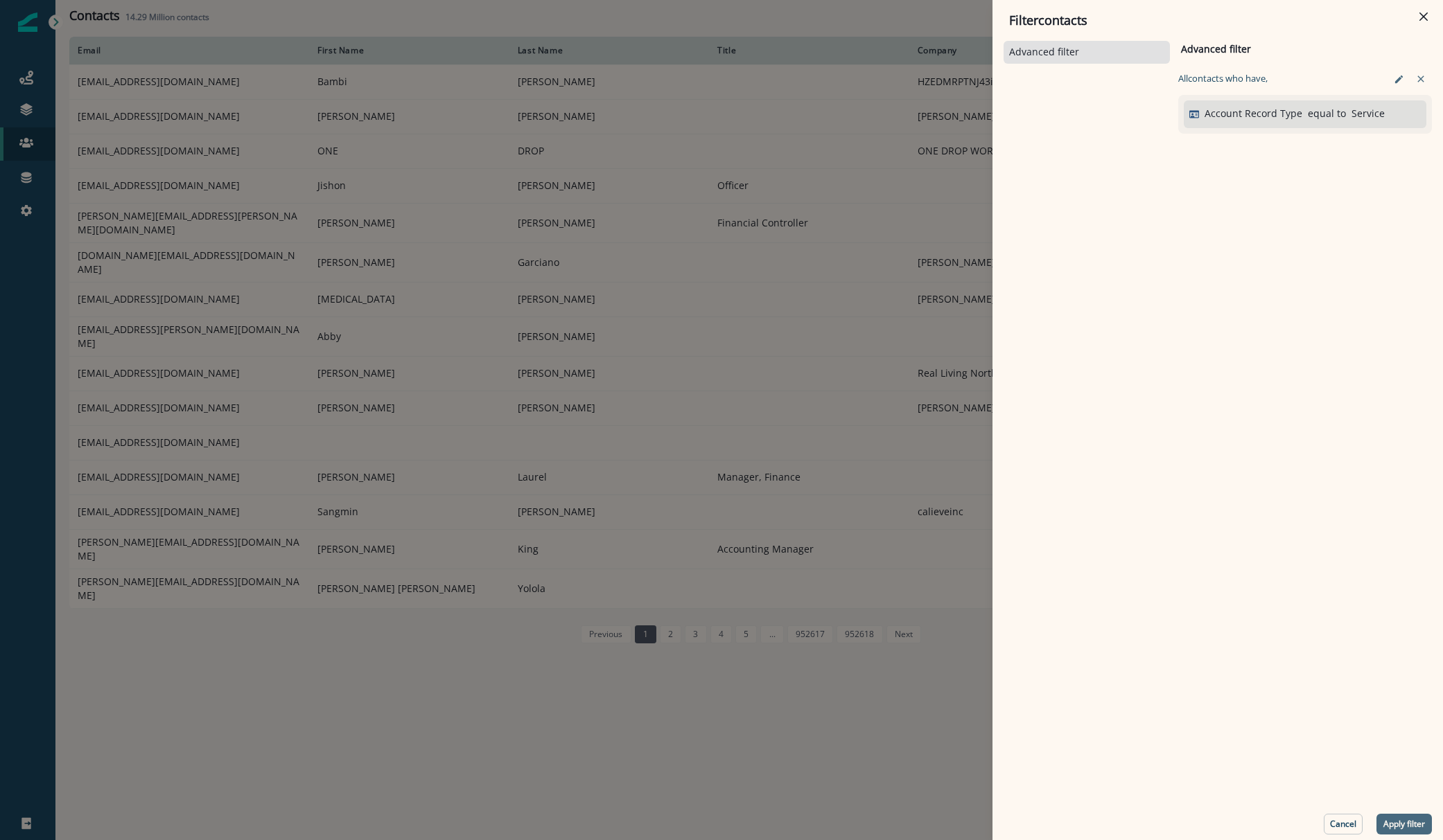
click at [1406, 816] on div "Advanced filter Advanced filter Clear All contact s who have, Account Record Ty…" at bounding box center [1217, 437] width 428 height 797
click at [1406, 821] on p "Apply filter" at bounding box center [1404, 824] width 41 height 10
click at [1406, 821] on div "Email First Name Last Name Title Company Phone Created Date newstart1182@yahoo.…" at bounding box center [749, 438] width 1388 height 802
